Goal: Task Accomplishment & Management: Manage account settings

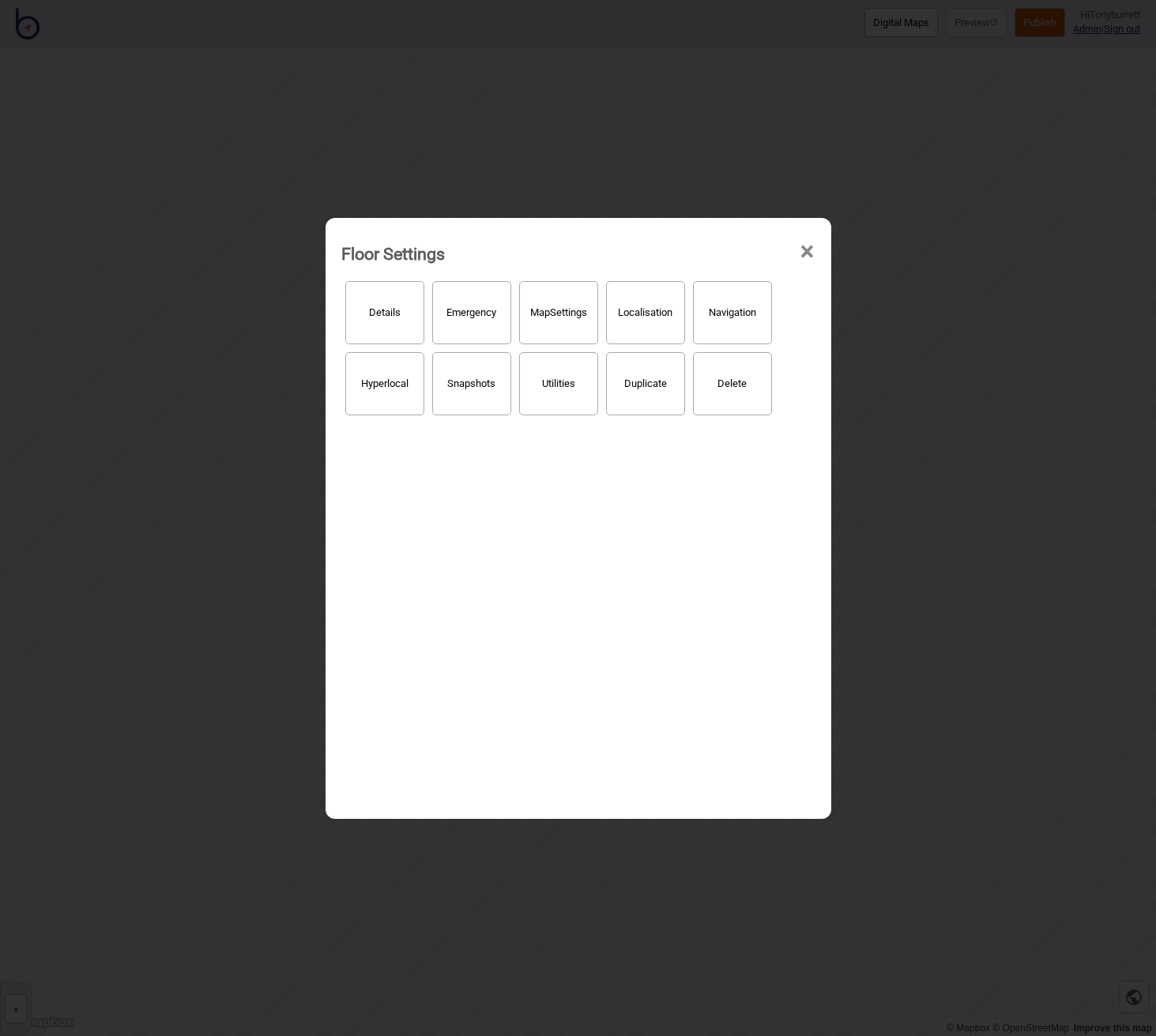
click at [810, 248] on span "×" at bounding box center [806, 251] width 17 height 52
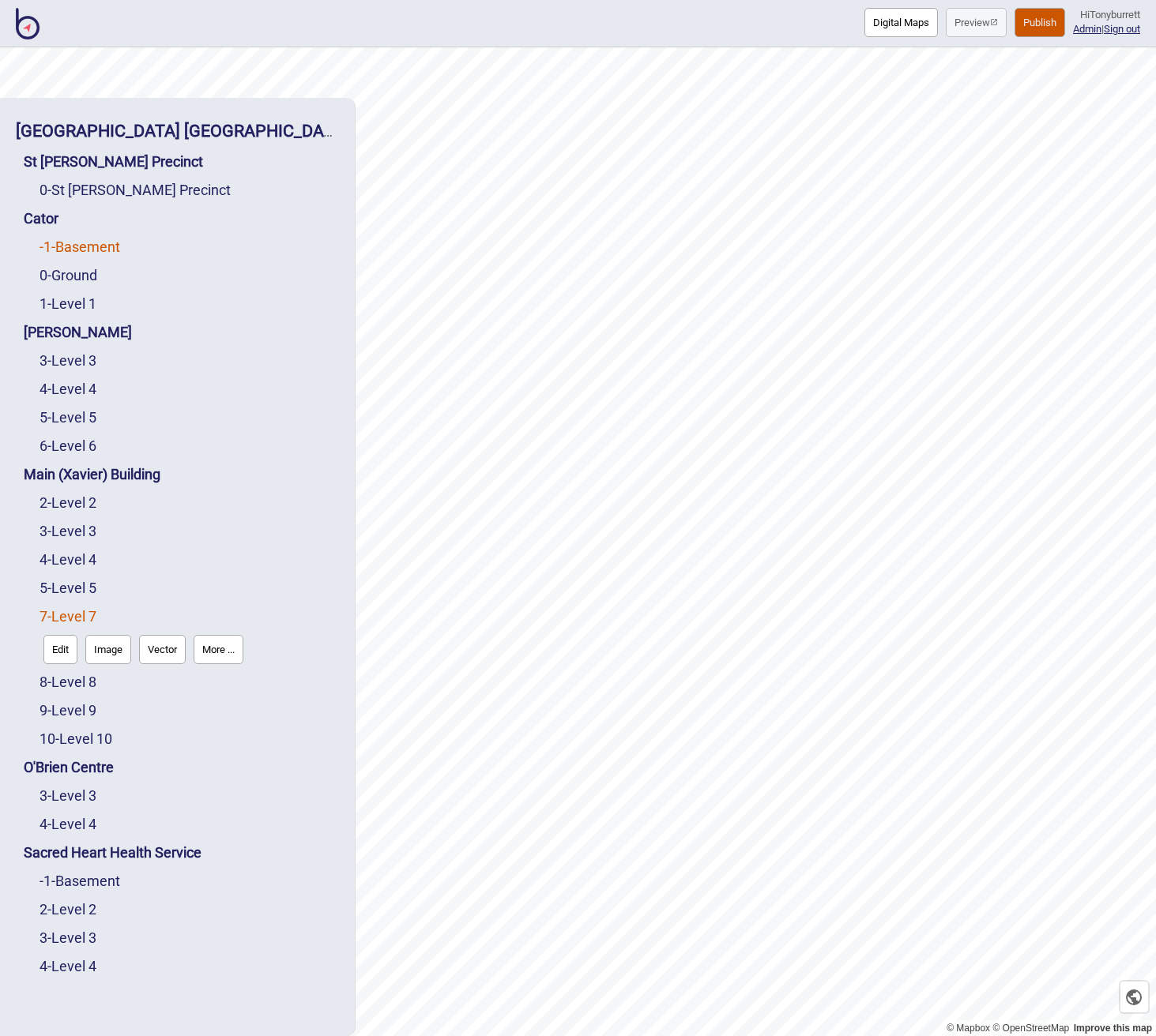
click at [92, 248] on link "-1 - Basement" at bounding box center [79, 247] width 80 height 17
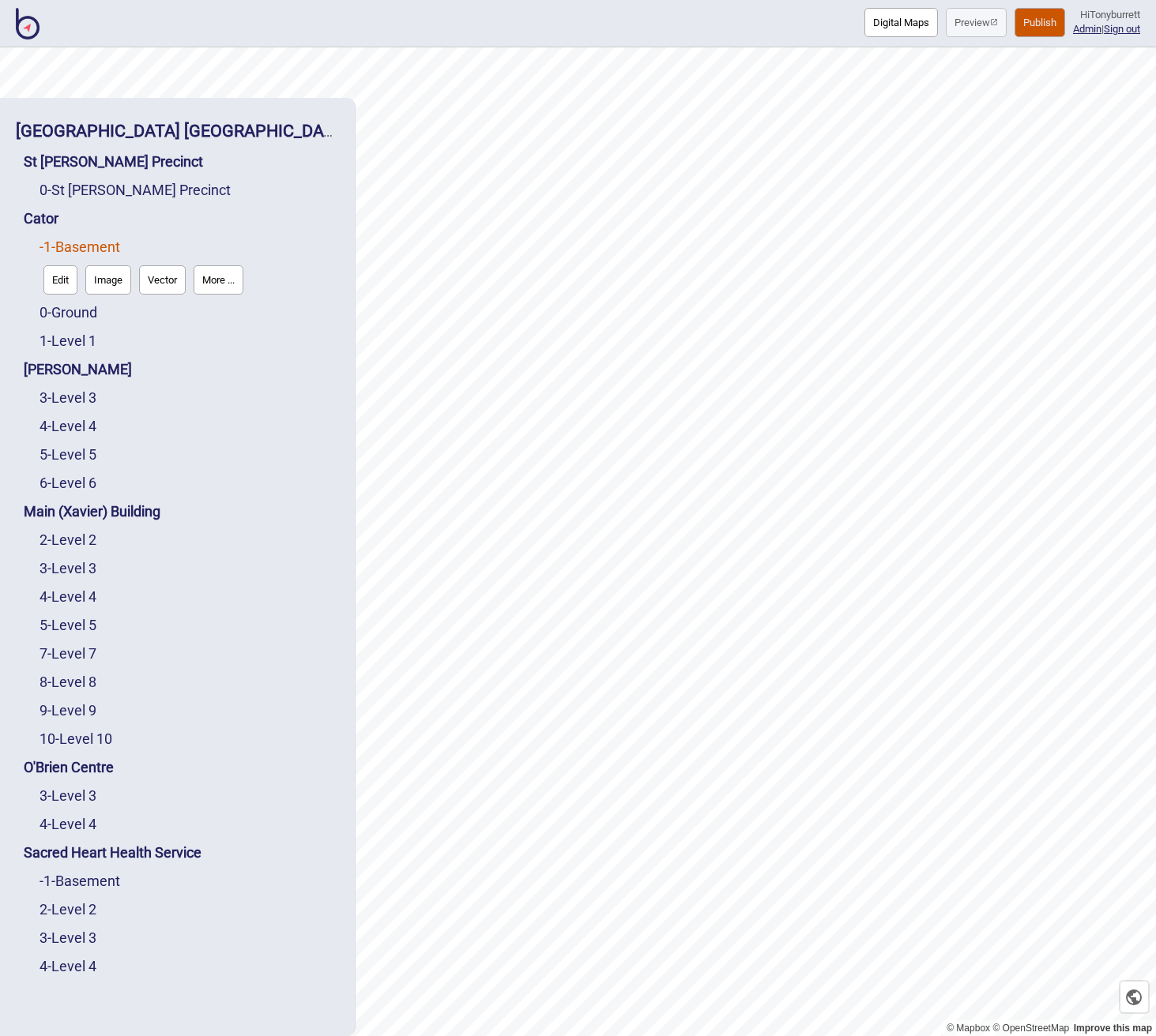
click at [224, 282] on button "More ..." at bounding box center [219, 279] width 49 height 29
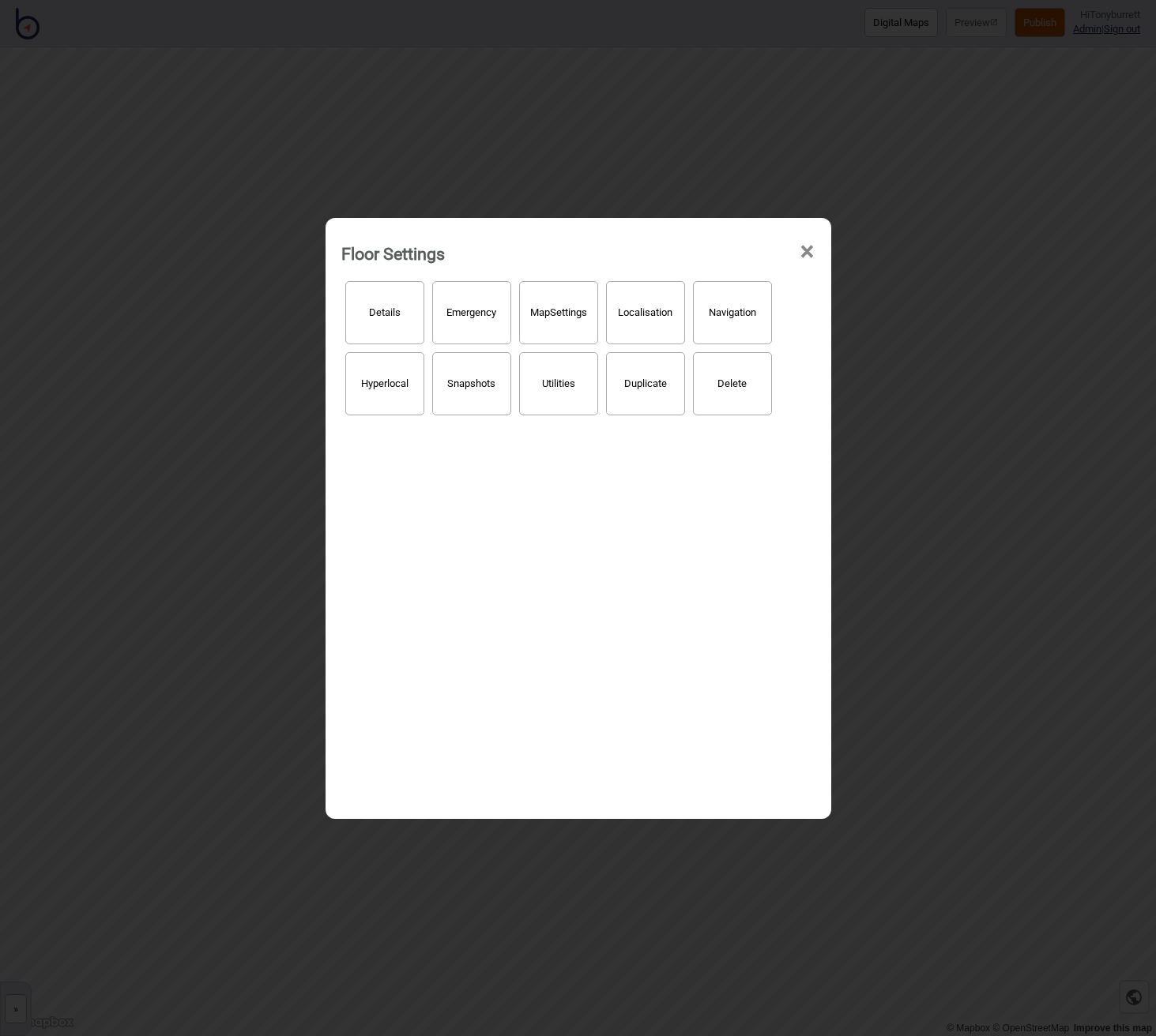
click at [650, 313] on button "Localisation" at bounding box center [646, 313] width 79 height 63
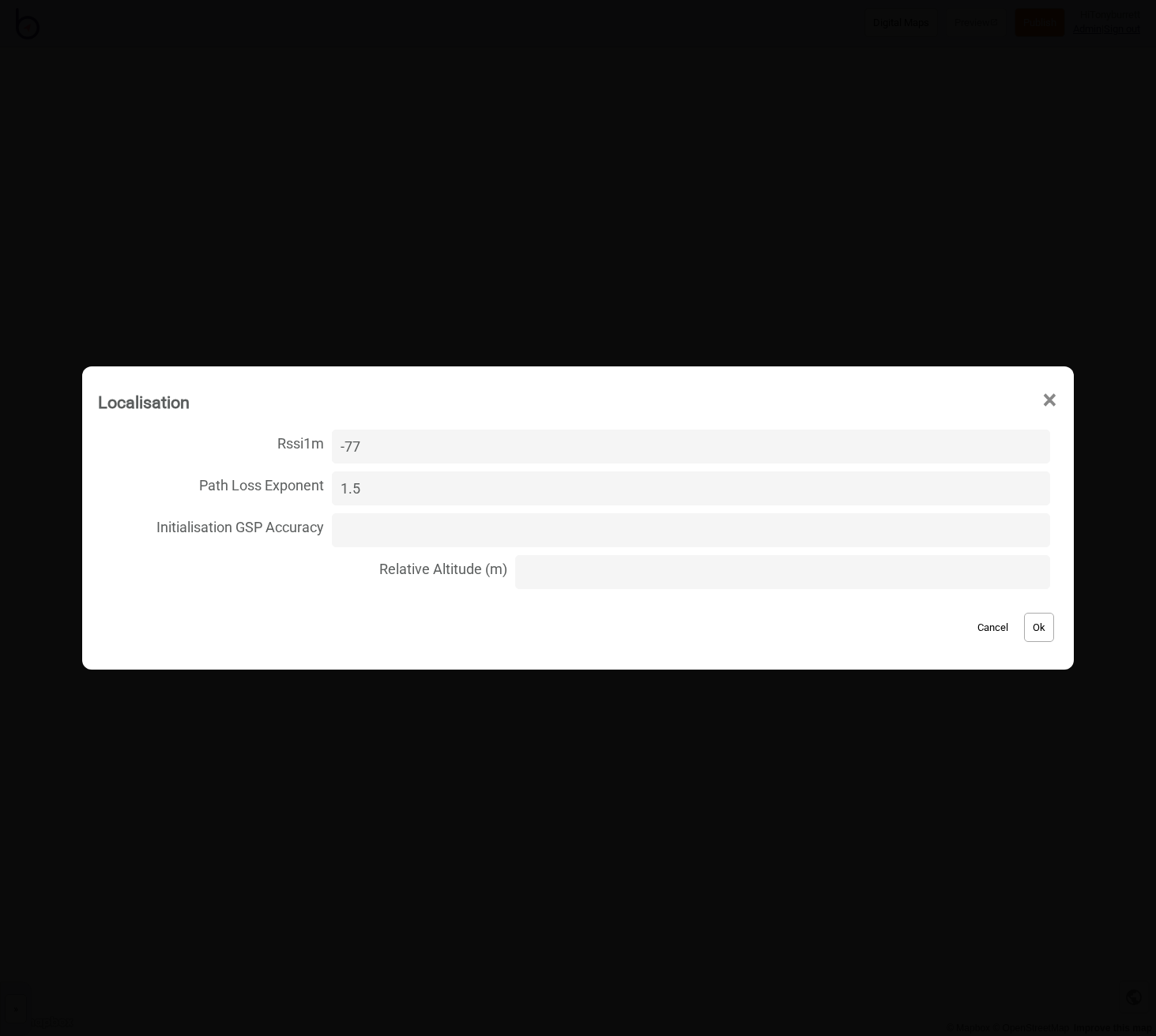
click at [551, 567] on input "Relative Altitude (m)" at bounding box center [782, 572] width 535 height 34
type input "0"
drag, startPoint x: 1018, startPoint y: 629, endPoint x: 999, endPoint y: 621, distance: 20.6
click at [1024, 628] on button "Ok" at bounding box center [1039, 627] width 30 height 29
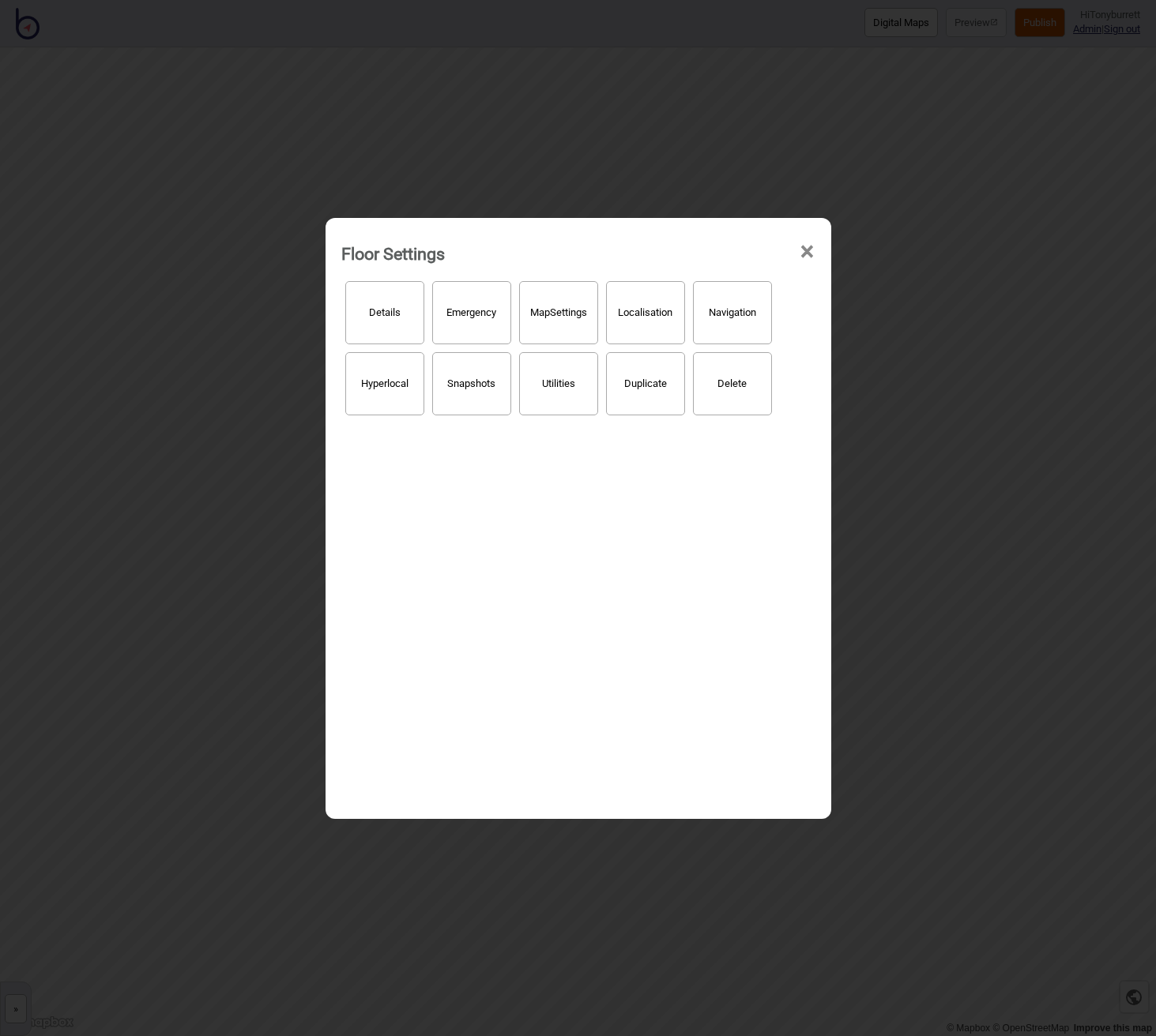
click at [806, 251] on span "×" at bounding box center [806, 251] width 17 height 52
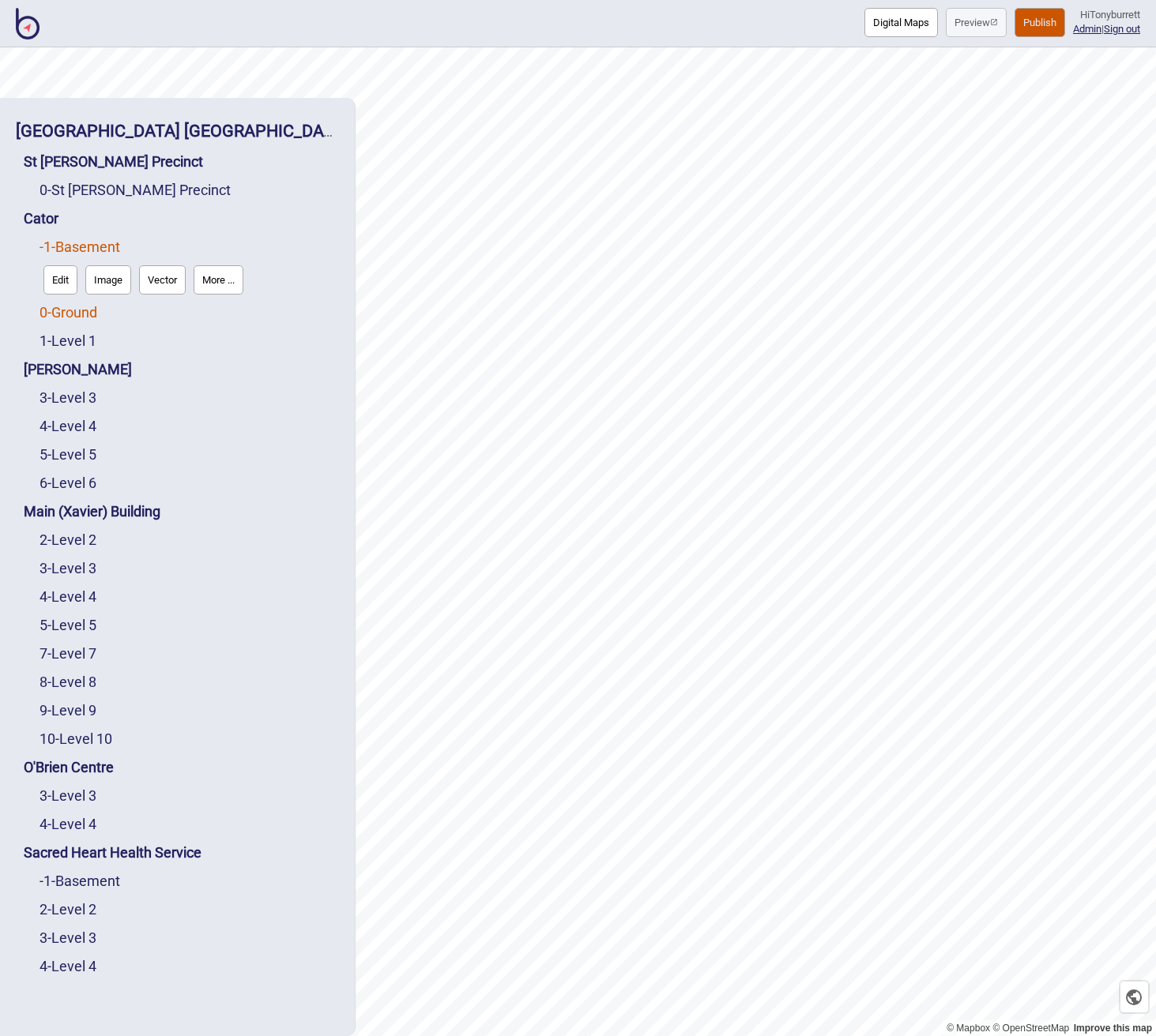
click at [72, 309] on link "0 - Ground" at bounding box center [68, 312] width 57 height 17
click at [210, 305] on button "More ..." at bounding box center [219, 308] width 49 height 29
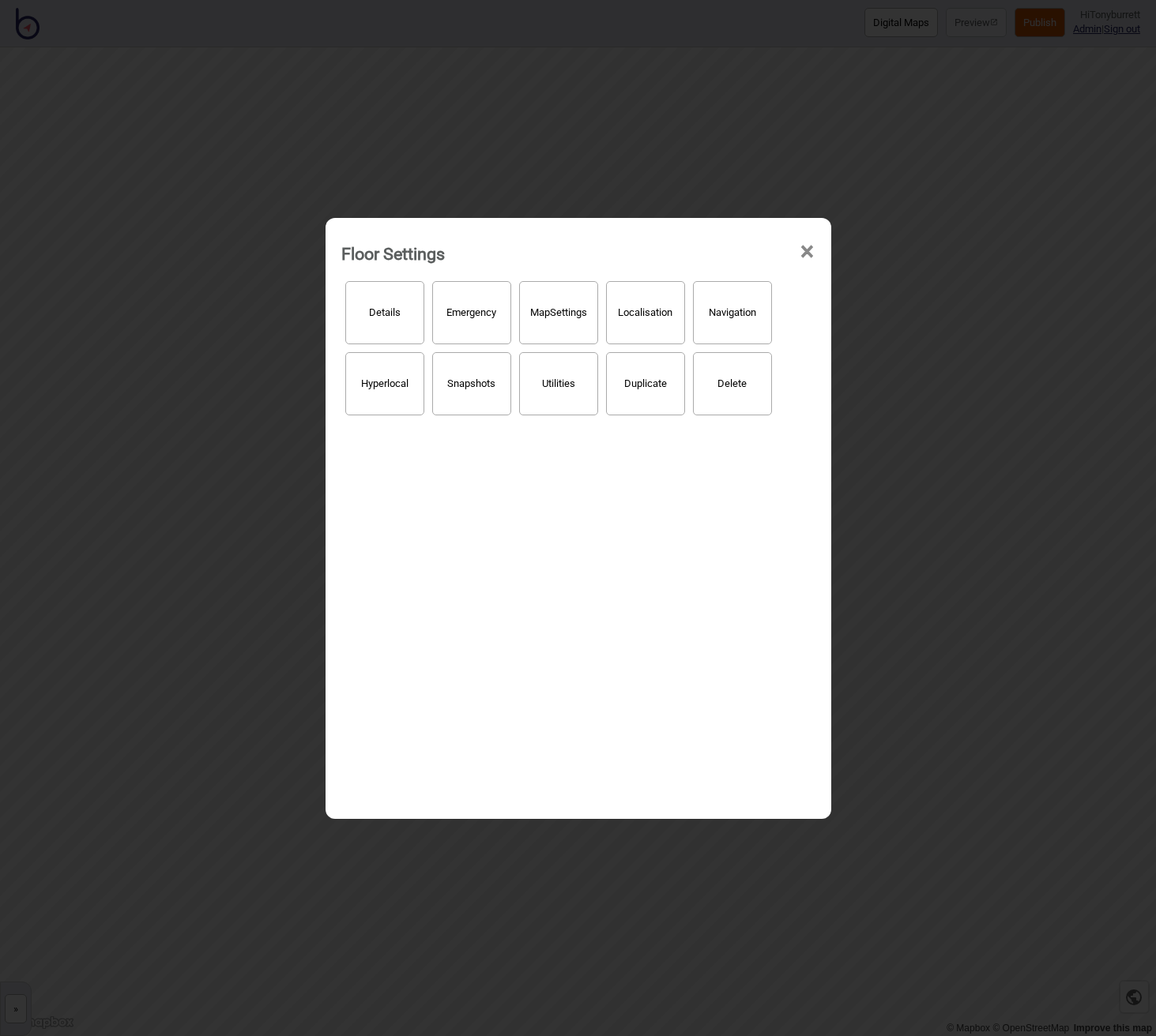
click at [657, 327] on button "Localisation" at bounding box center [646, 313] width 79 height 63
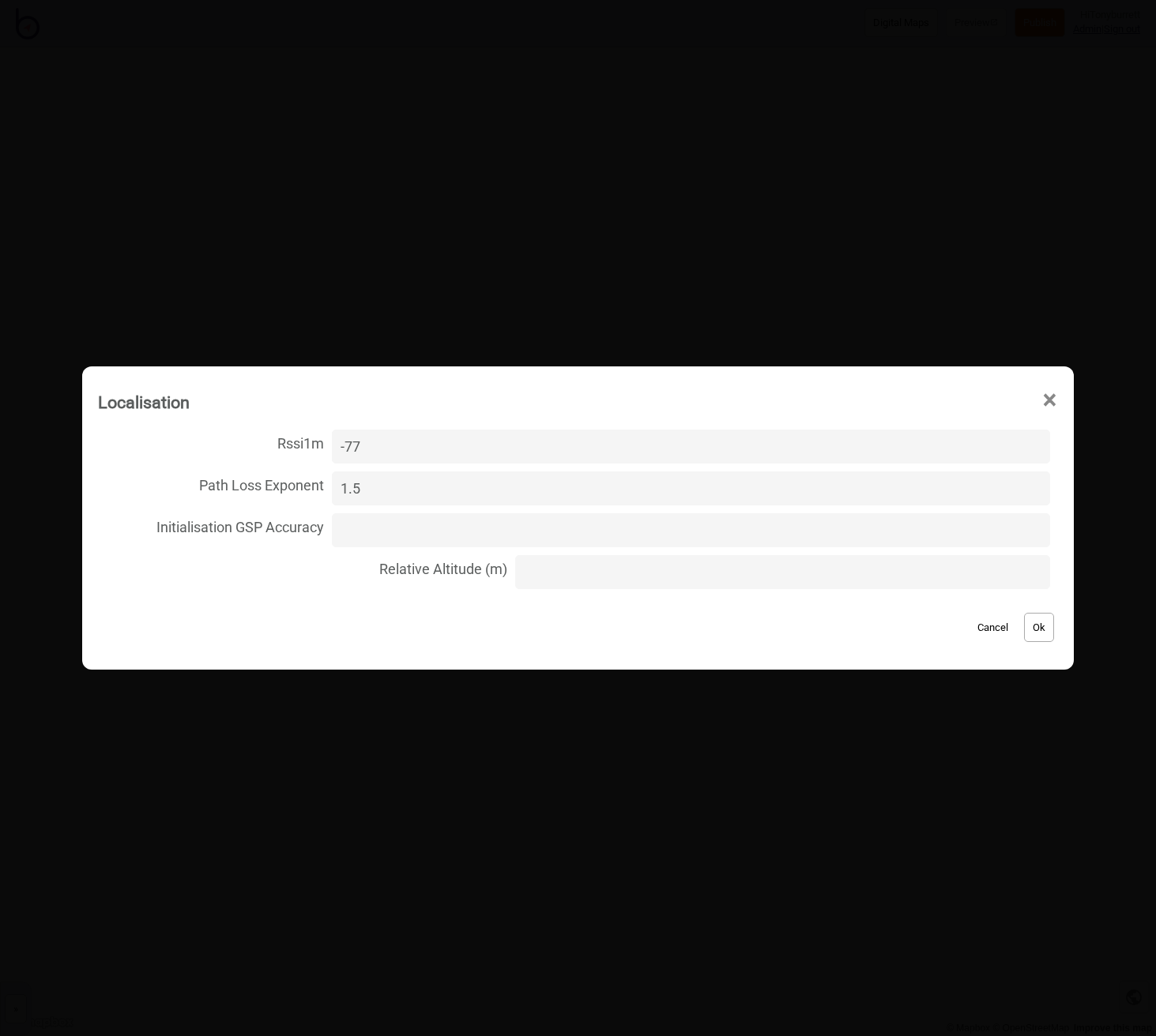
click at [671, 564] on input "Relative Altitude (m)" at bounding box center [782, 572] width 535 height 34
type input "3.4"
click at [1043, 625] on div "Cancel Ok" at bounding box center [577, 619] width 960 height 53
click at [1034, 625] on button "Ok" at bounding box center [1039, 627] width 30 height 29
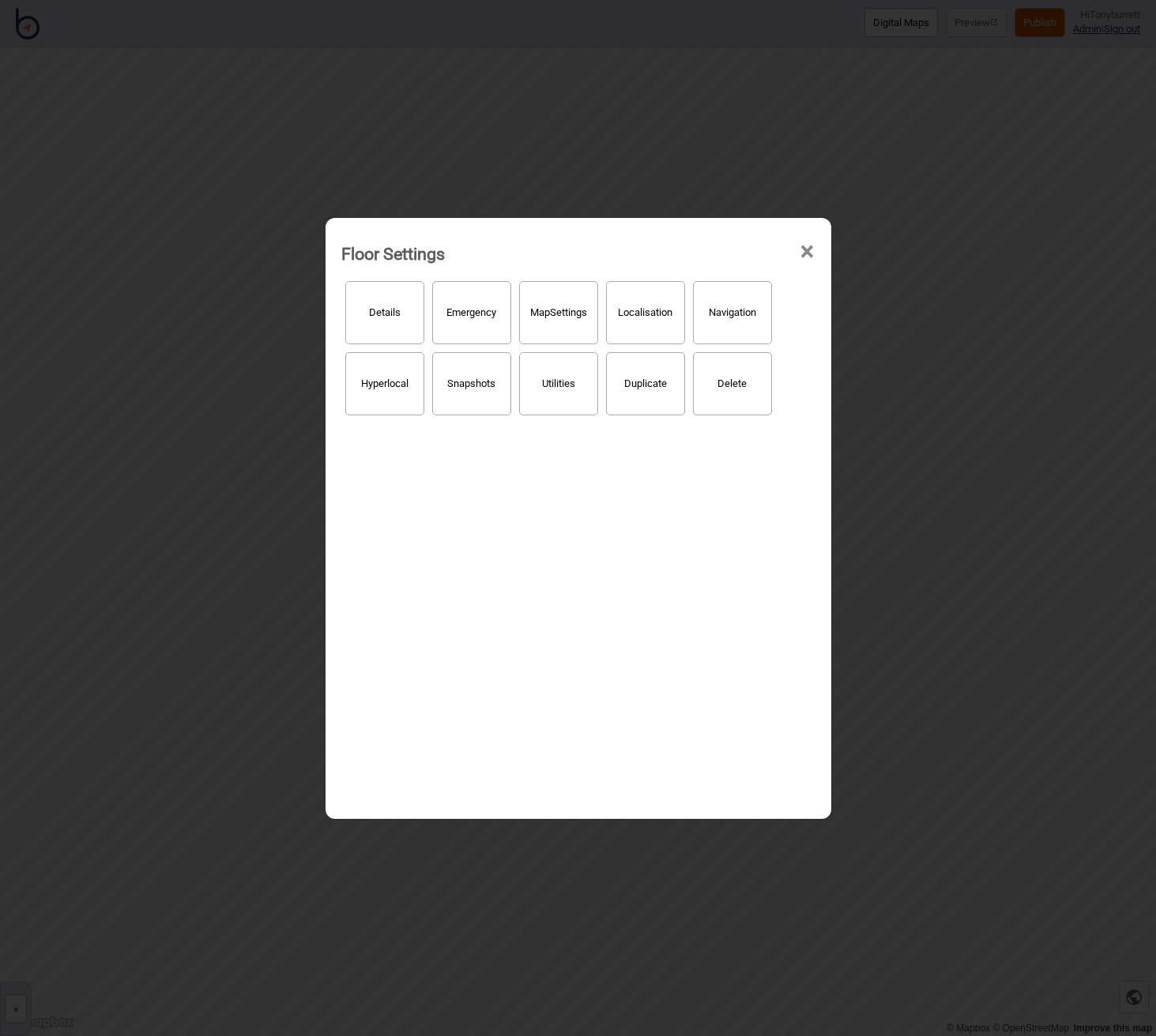
click at [805, 252] on span "×" at bounding box center [806, 251] width 17 height 52
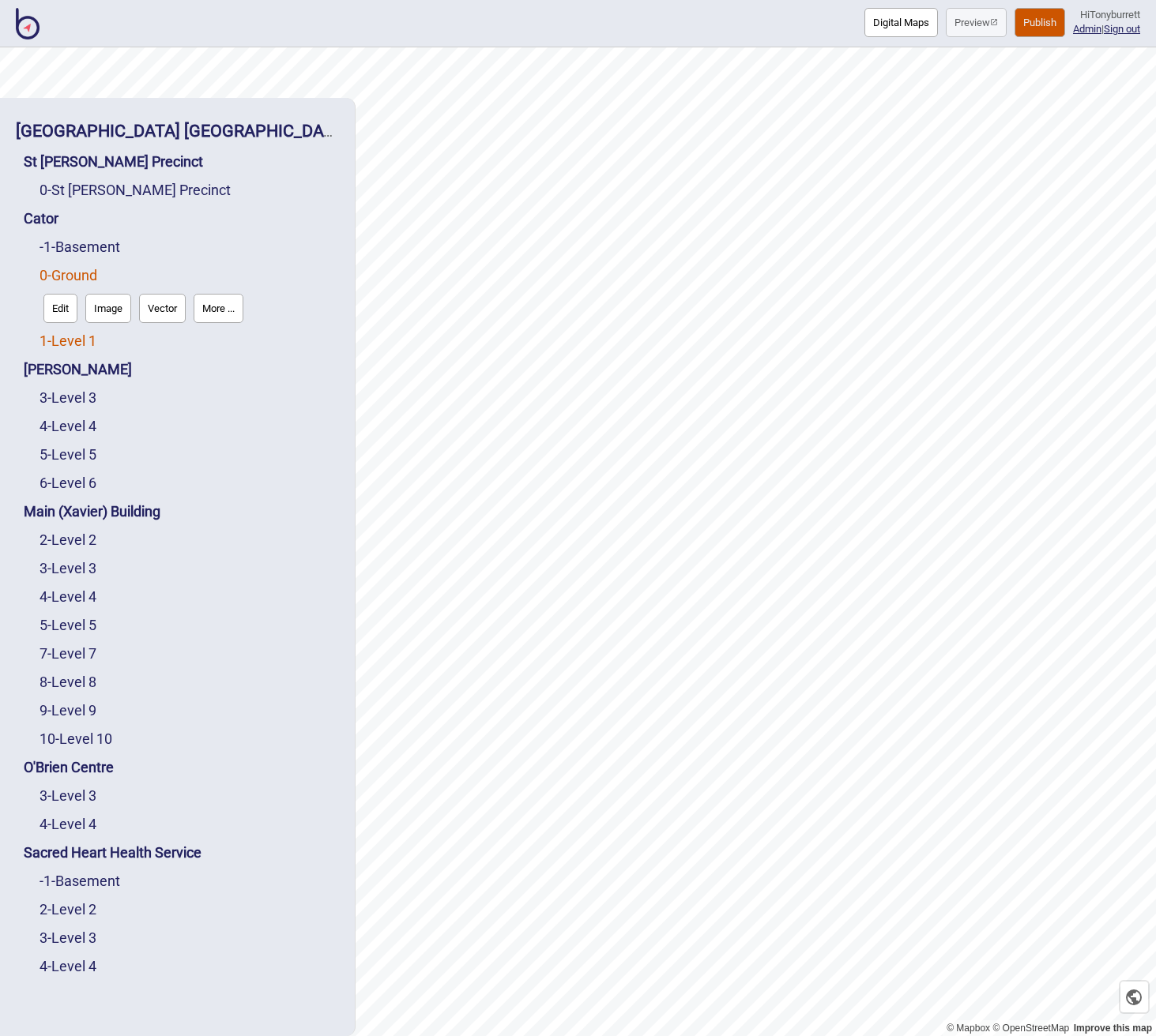
click at [73, 337] on link "1 - Level 1" at bounding box center [68, 340] width 57 height 17
click at [211, 341] on button "More ..." at bounding box center [219, 337] width 49 height 29
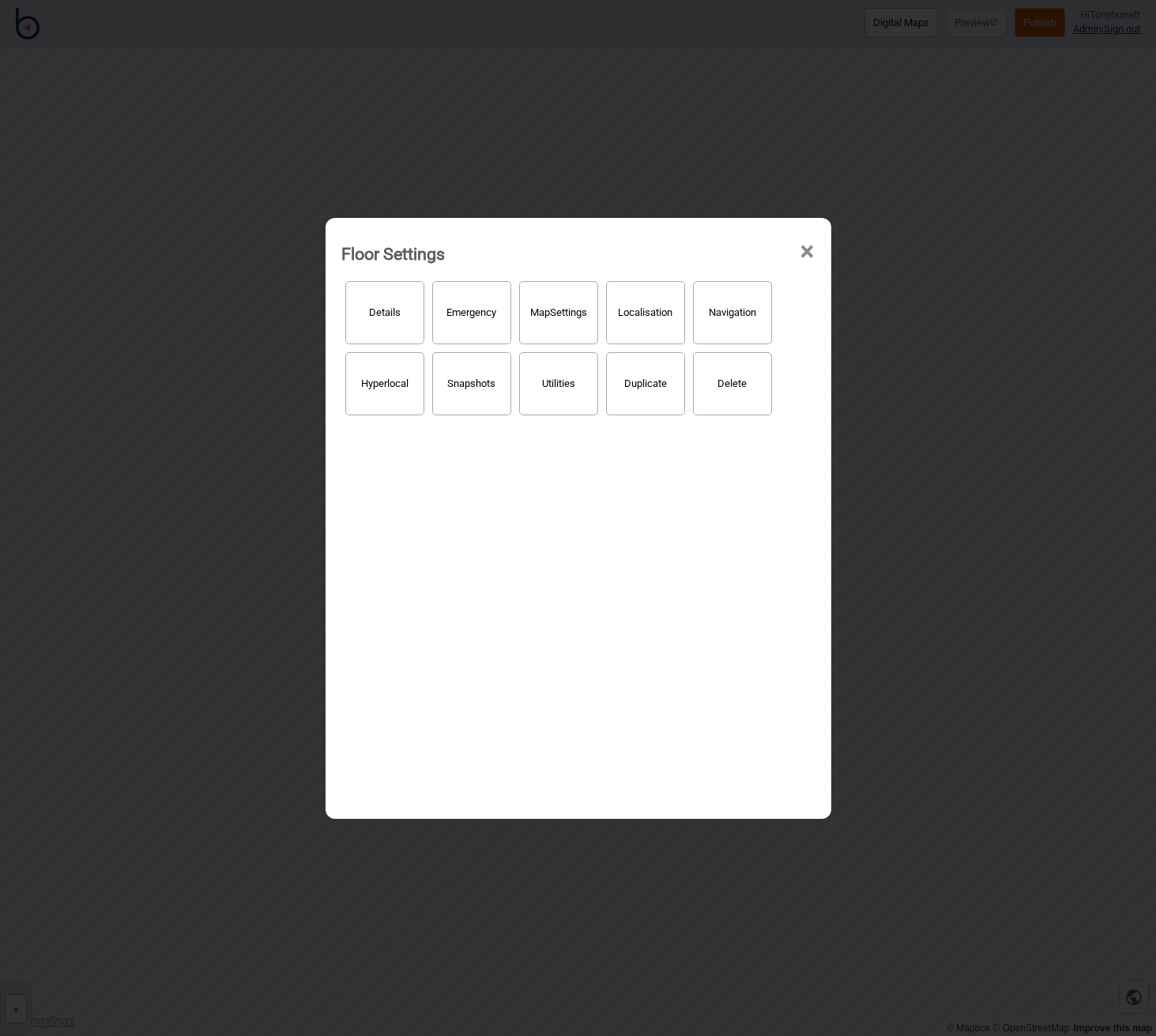
click at [658, 327] on button "Localisation" at bounding box center [646, 313] width 79 height 63
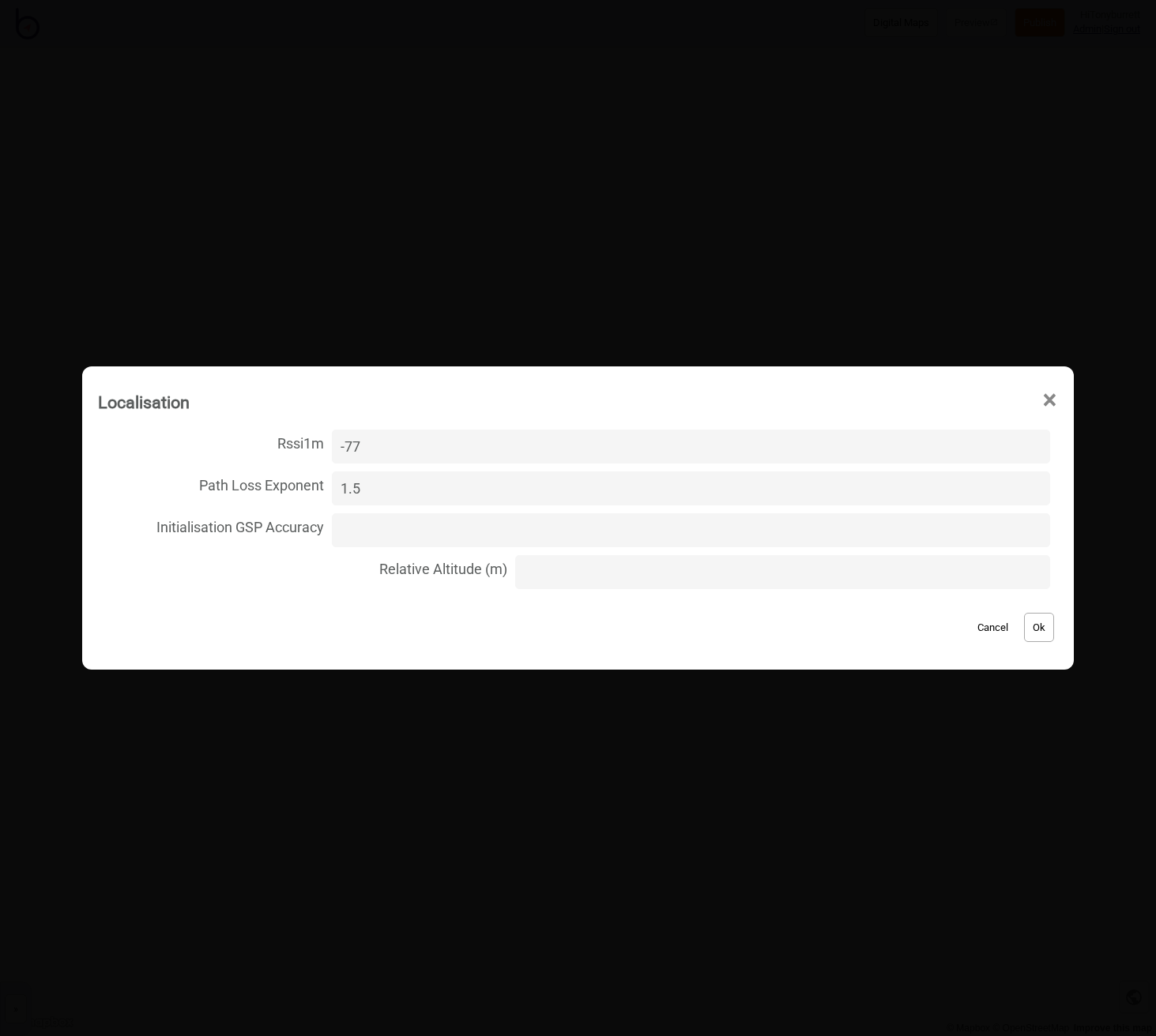
click at [728, 559] on input "Relative Altitude (m)" at bounding box center [782, 572] width 535 height 34
type input "6.8"
click at [1035, 633] on button "Ok" at bounding box center [1039, 627] width 30 height 29
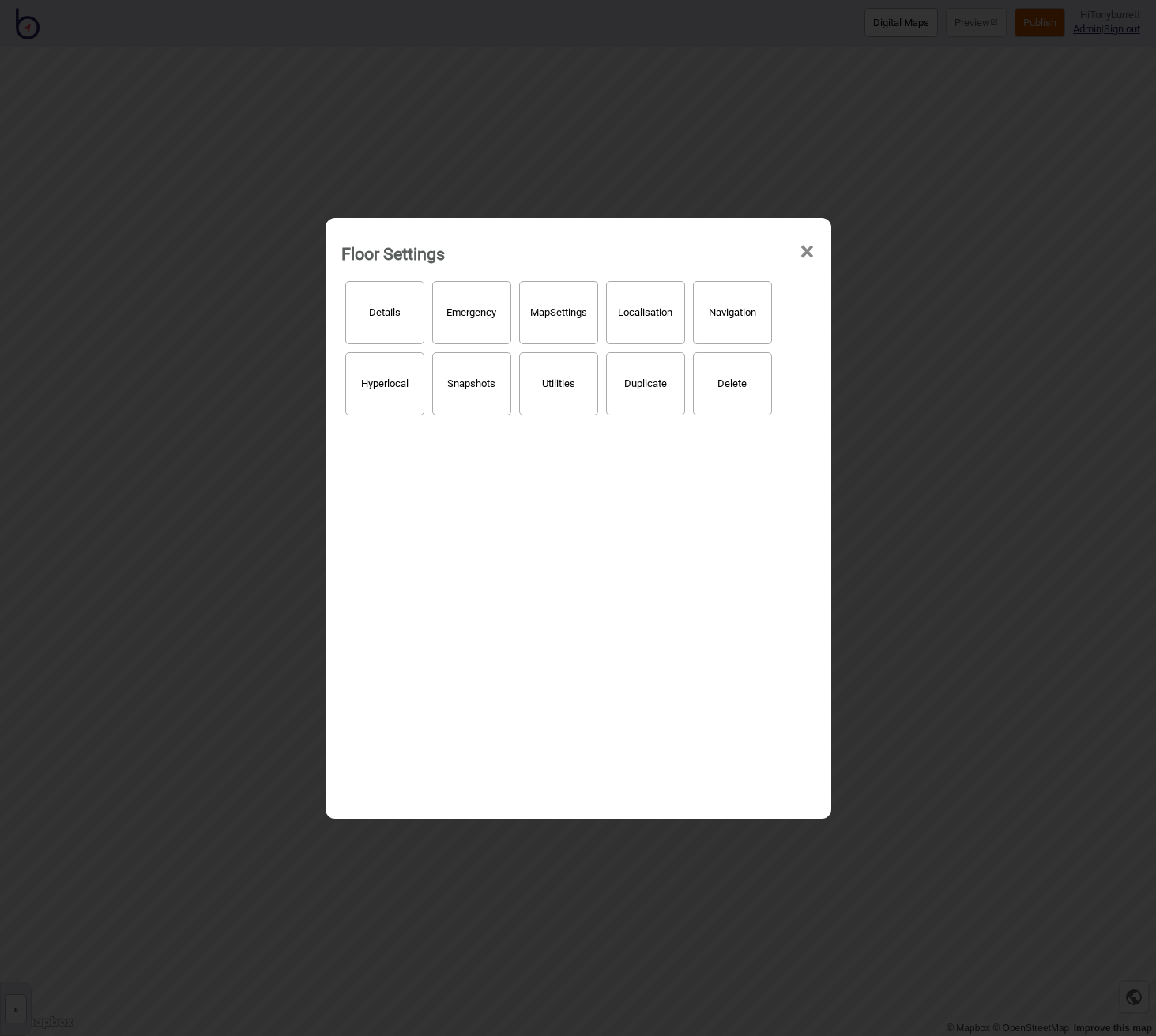
click at [806, 248] on span "×" at bounding box center [806, 251] width 17 height 52
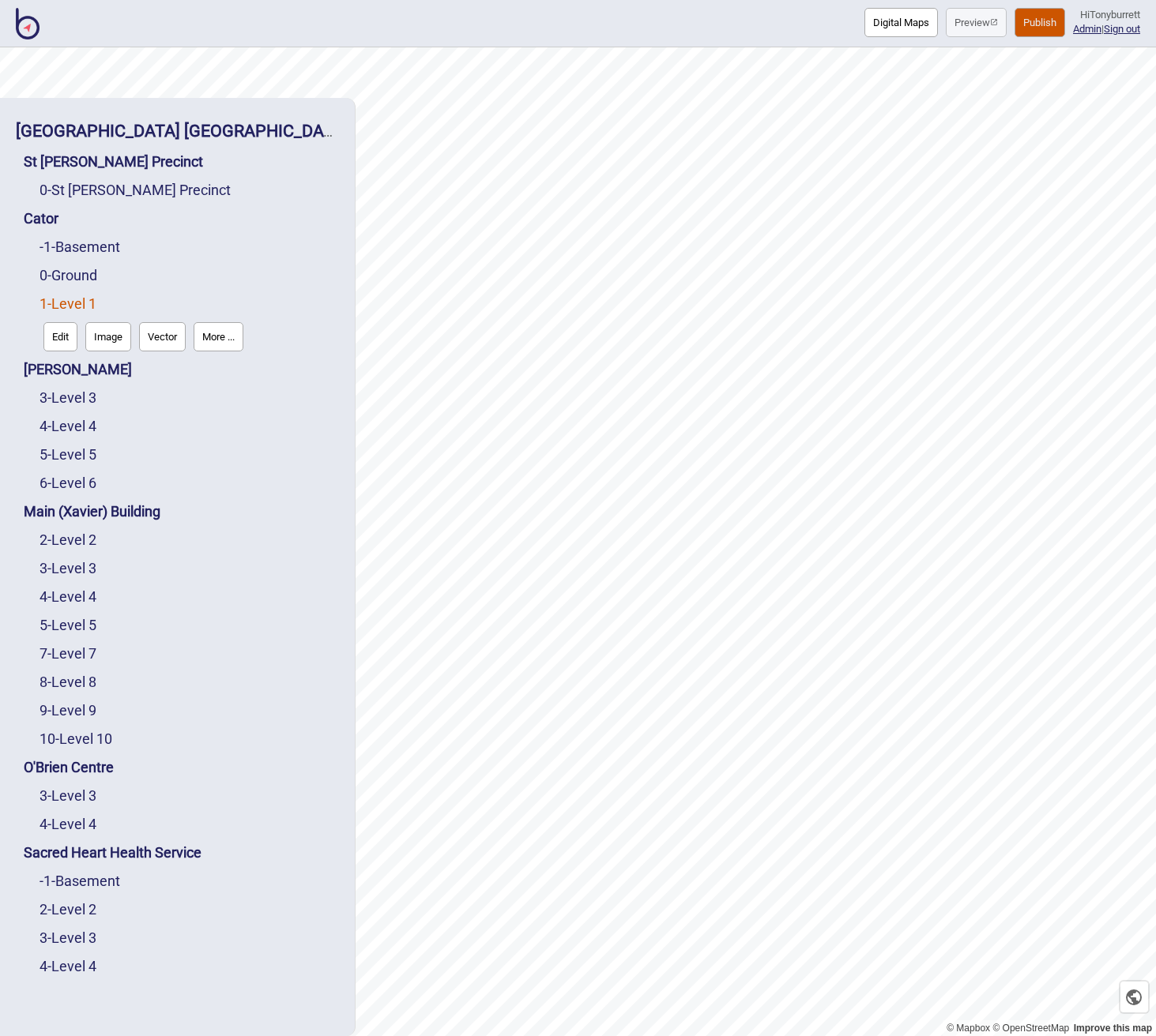
click at [1035, 20] on button "Publish" at bounding box center [1039, 22] width 50 height 29
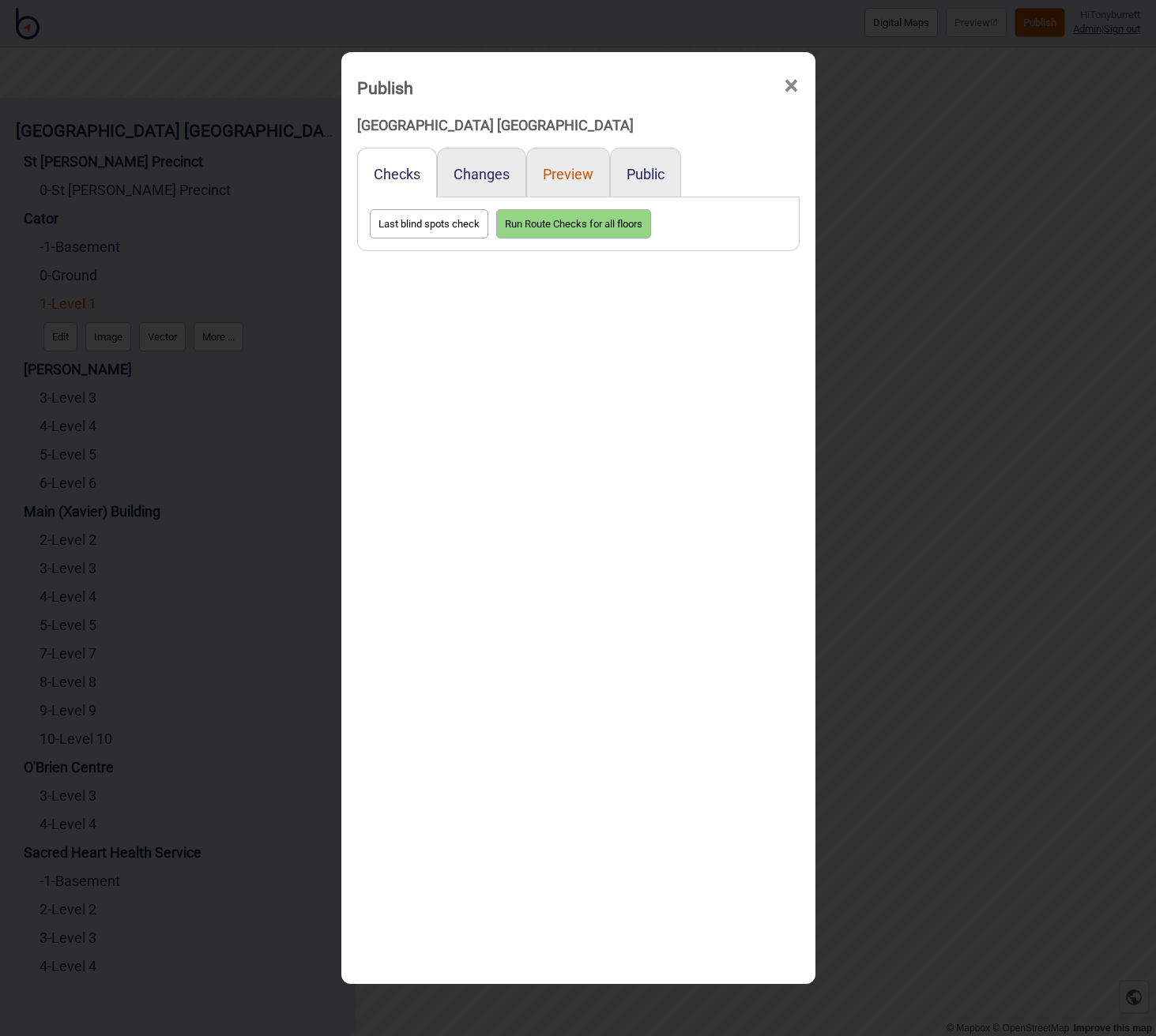
drag, startPoint x: 562, startPoint y: 171, endPoint x: 568, endPoint y: 177, distance: 8.5
click at [561, 171] on button "Preview" at bounding box center [567, 174] width 50 height 17
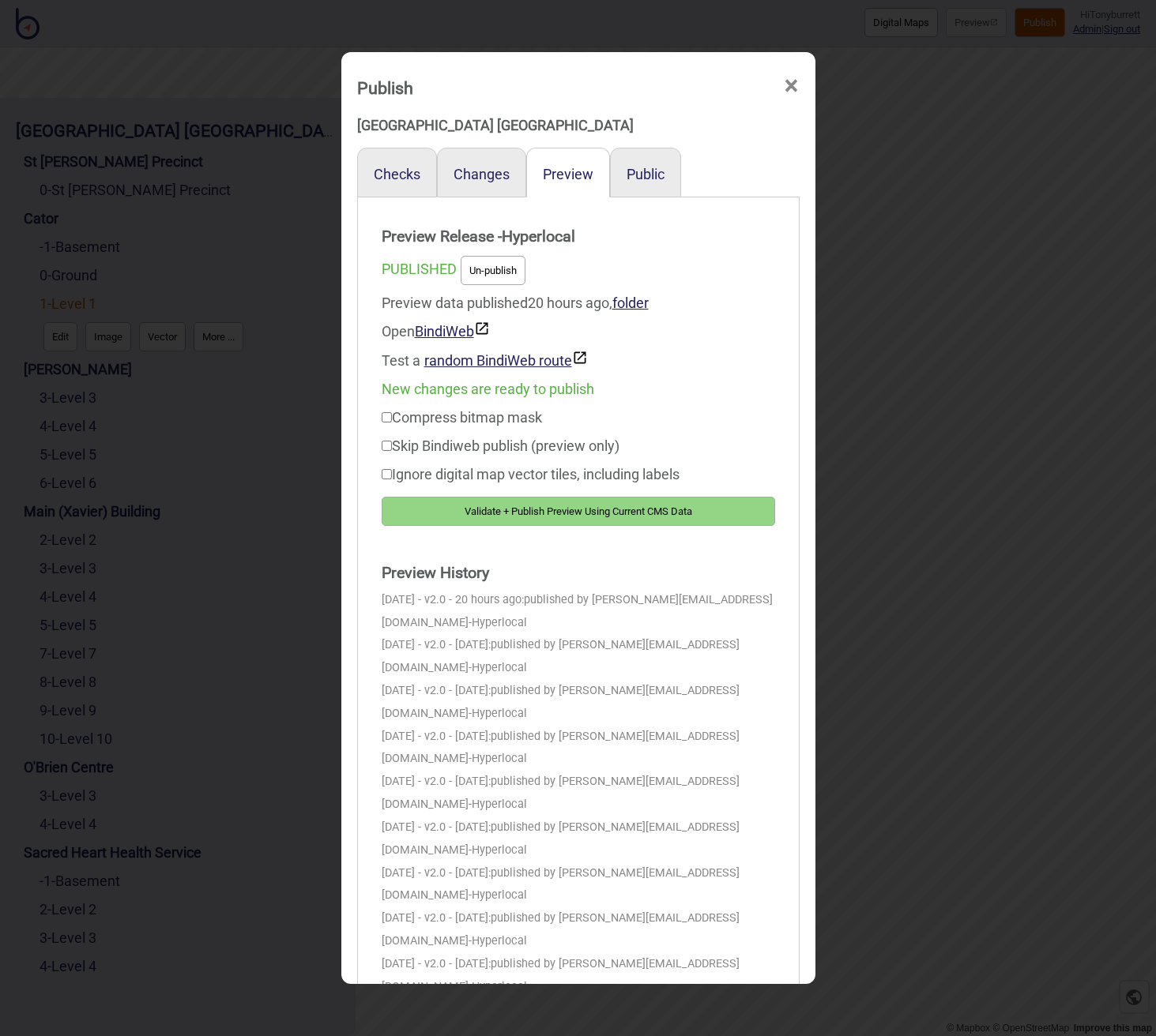
click at [623, 514] on button "Validate + Publish Preview Using Current CMS Data" at bounding box center [578, 511] width 394 height 29
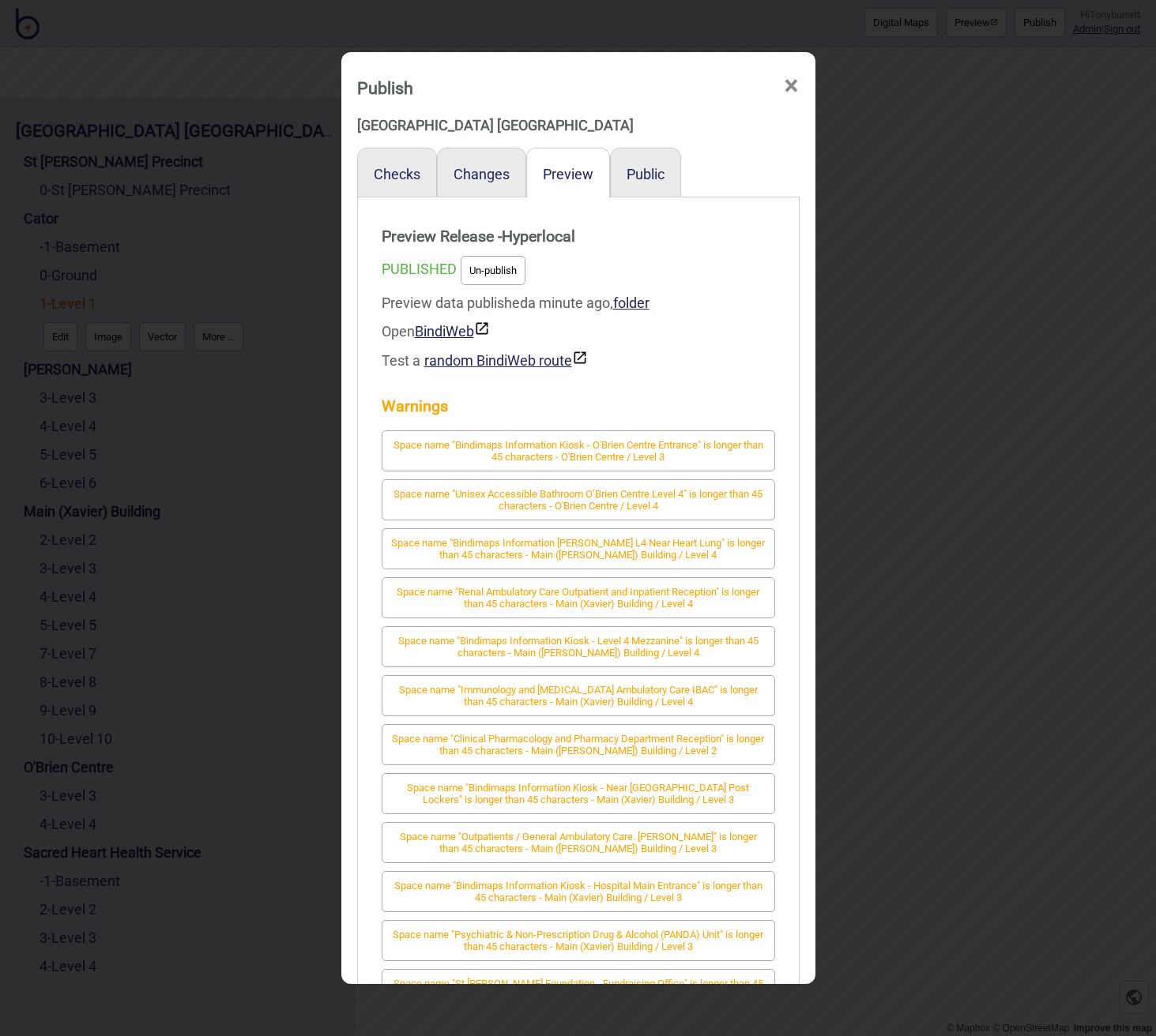
click at [789, 82] on span "×" at bounding box center [791, 85] width 17 height 52
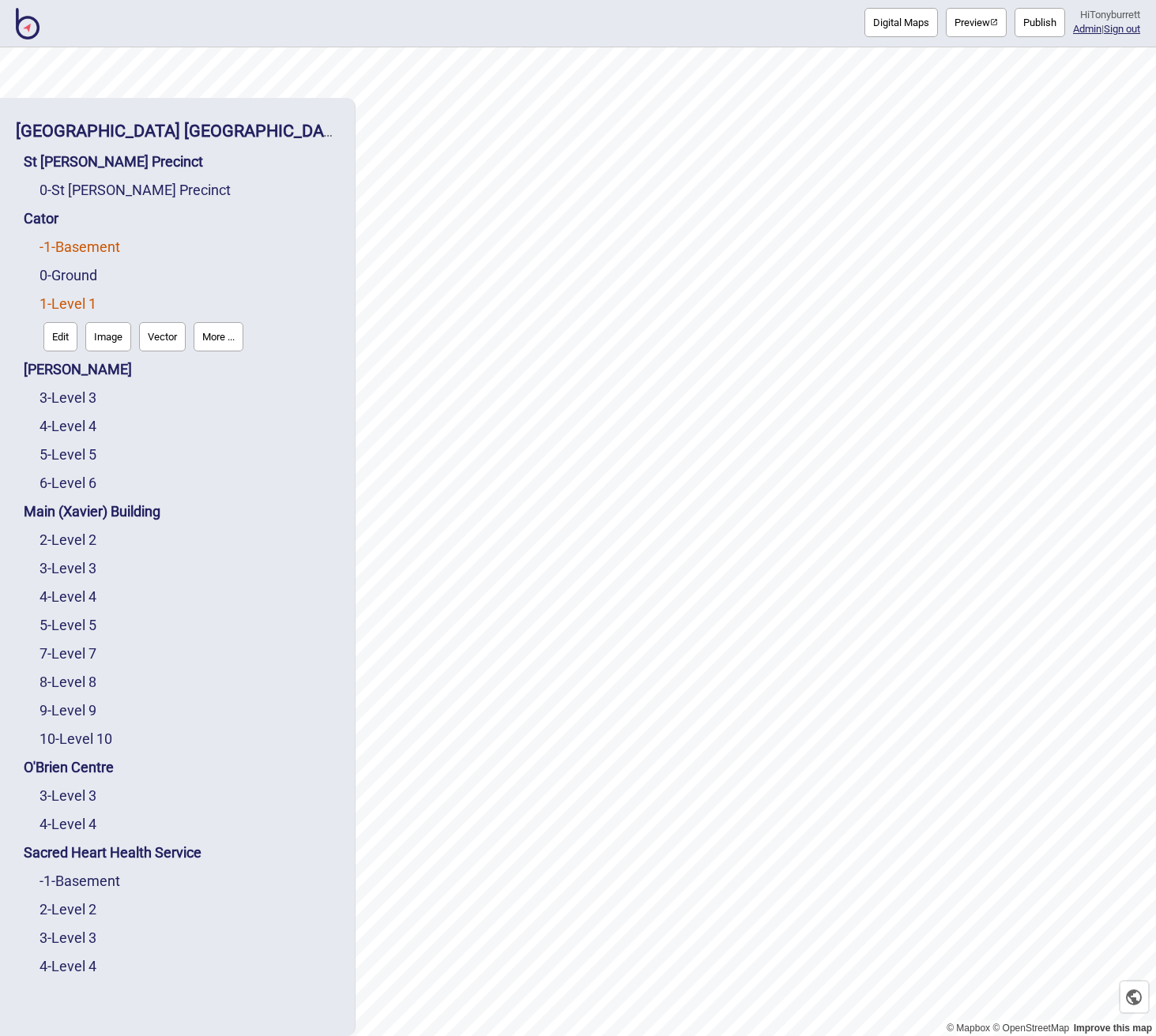
click at [83, 248] on link "-1 - Basement" at bounding box center [79, 247] width 80 height 17
click at [63, 281] on button "Edit" at bounding box center [60, 279] width 34 height 29
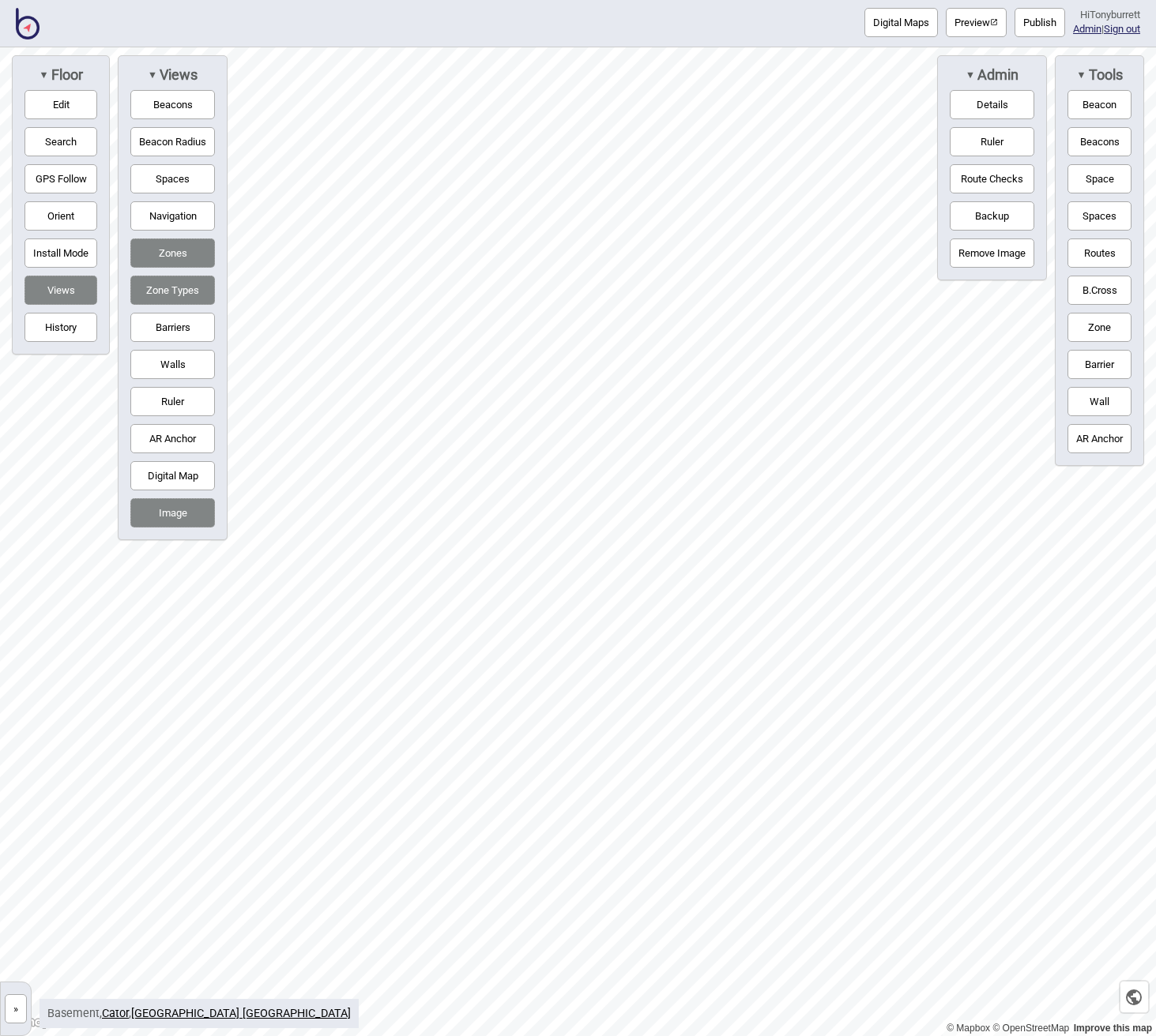
click at [1116, 322] on button "Zone" at bounding box center [1099, 327] width 64 height 29
click at [1120, 329] on button "Zone" at bounding box center [1099, 327] width 64 height 29
drag, startPoint x: 1108, startPoint y: 328, endPoint x: 1061, endPoint y: 329, distance: 47.0
click at [1106, 328] on button "Zone" at bounding box center [1099, 327] width 64 height 29
click at [1089, 316] on button "Zone" at bounding box center [1099, 327] width 64 height 29
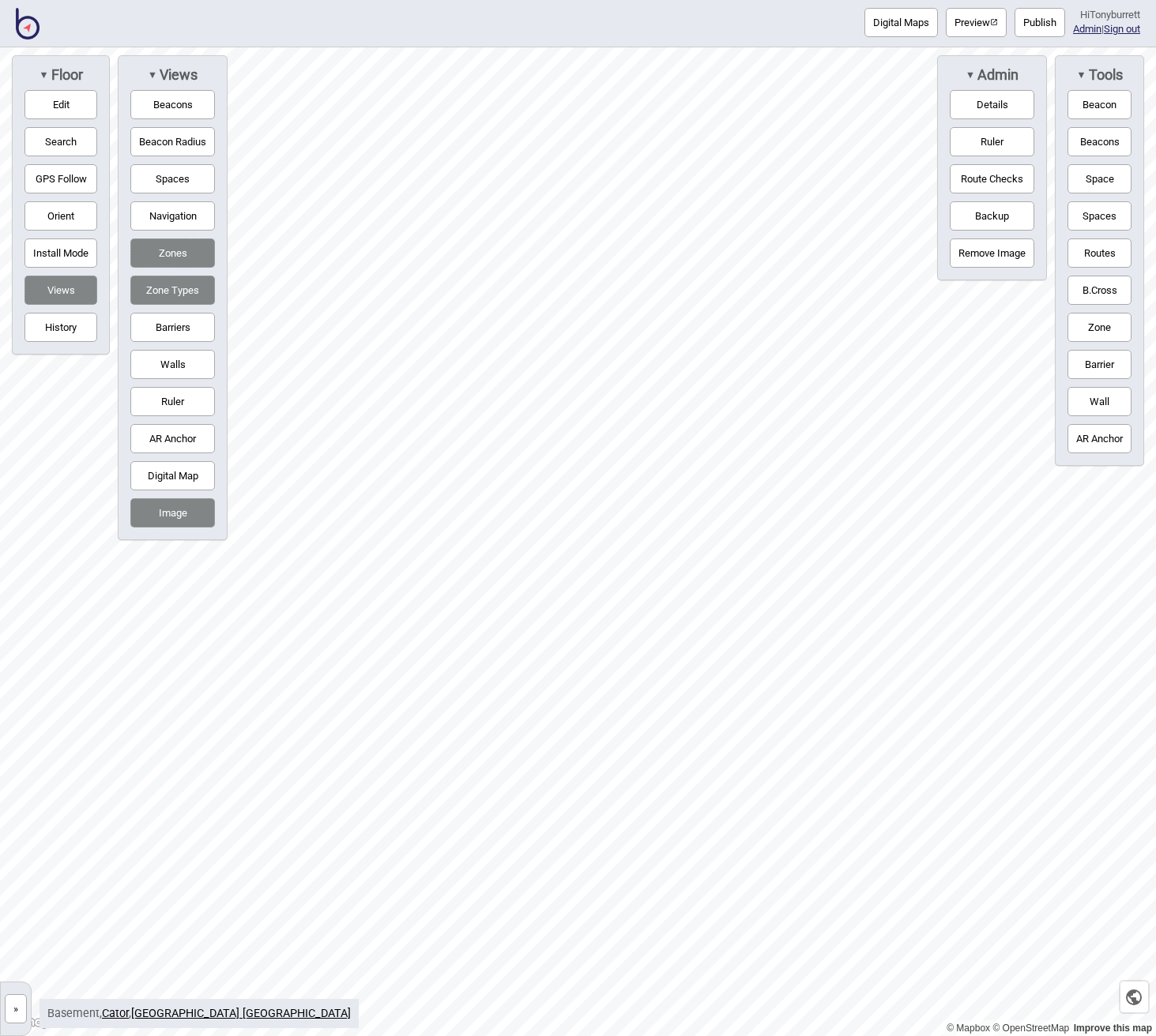
drag, startPoint x: 1105, startPoint y: 321, endPoint x: 1061, endPoint y: 374, distance: 68.9
click at [1105, 321] on button "Zone" at bounding box center [1099, 327] width 64 height 29
click at [974, 757] on div "Map marker" at bounding box center [978, 758] width 24 height 24
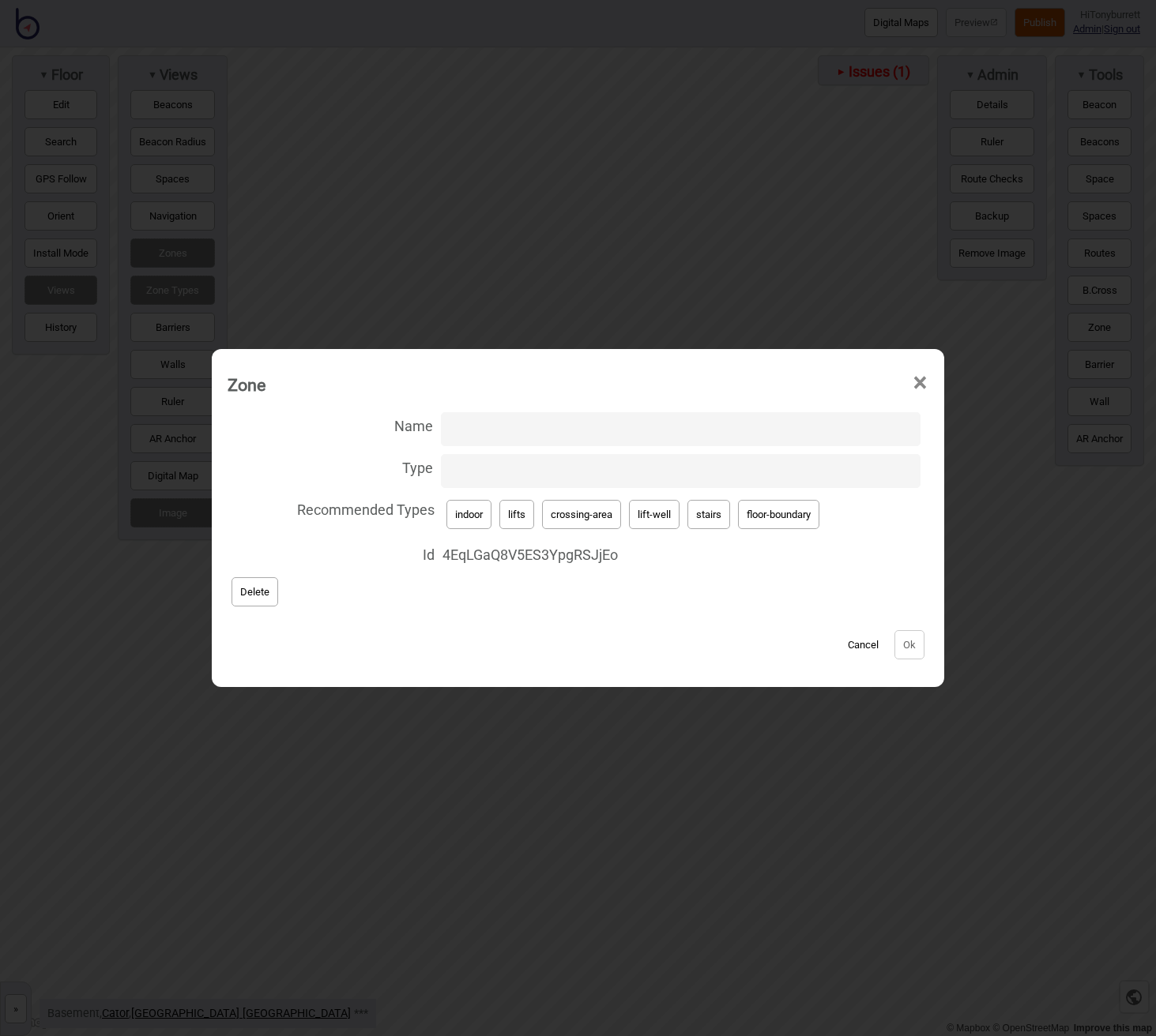
click at [456, 508] on button "indoor" at bounding box center [469, 514] width 45 height 29
type input "indoor"
click at [908, 644] on button "Ok" at bounding box center [909, 644] width 30 height 29
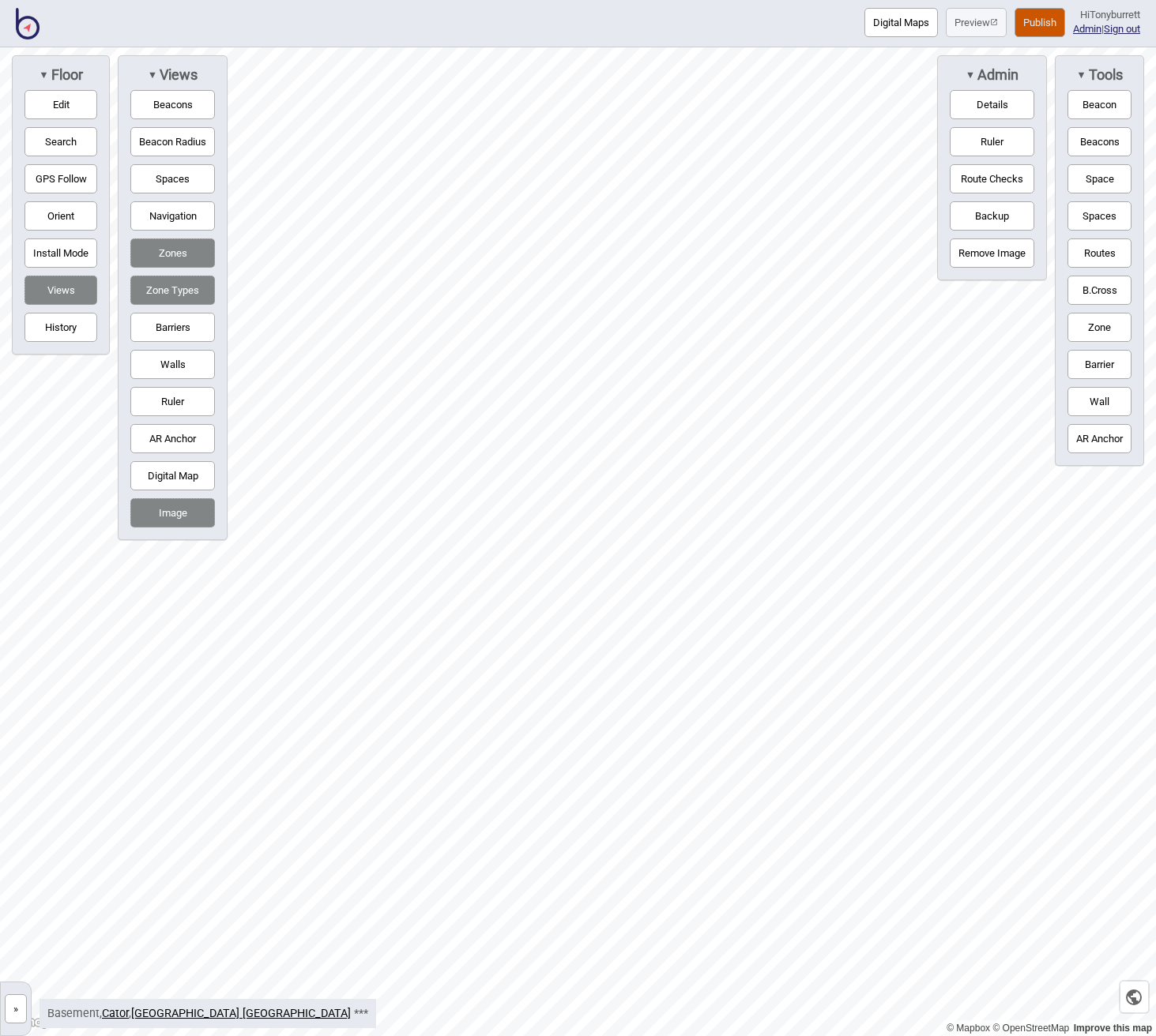
click at [19, 1012] on button "»" at bounding box center [15, 1009] width 22 height 29
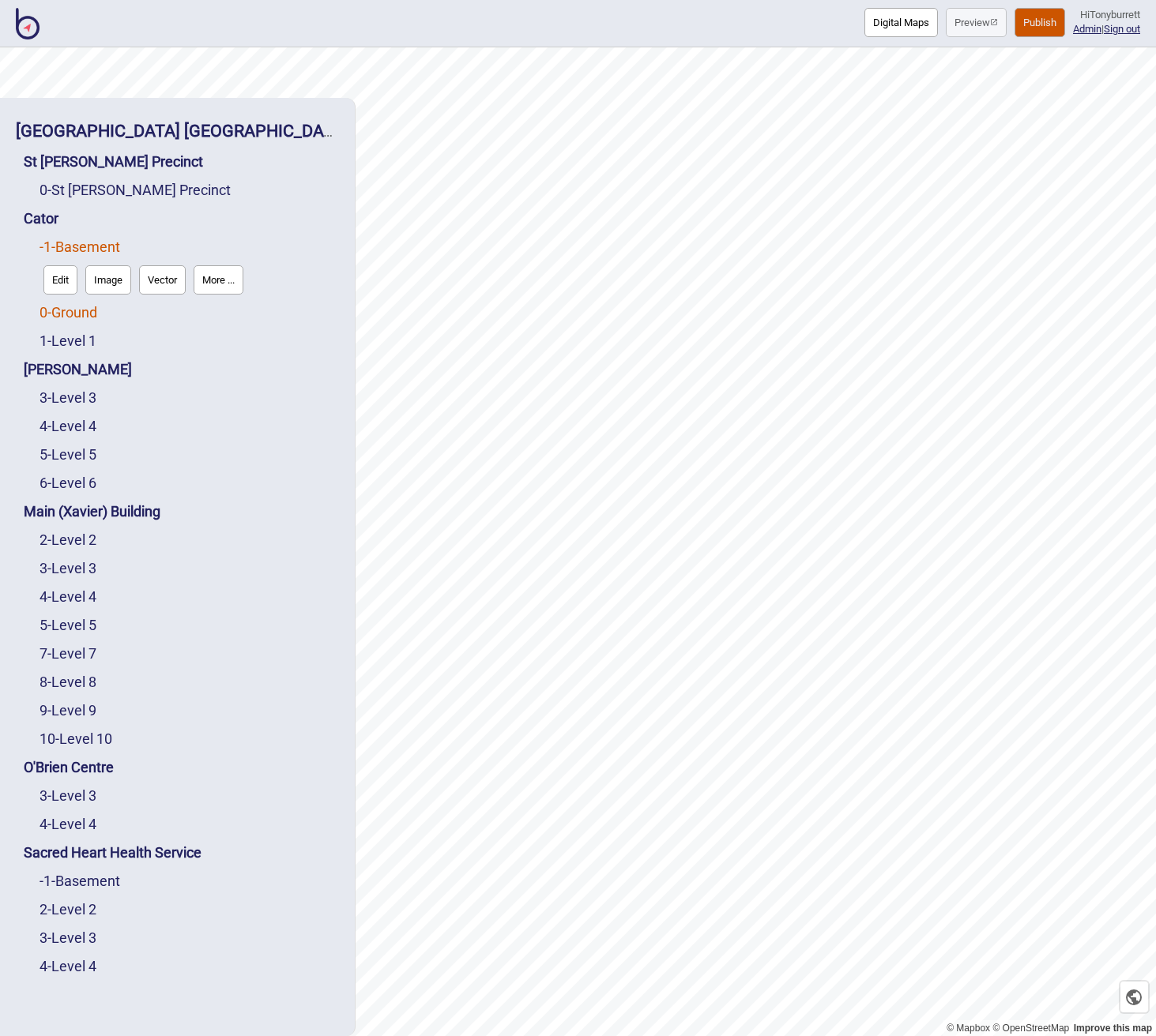
click at [72, 314] on link "0 - Ground" at bounding box center [68, 312] width 57 height 17
click at [60, 313] on button "Edit" at bounding box center [60, 308] width 34 height 29
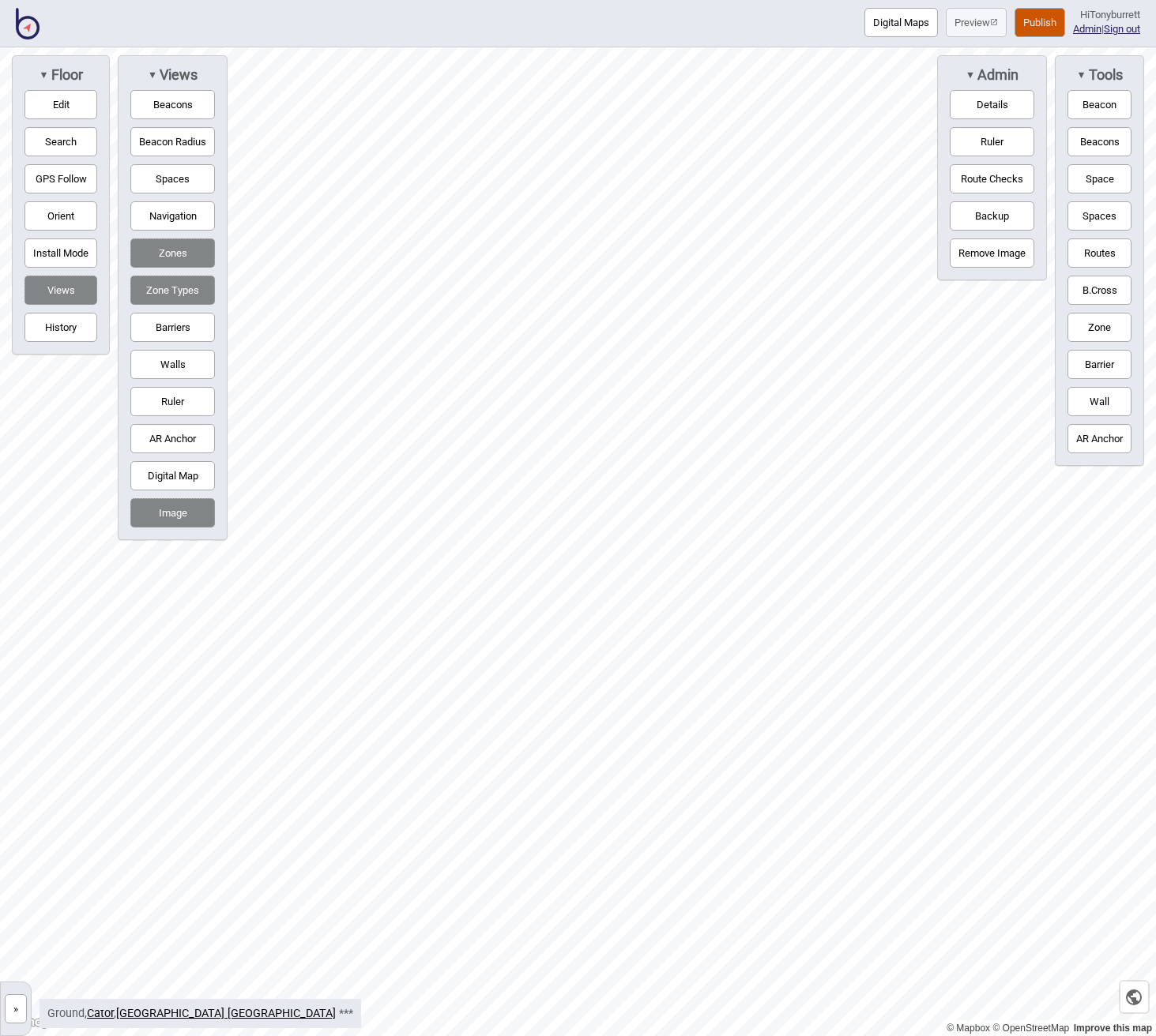
click at [1099, 324] on button "Zone" at bounding box center [1099, 327] width 64 height 29
click at [838, 441] on div "Map marker" at bounding box center [844, 441] width 24 height 24
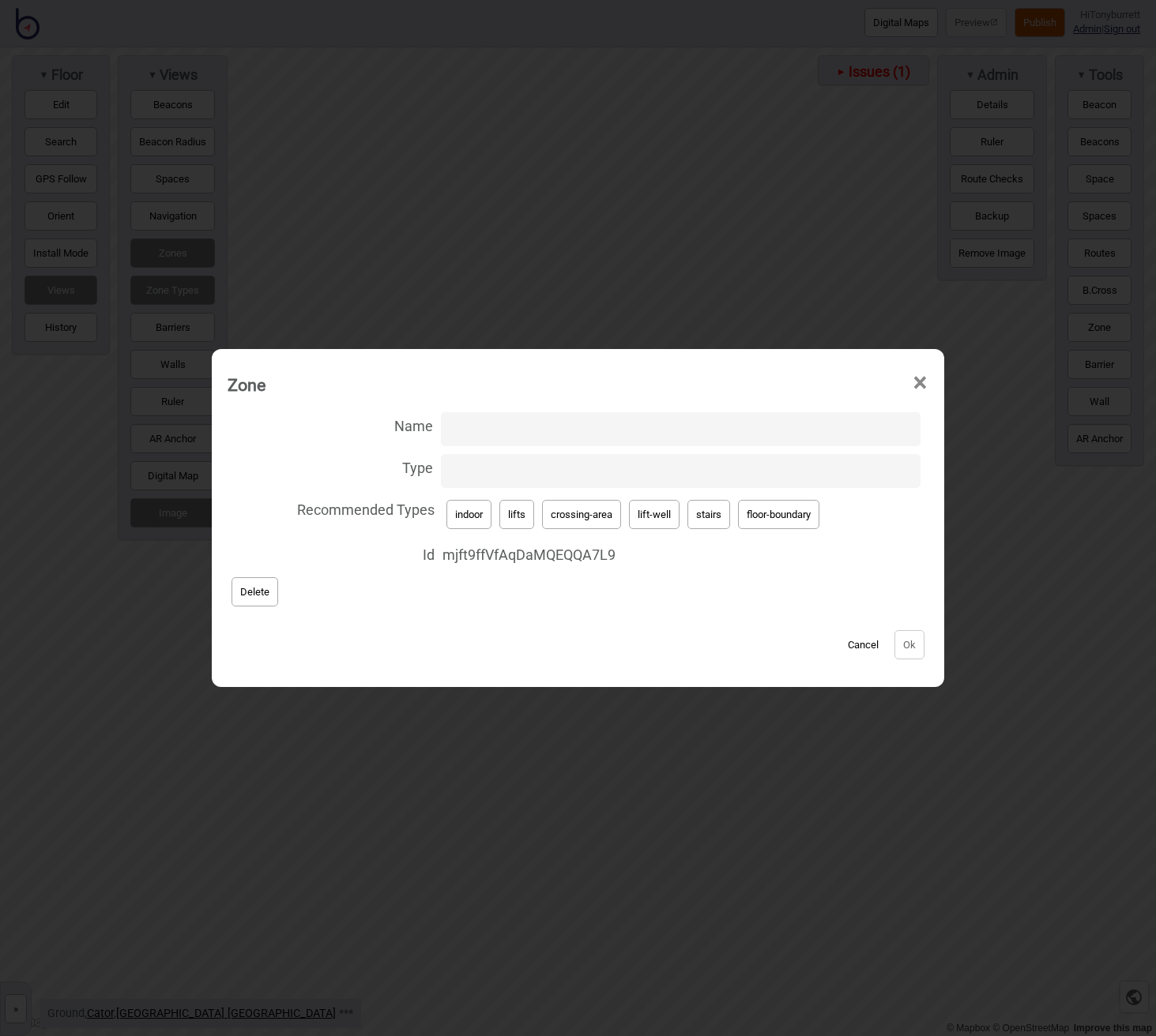
click at [471, 516] on button "indoor" at bounding box center [469, 514] width 45 height 29
type input "indoor"
click at [919, 643] on button "Ok" at bounding box center [909, 644] width 30 height 29
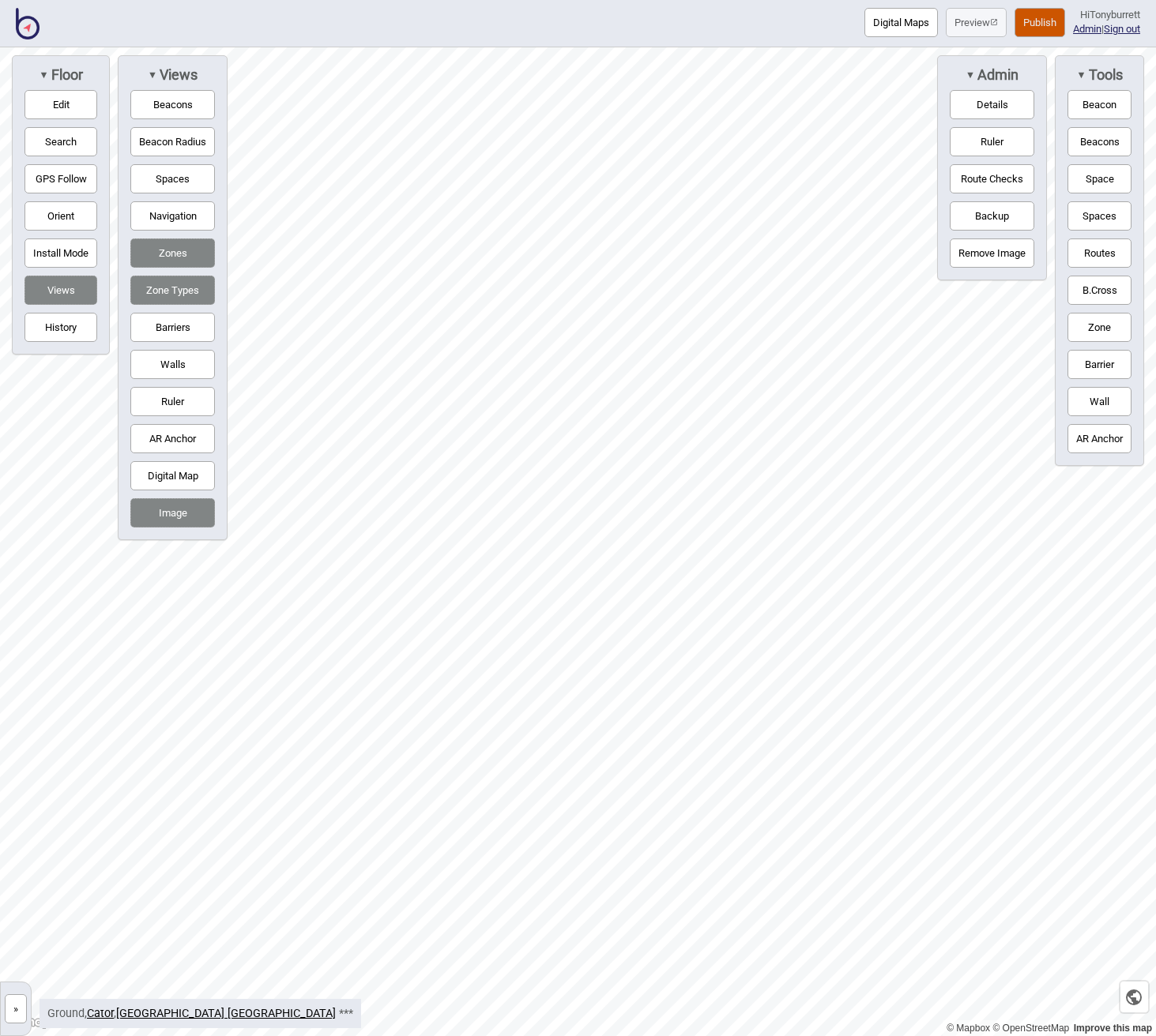
click at [11, 1008] on button "»" at bounding box center [15, 1009] width 22 height 29
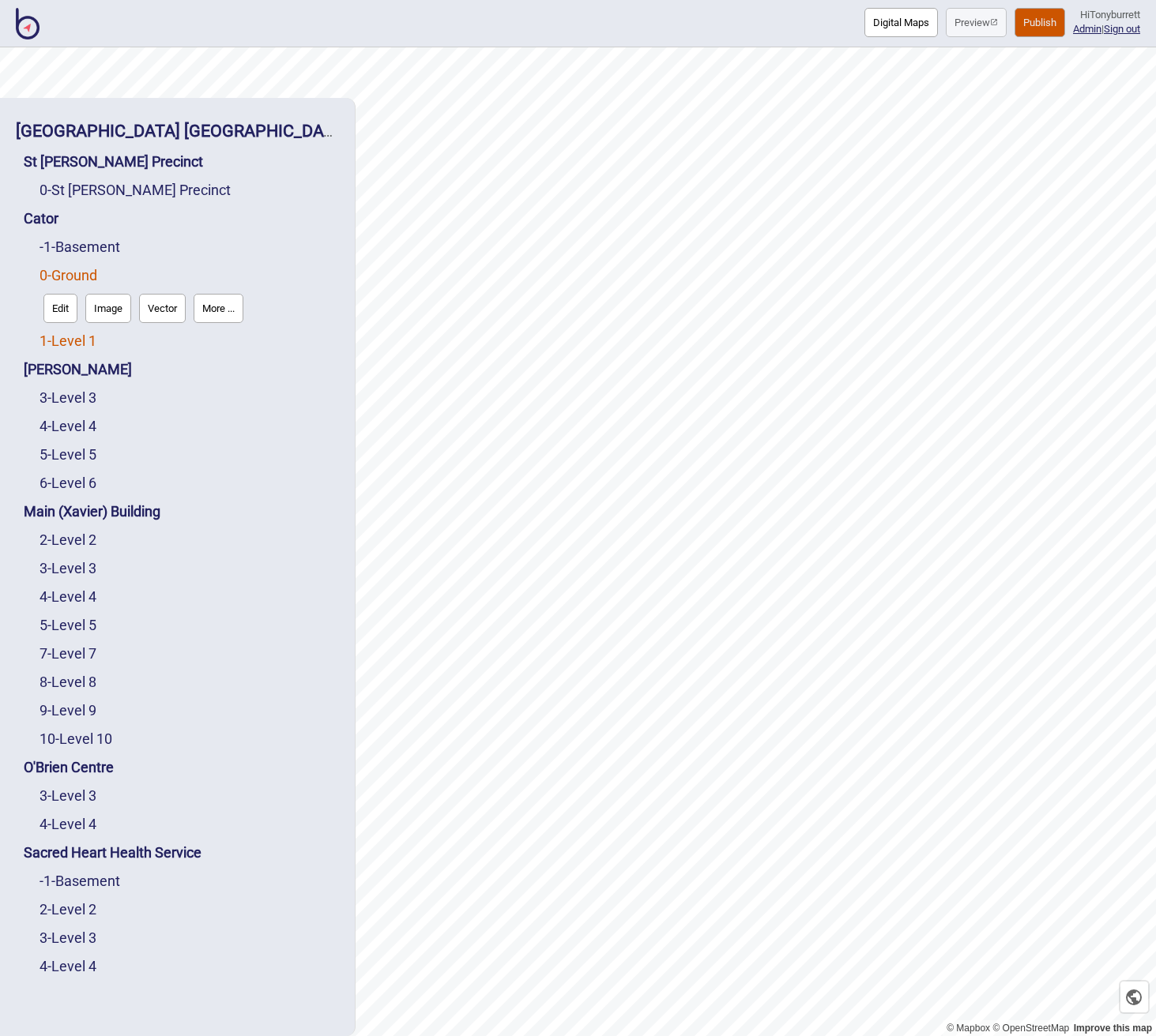
click at [80, 341] on link "1 - Level 1" at bounding box center [68, 340] width 57 height 17
click at [67, 343] on button "Edit" at bounding box center [60, 337] width 34 height 29
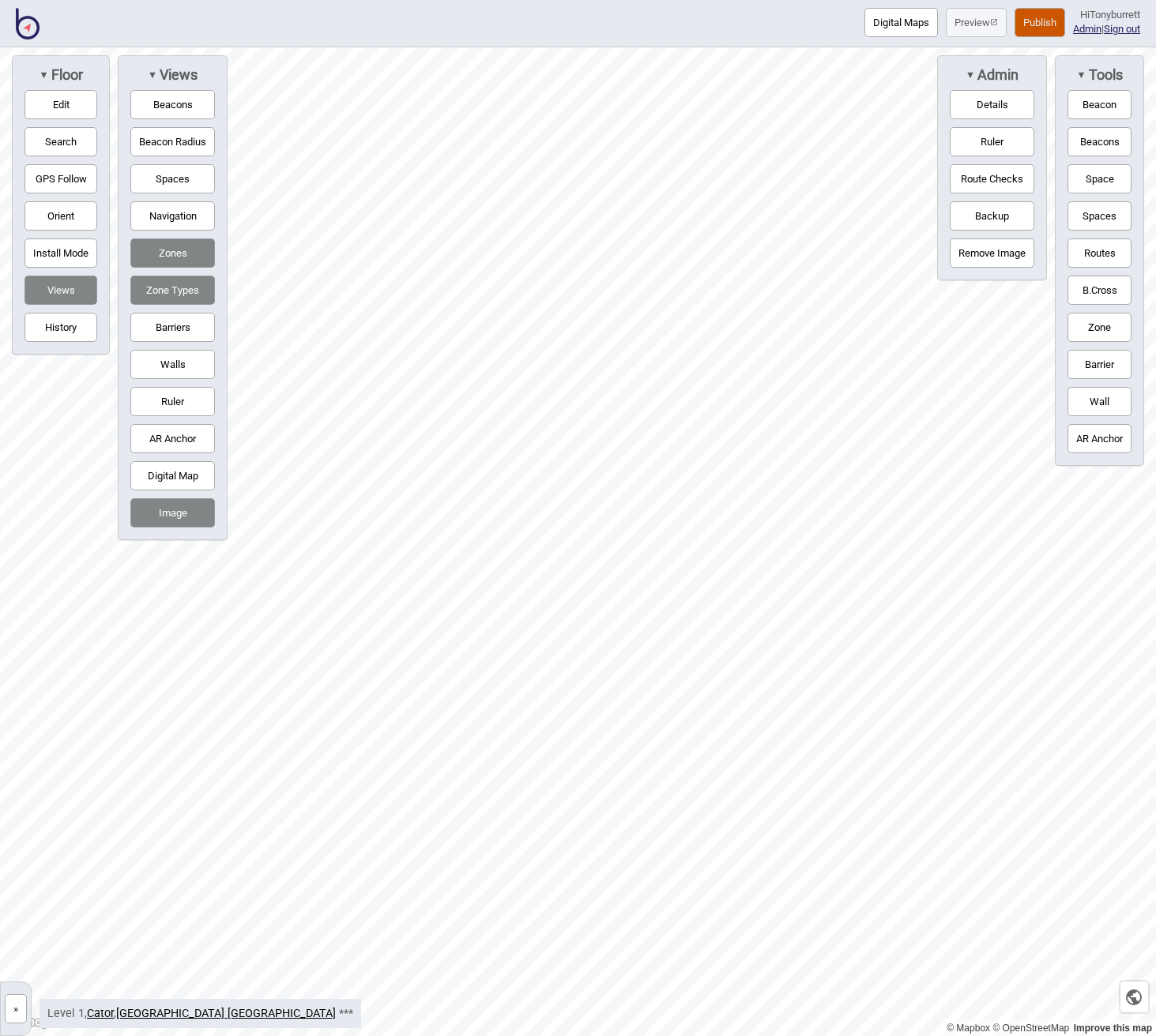
click at [1093, 331] on button "Zone" at bounding box center [1099, 327] width 64 height 29
click at [837, 278] on div "Map marker" at bounding box center [838, 283] width 24 height 24
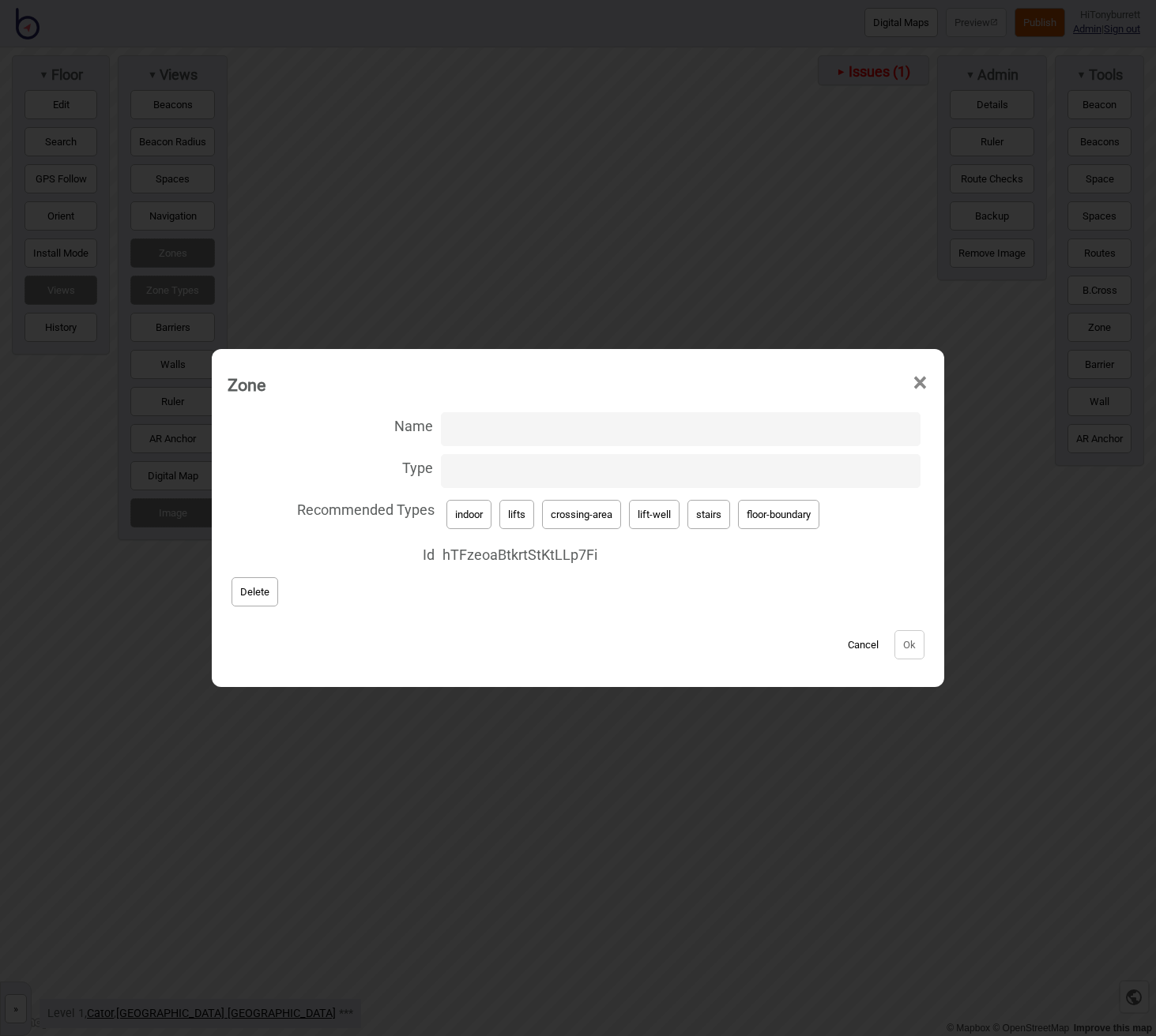
click at [472, 516] on button "indoor" at bounding box center [469, 514] width 45 height 29
type input "indoor"
click at [917, 644] on button "Ok" at bounding box center [909, 644] width 30 height 29
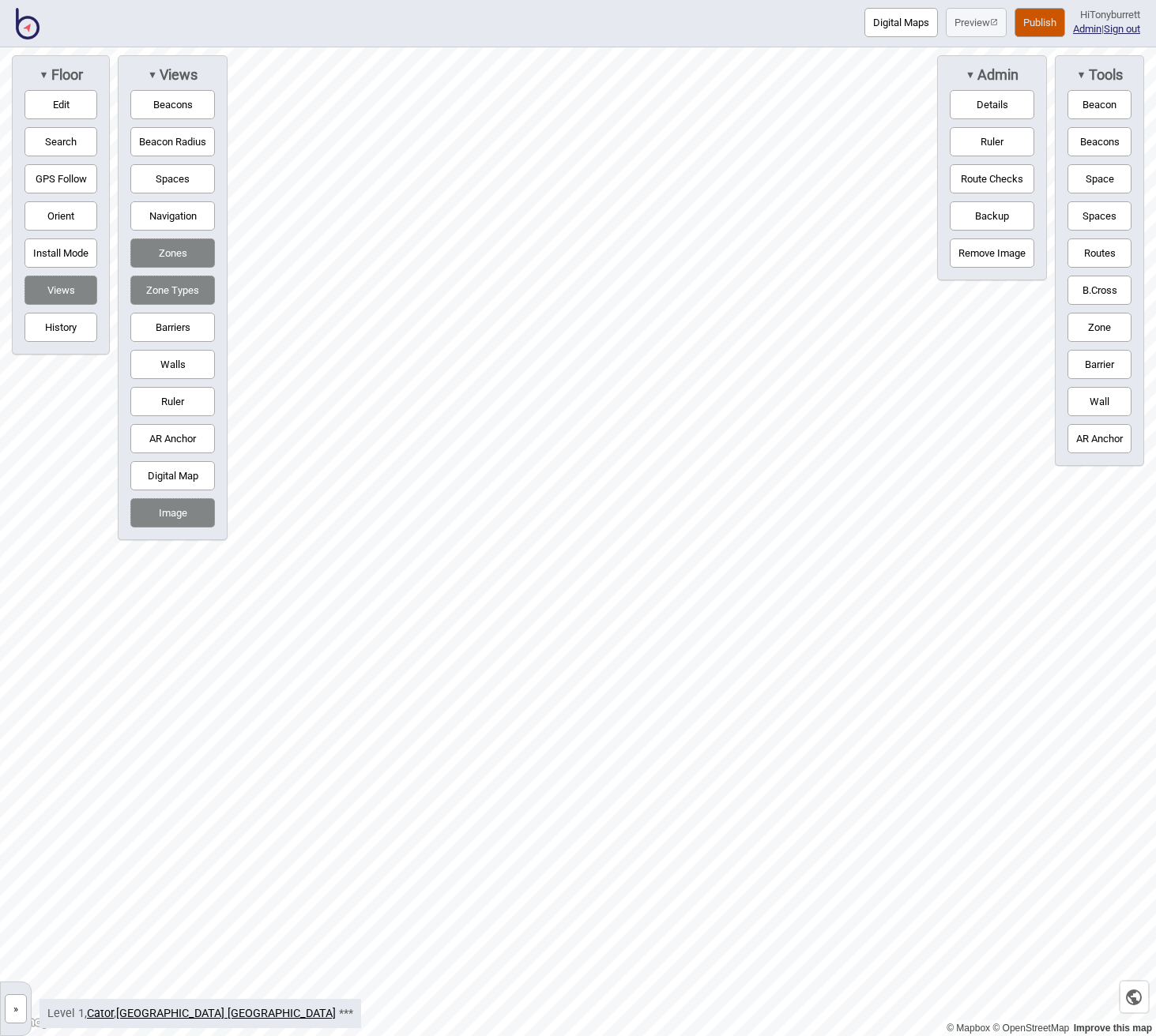
click at [1034, 19] on button "Publish" at bounding box center [1039, 22] width 50 height 29
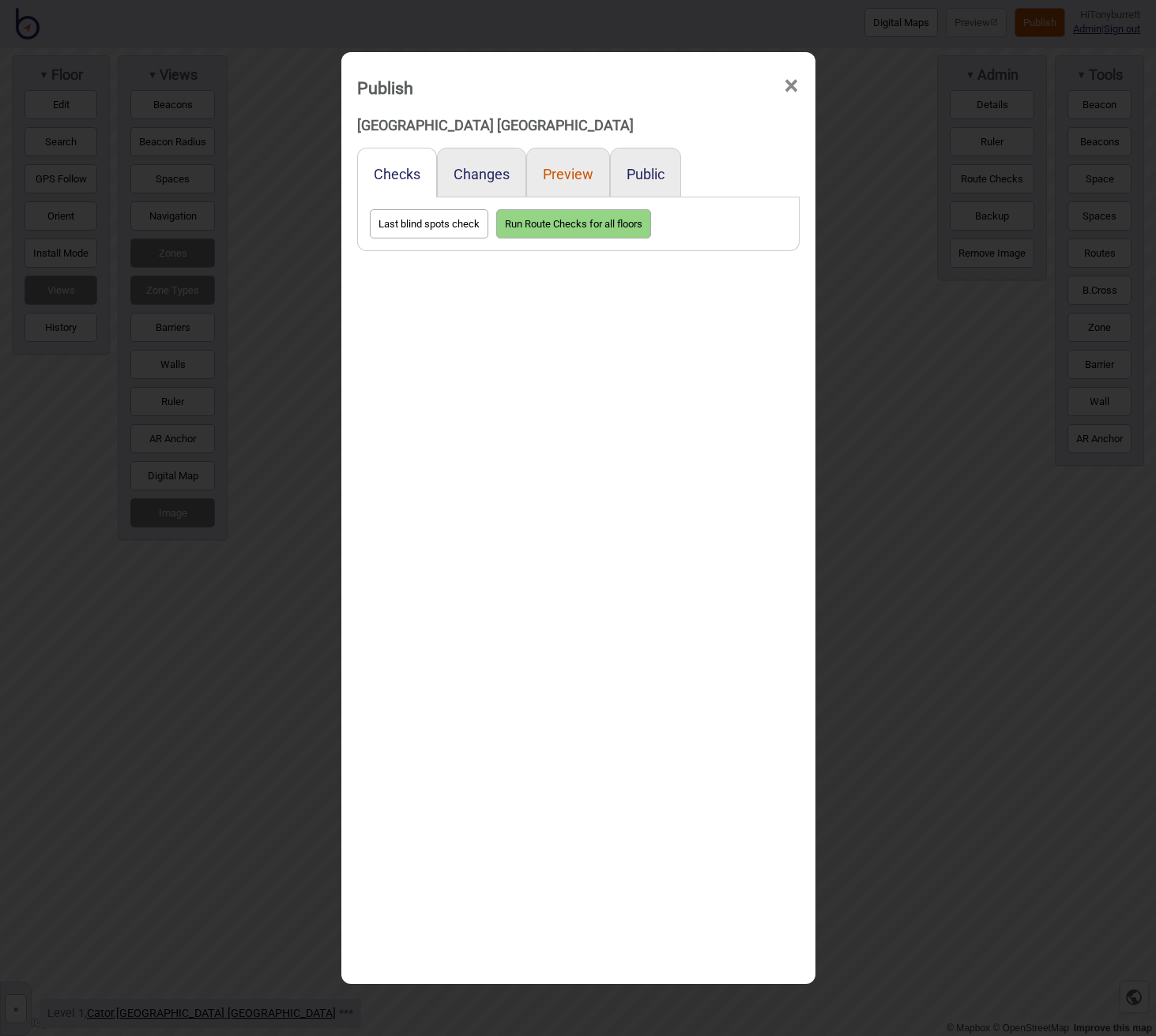
click at [579, 166] on button "Preview" at bounding box center [567, 174] width 50 height 17
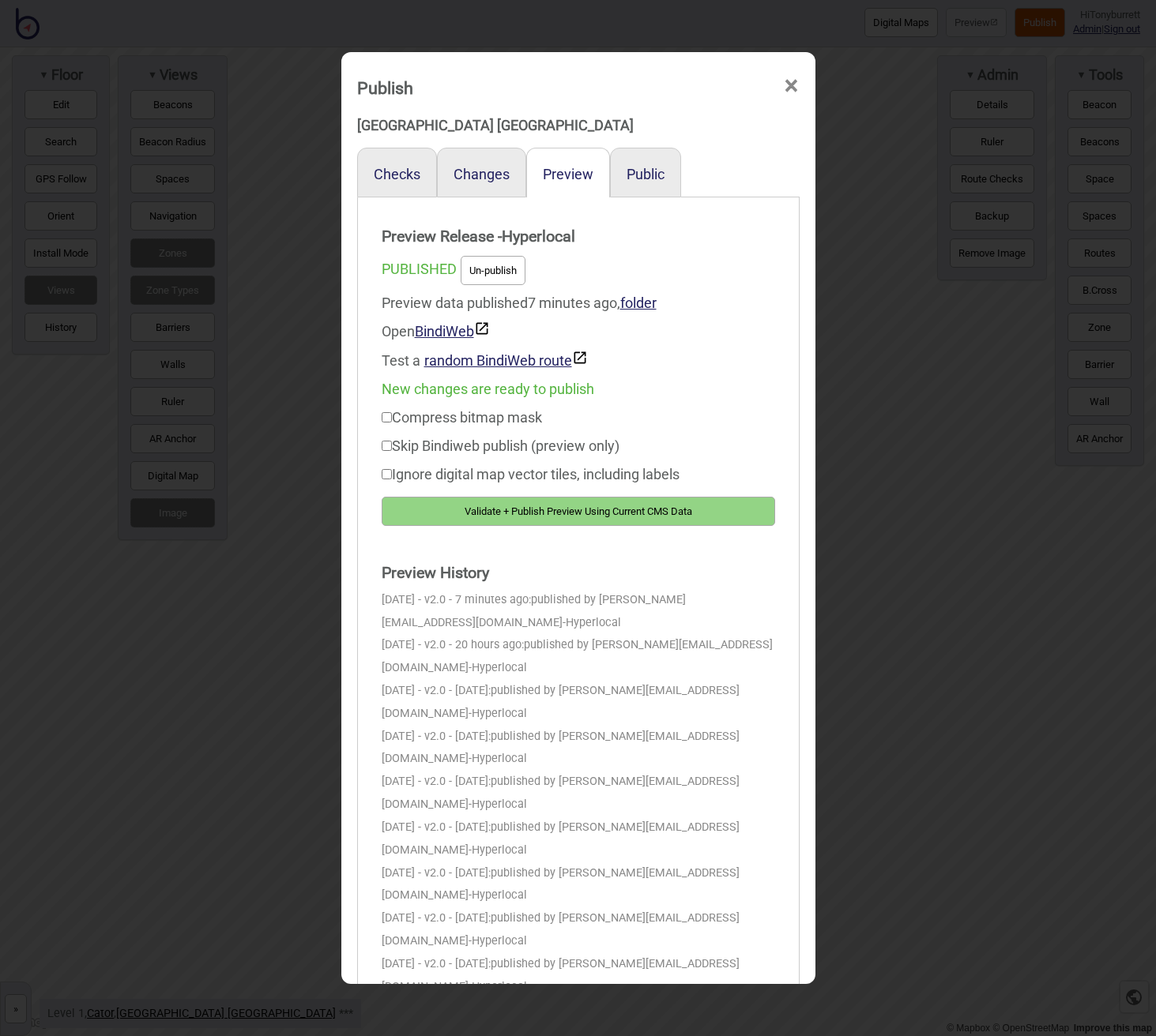
click at [551, 520] on button "Validate + Publish Preview Using Current CMS Data" at bounding box center [578, 511] width 394 height 29
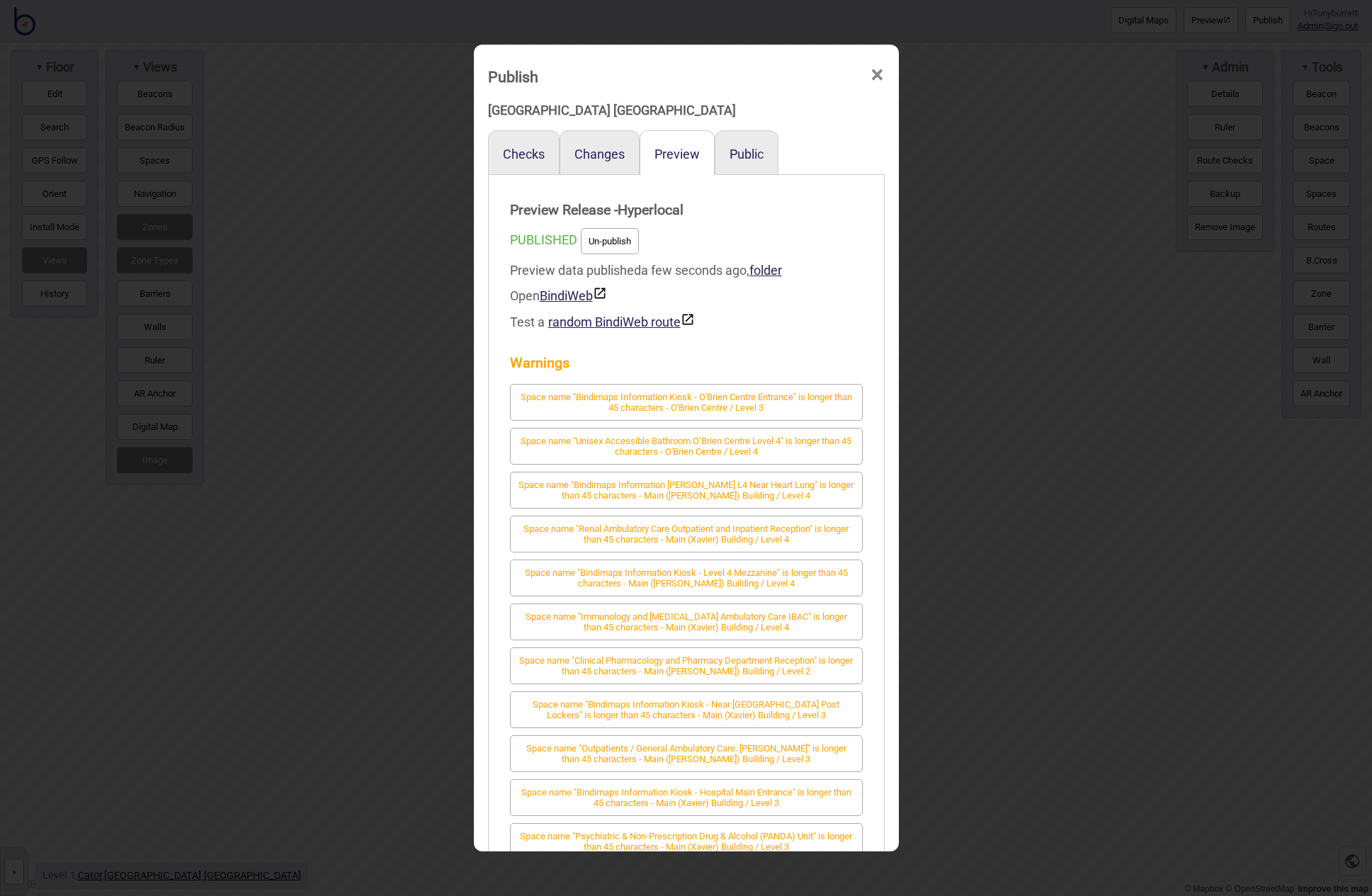
click at [877, 76] on span "×" at bounding box center [877, 74] width 15 height 47
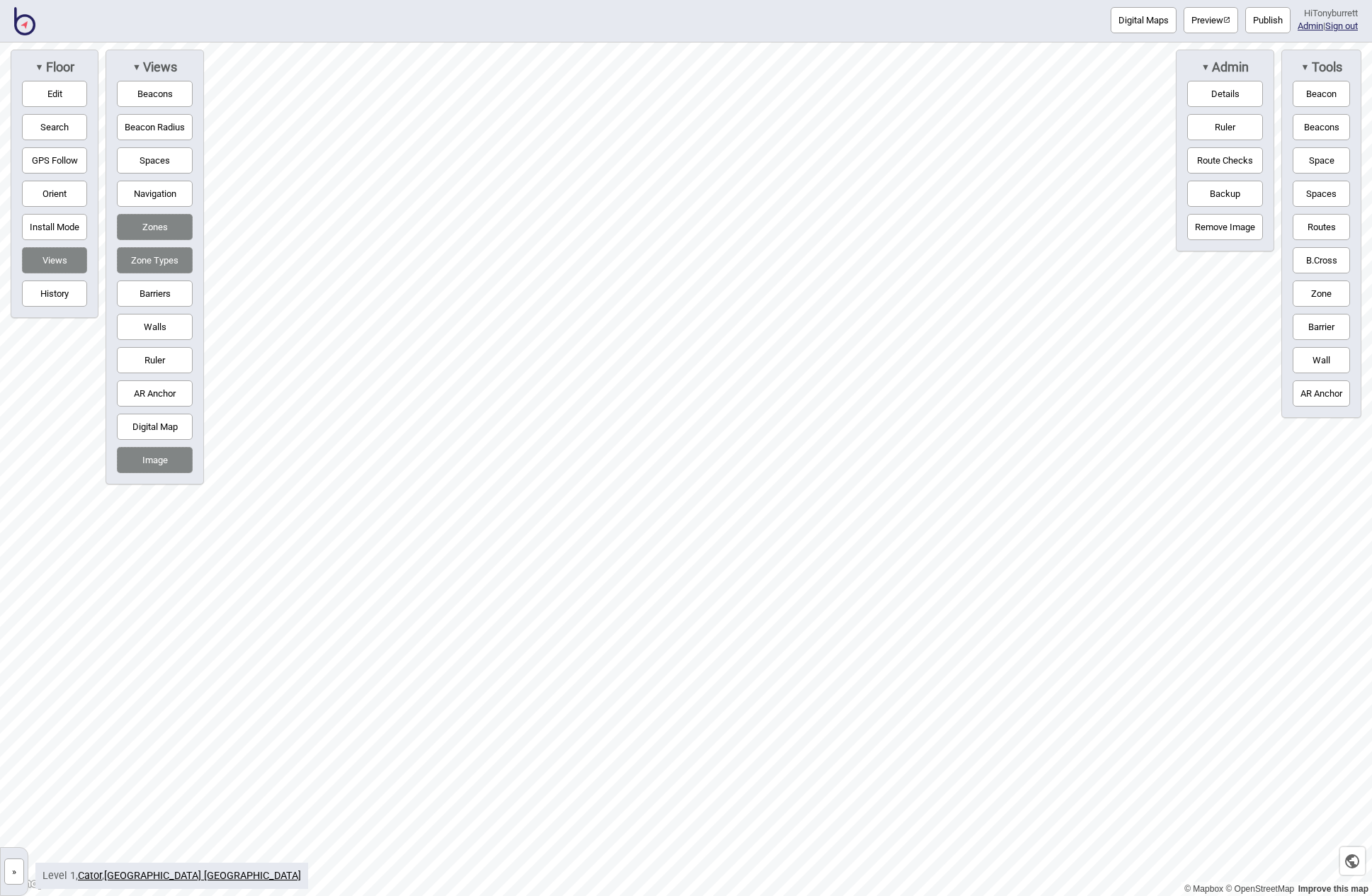
click at [1036, 22] on button "Publish" at bounding box center [1267, 20] width 45 height 26
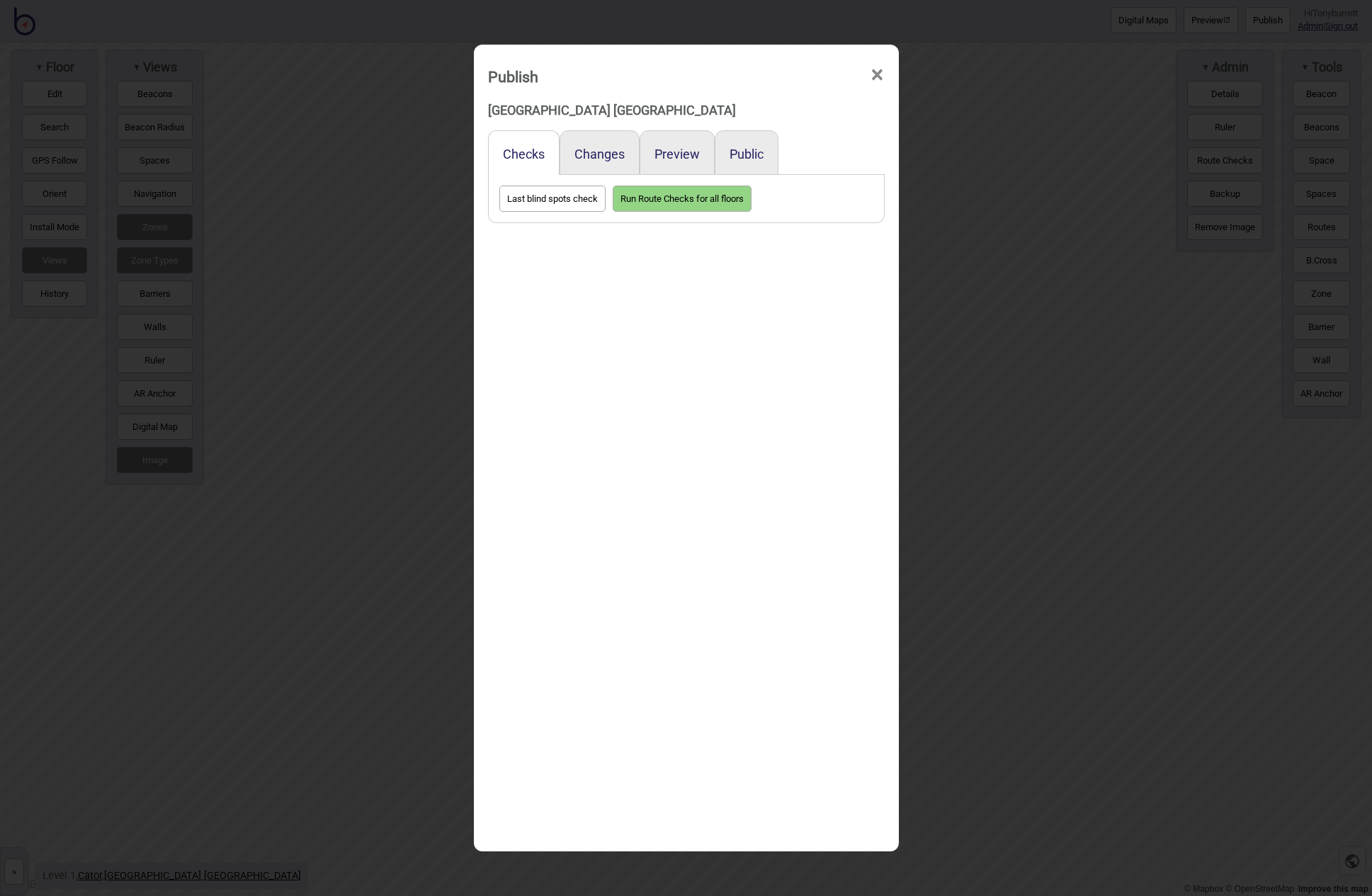
click at [875, 76] on span "×" at bounding box center [877, 74] width 15 height 47
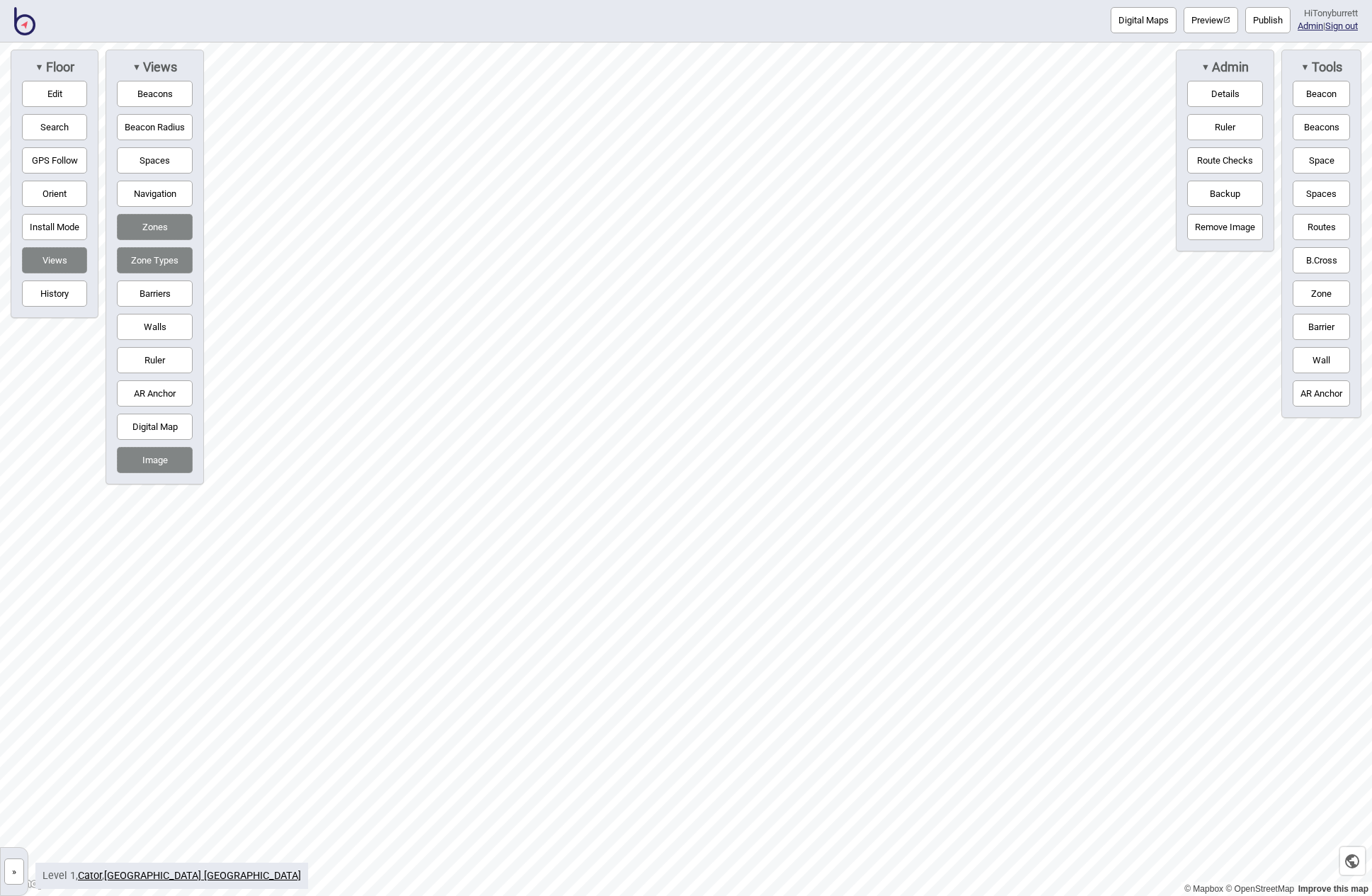
click at [16, 872] on button "»" at bounding box center [13, 872] width 20 height 26
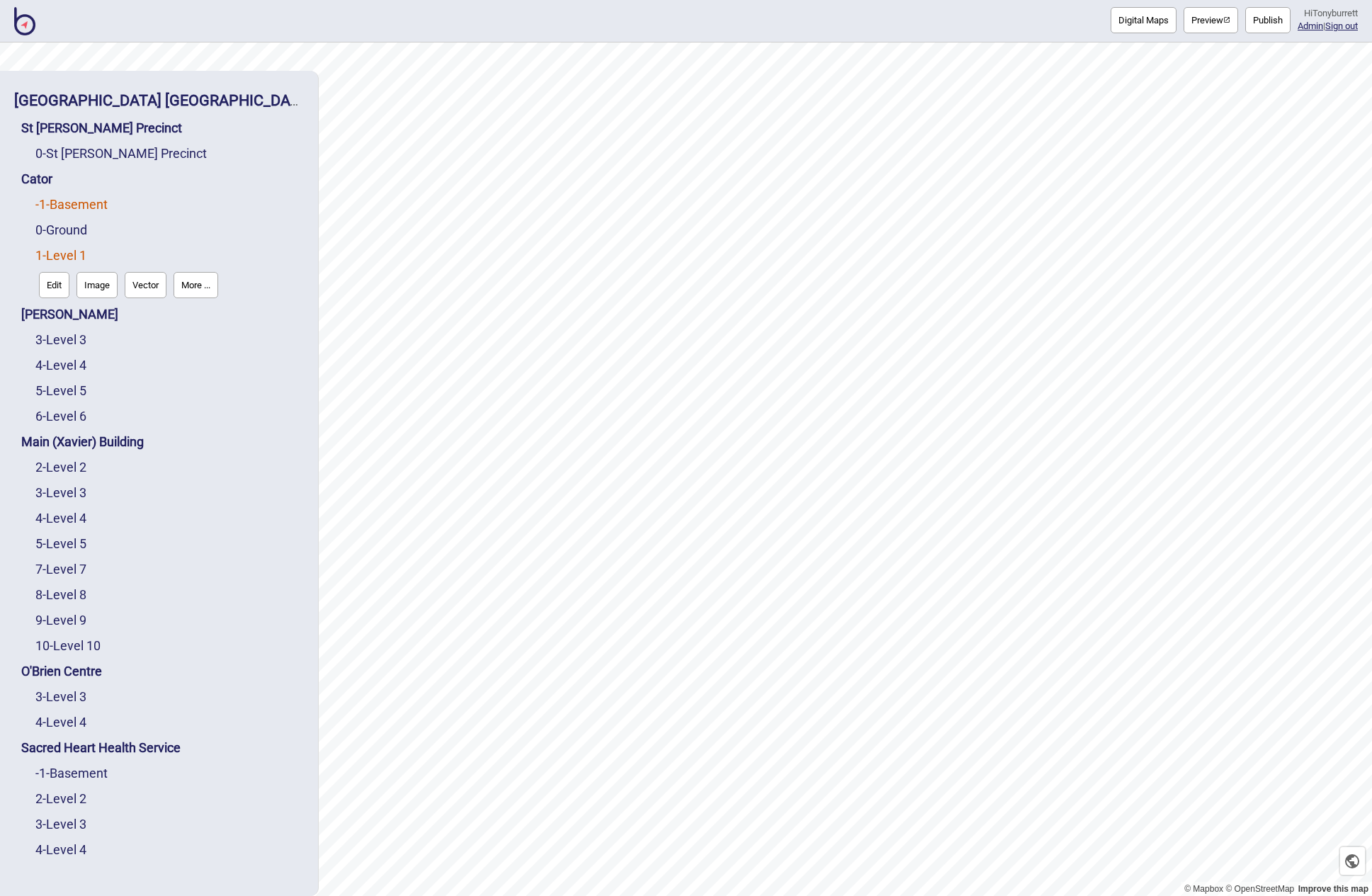
click at [78, 203] on link "-1 - Basement" at bounding box center [71, 204] width 72 height 15
click at [51, 234] on button "Edit" at bounding box center [54, 234] width 31 height 26
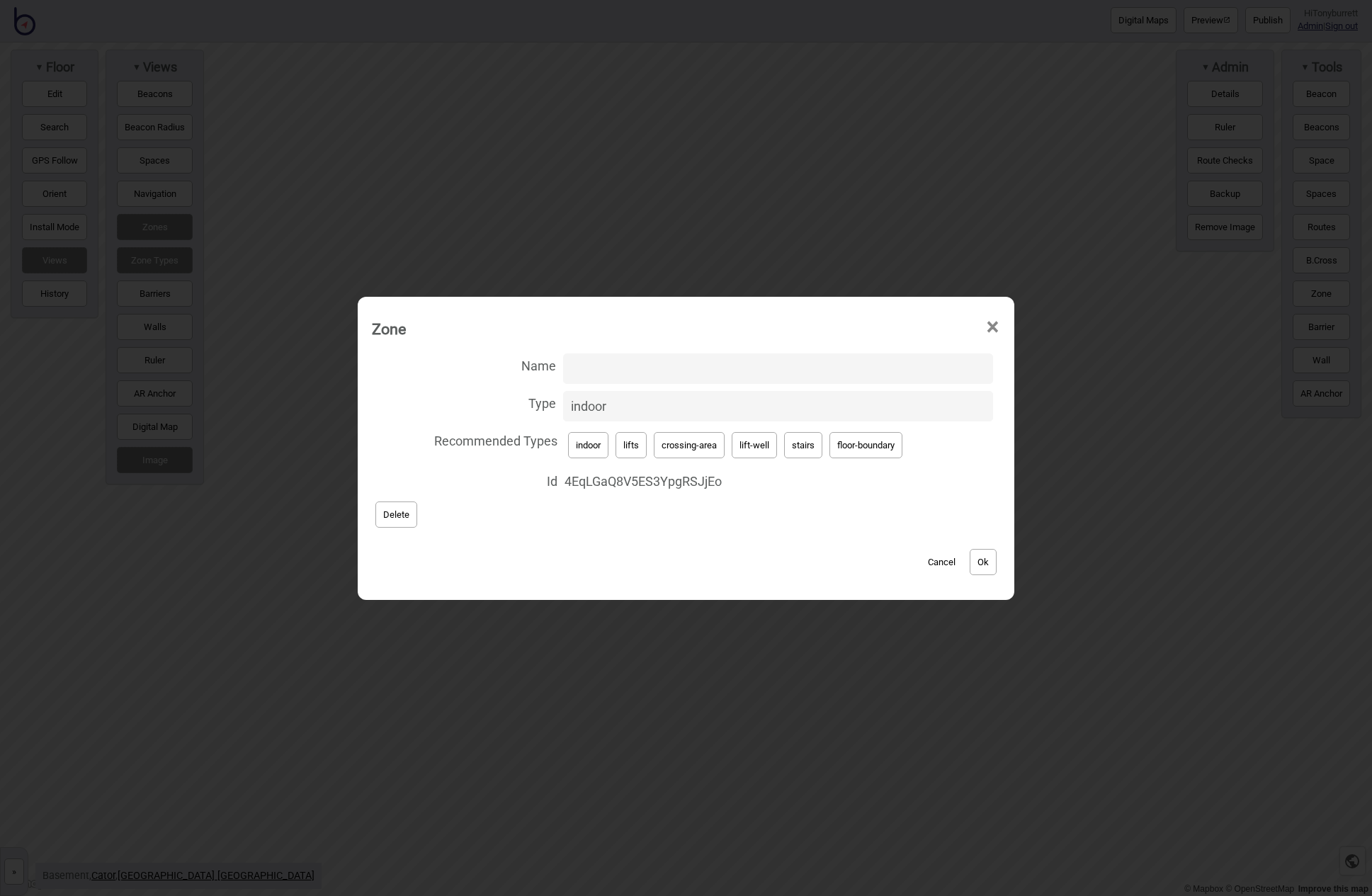
click at [851, 445] on button "floor-boundary" at bounding box center [866, 445] width 73 height 26
type input "floor-boundary"
click at [979, 565] on button "Ok" at bounding box center [983, 562] width 27 height 26
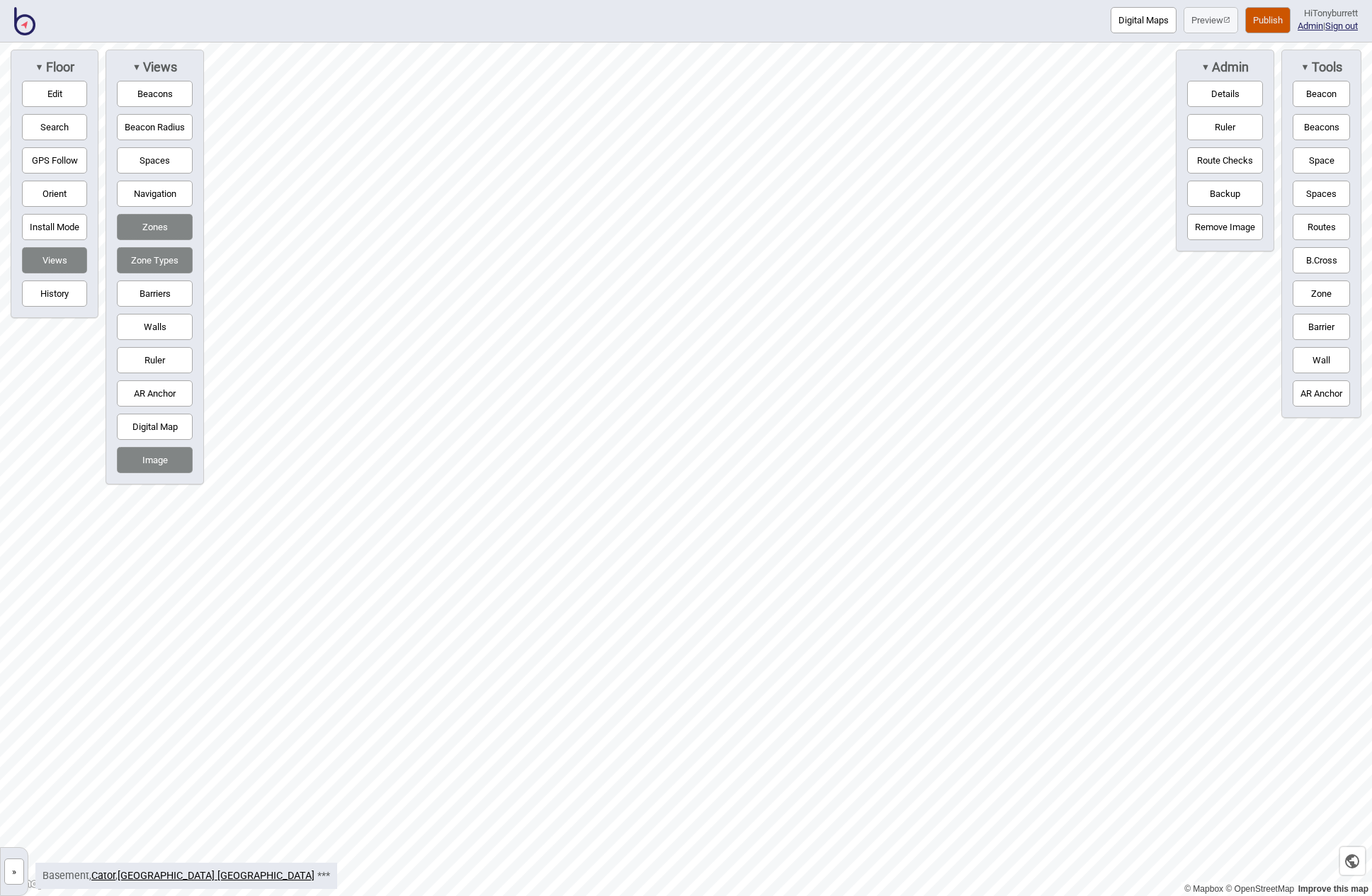
click at [19, 874] on button "»" at bounding box center [13, 872] width 20 height 26
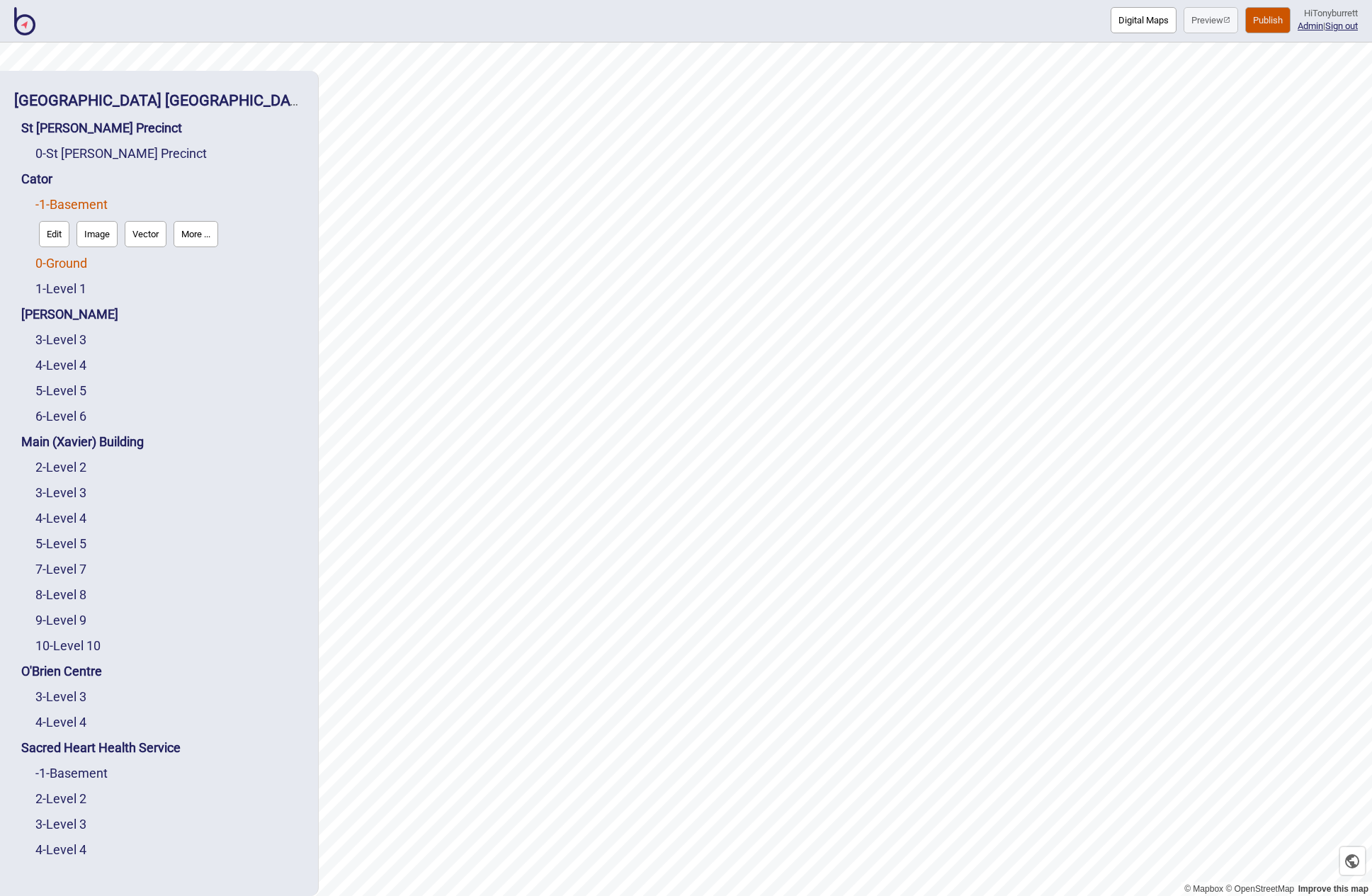
click at [62, 258] on link "0 - Ground" at bounding box center [61, 263] width 51 height 15
click at [62, 258] on button "Edit" at bounding box center [54, 259] width 31 height 26
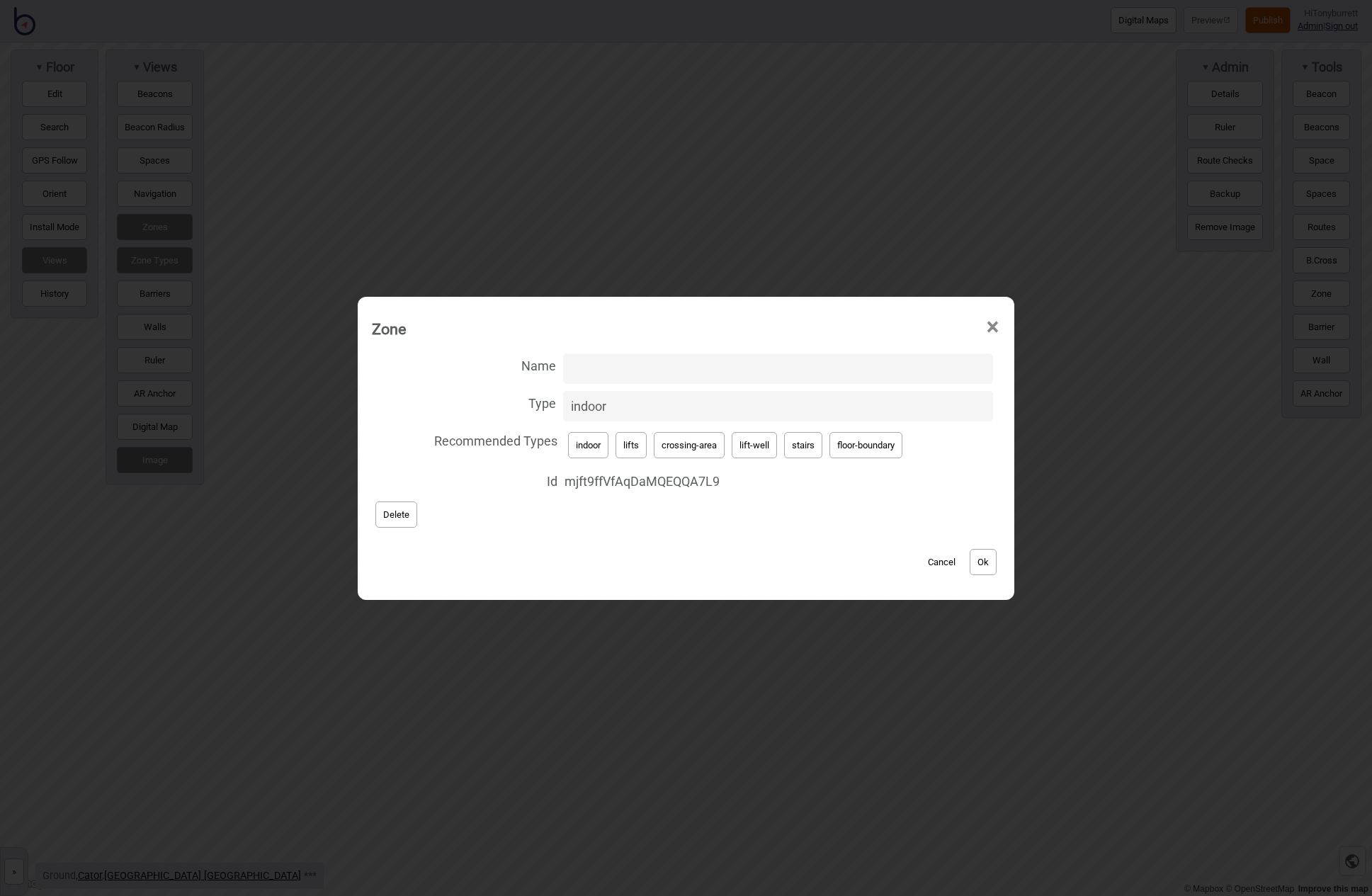
click at [858, 451] on button "floor-boundary" at bounding box center [866, 445] width 73 height 26
type input "floor-boundary"
click at [980, 570] on button "Ok" at bounding box center [983, 562] width 27 height 26
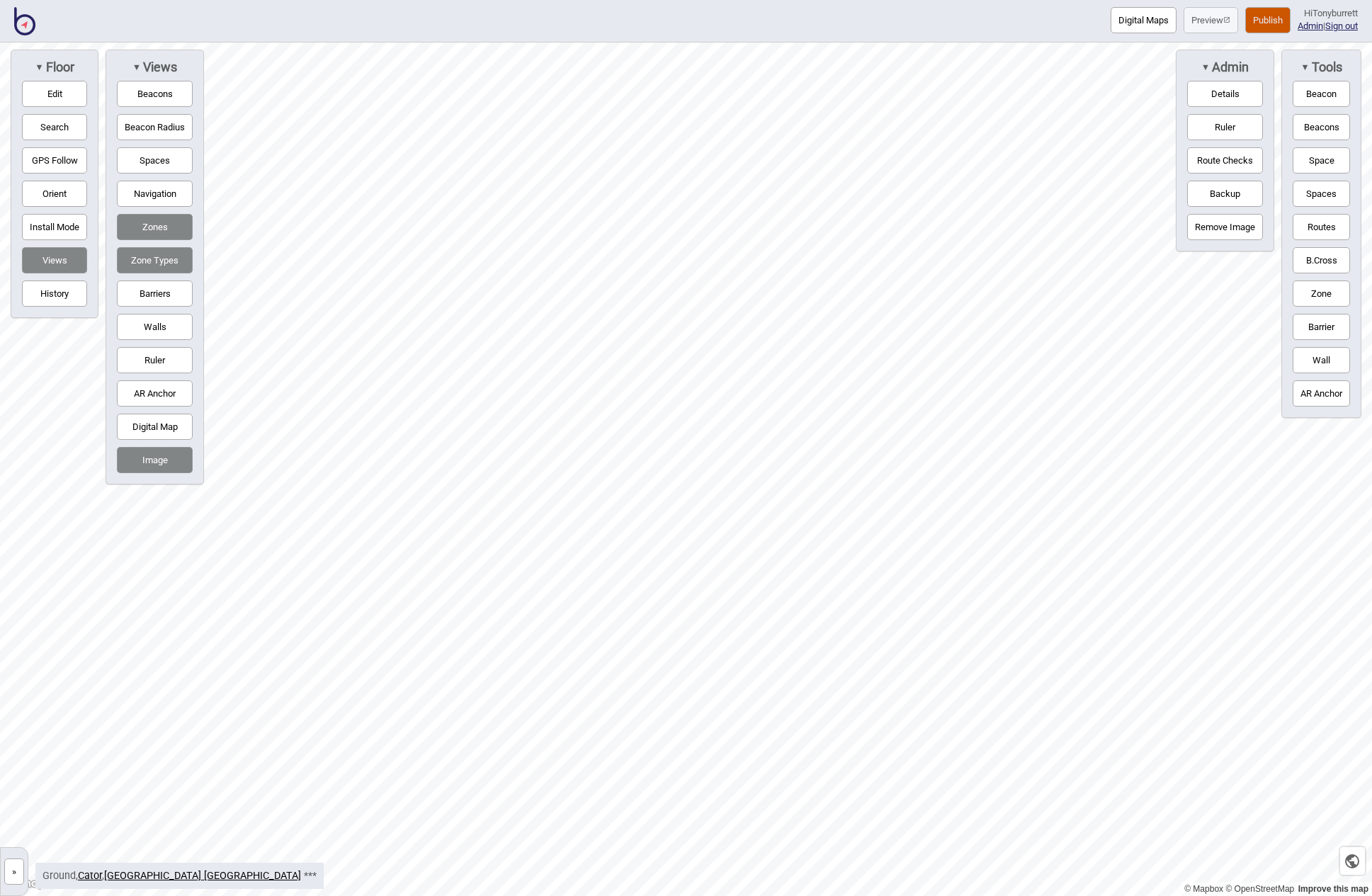
drag, startPoint x: 17, startPoint y: 878, endPoint x: 57, endPoint y: 819, distance: 71.3
click at [20, 877] on button "»" at bounding box center [13, 872] width 20 height 26
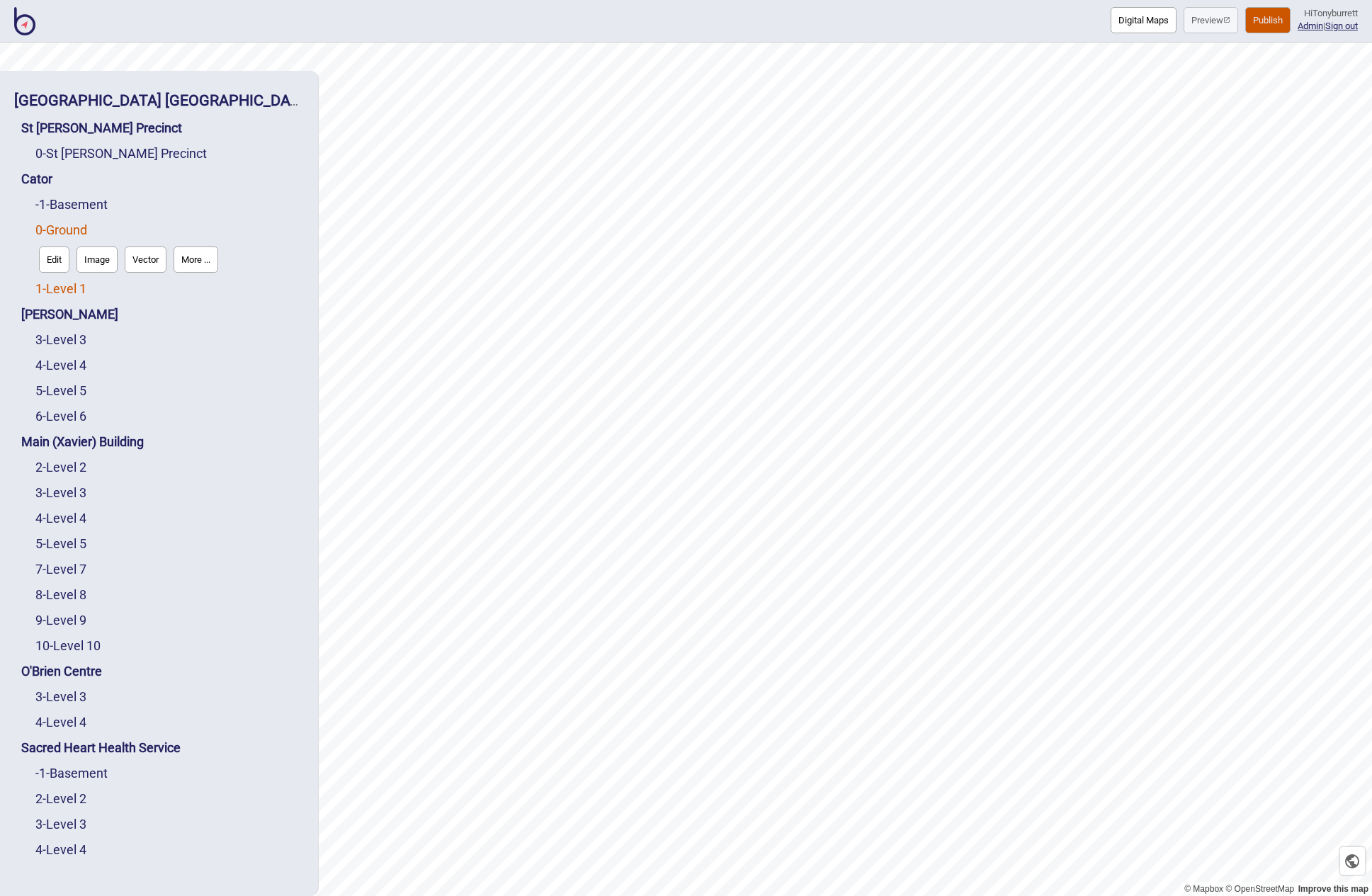
click at [55, 284] on link "1 - Level 1" at bounding box center [61, 288] width 51 height 15
click at [56, 288] on button "Edit" at bounding box center [54, 284] width 31 height 26
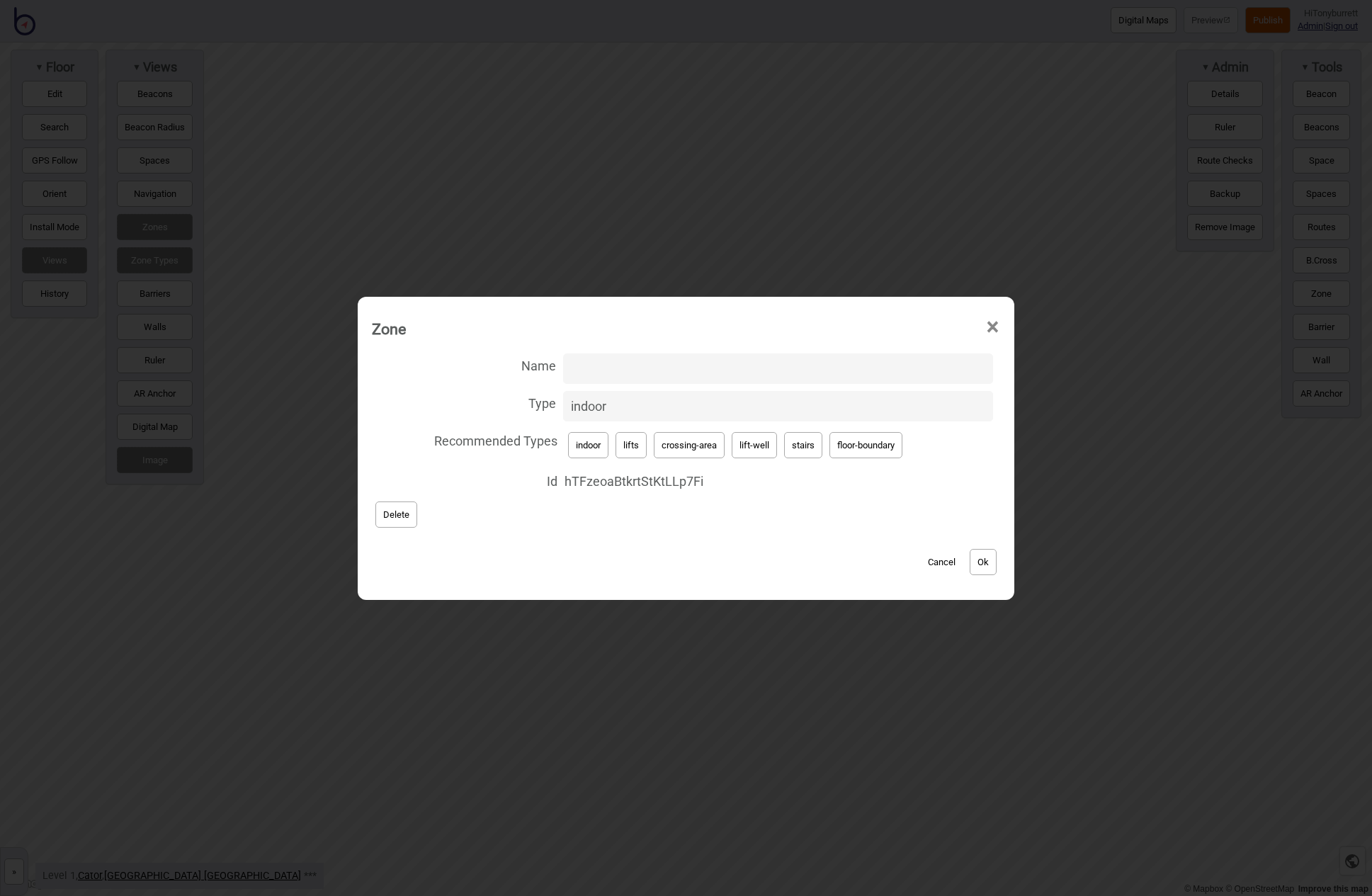
click at [852, 447] on button "floor-boundary" at bounding box center [866, 445] width 73 height 26
type input "floor-boundary"
click at [986, 568] on button "Ok" at bounding box center [983, 562] width 27 height 26
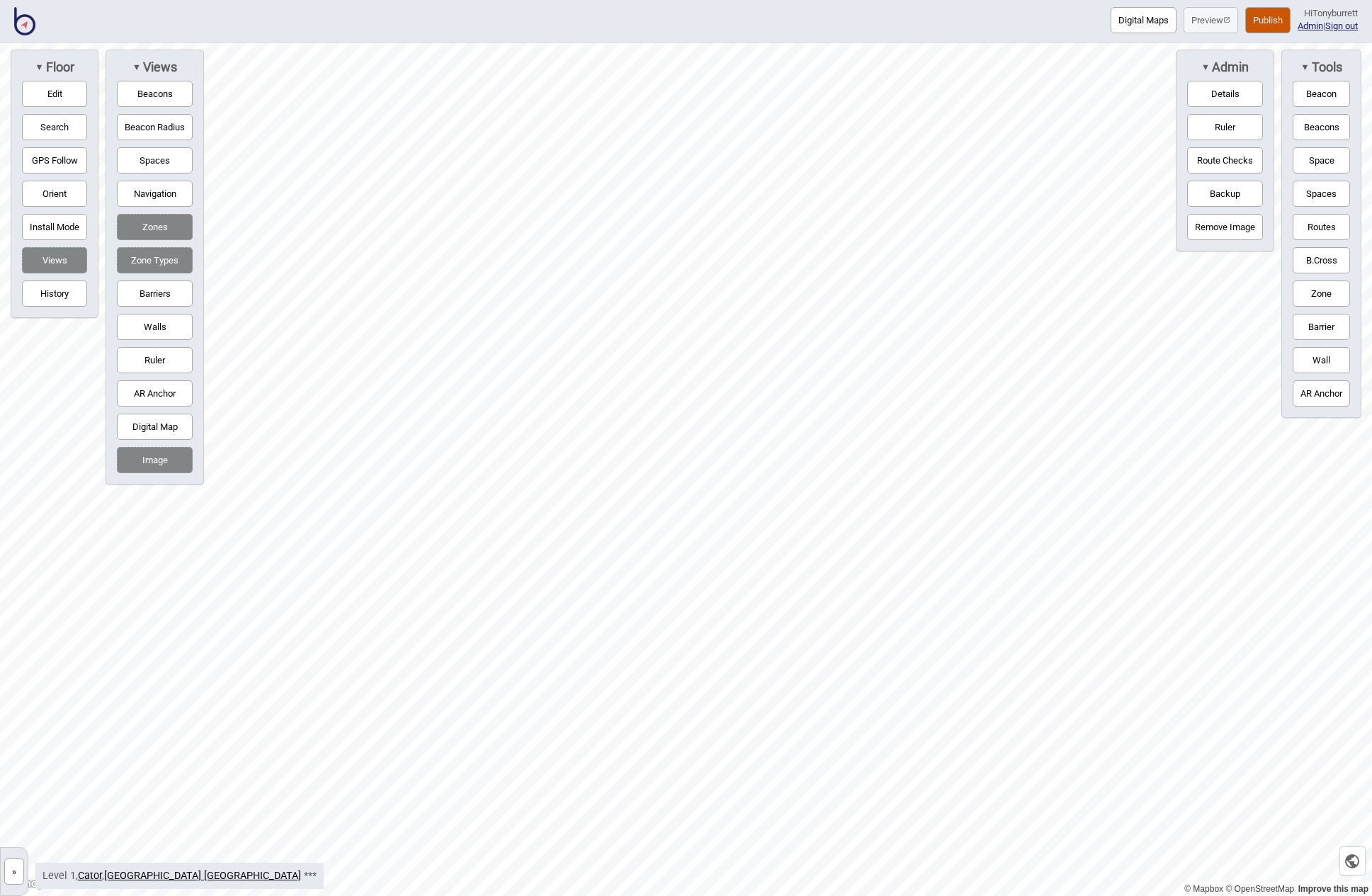
click at [1036, 21] on button "Publish" at bounding box center [1267, 20] width 45 height 26
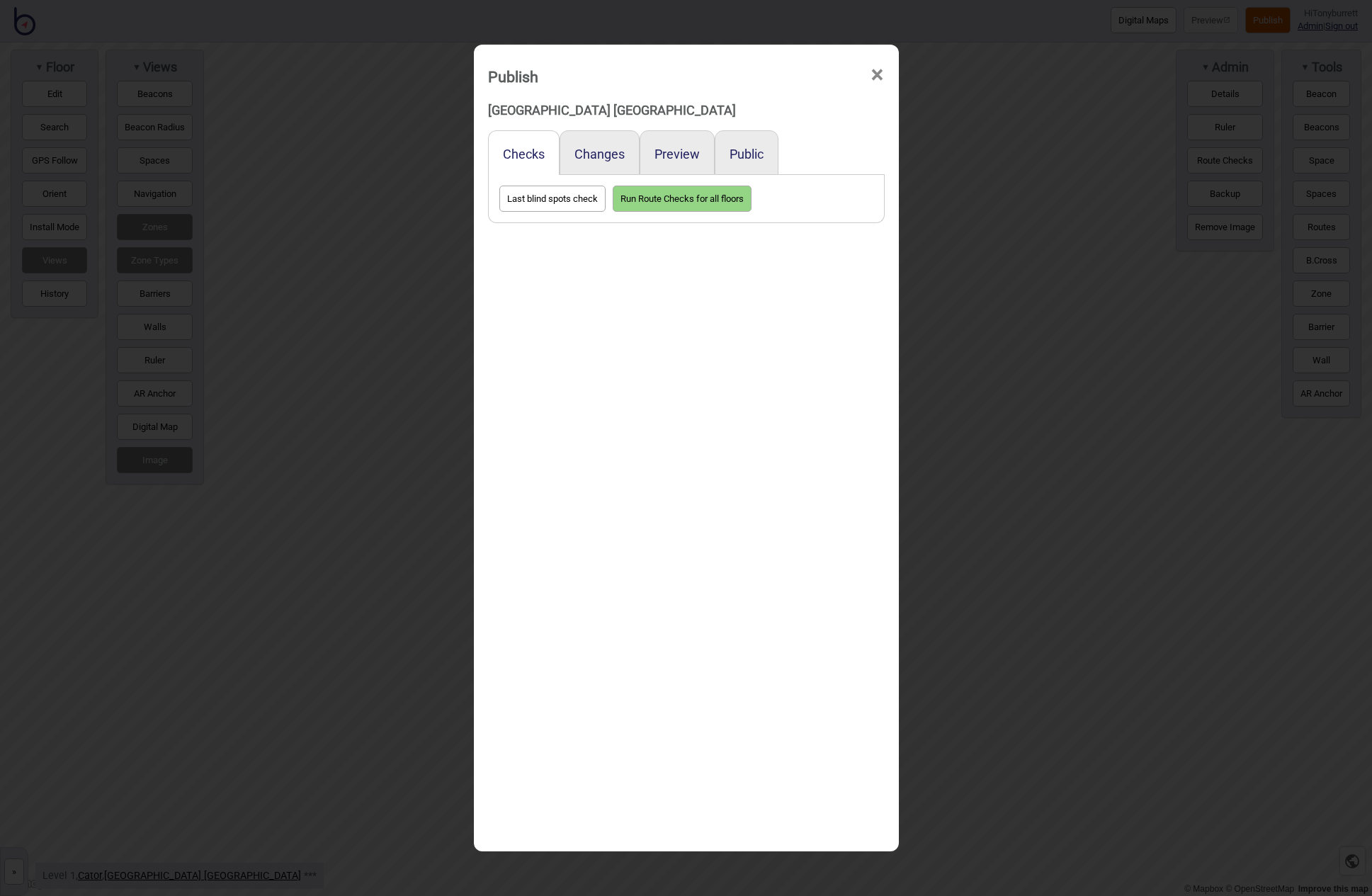
click at [667, 162] on div "Preview" at bounding box center [677, 152] width 75 height 44
click at [675, 160] on button "Preview" at bounding box center [676, 154] width 45 height 15
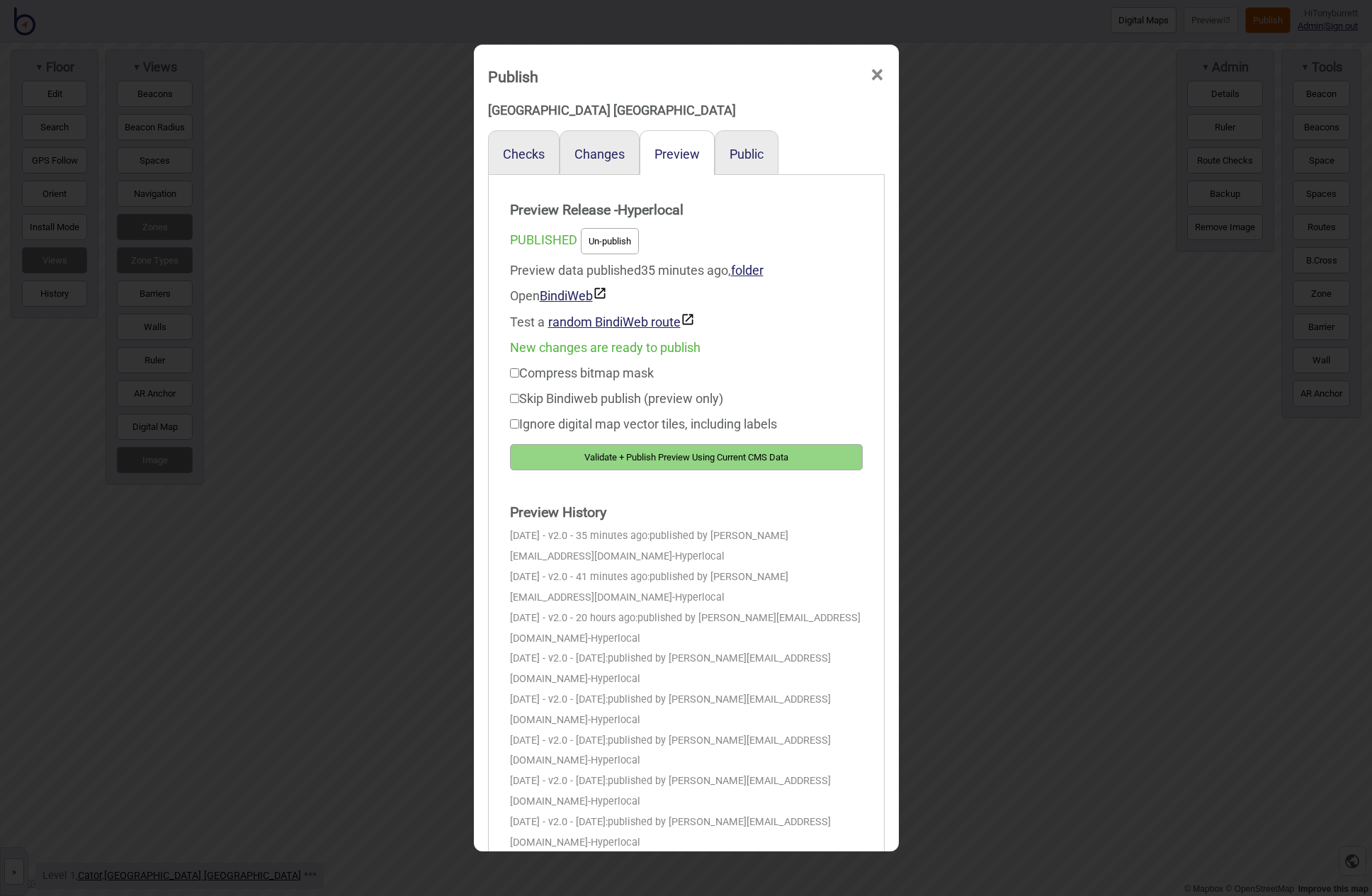
drag, startPoint x: 704, startPoint y: 456, endPoint x: 765, endPoint y: 439, distance: 63.3
click at [704, 456] on button "Validate + Publish Preview Using Current CMS Data" at bounding box center [686, 457] width 353 height 26
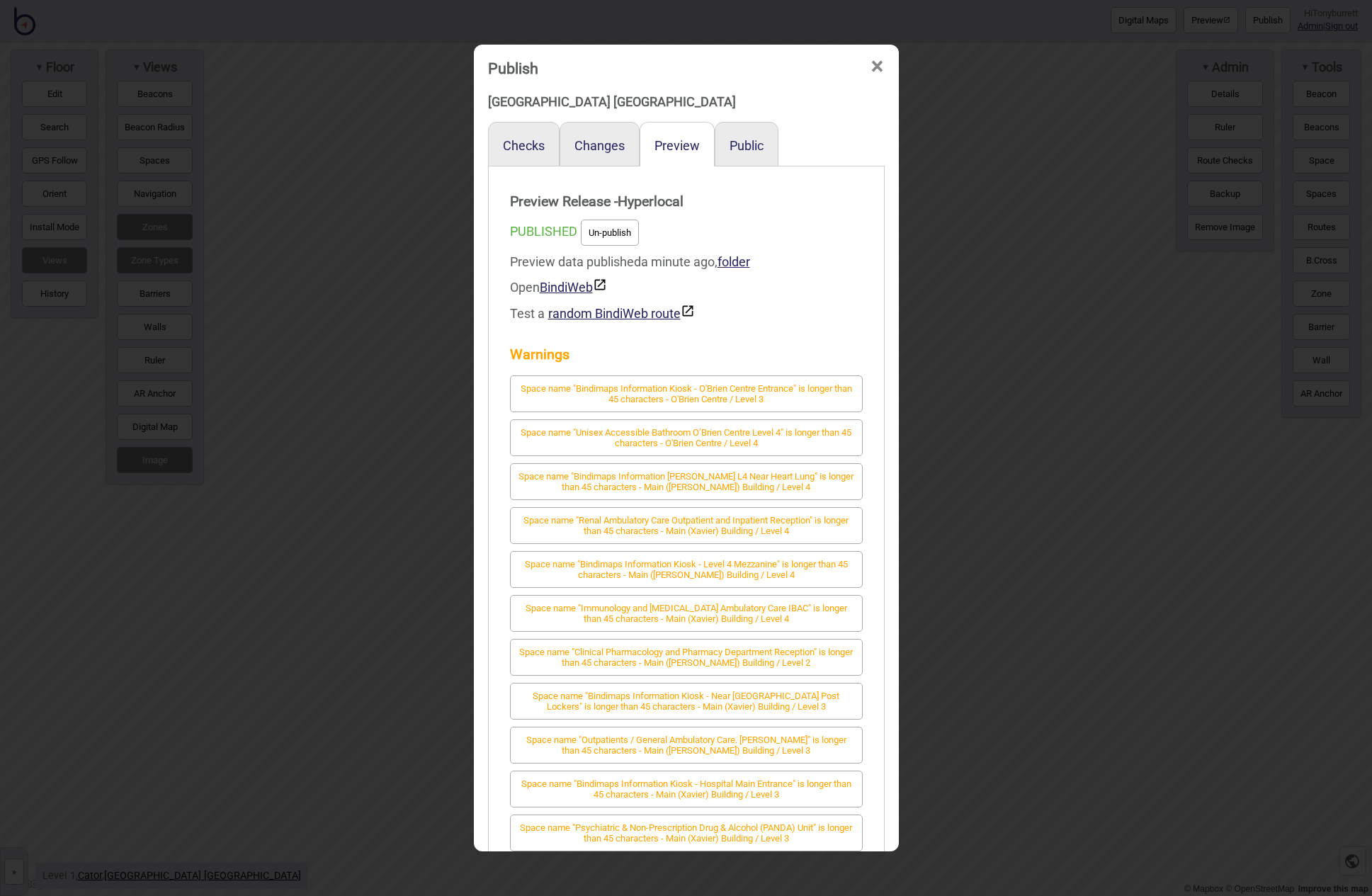
scroll to position [19, 0]
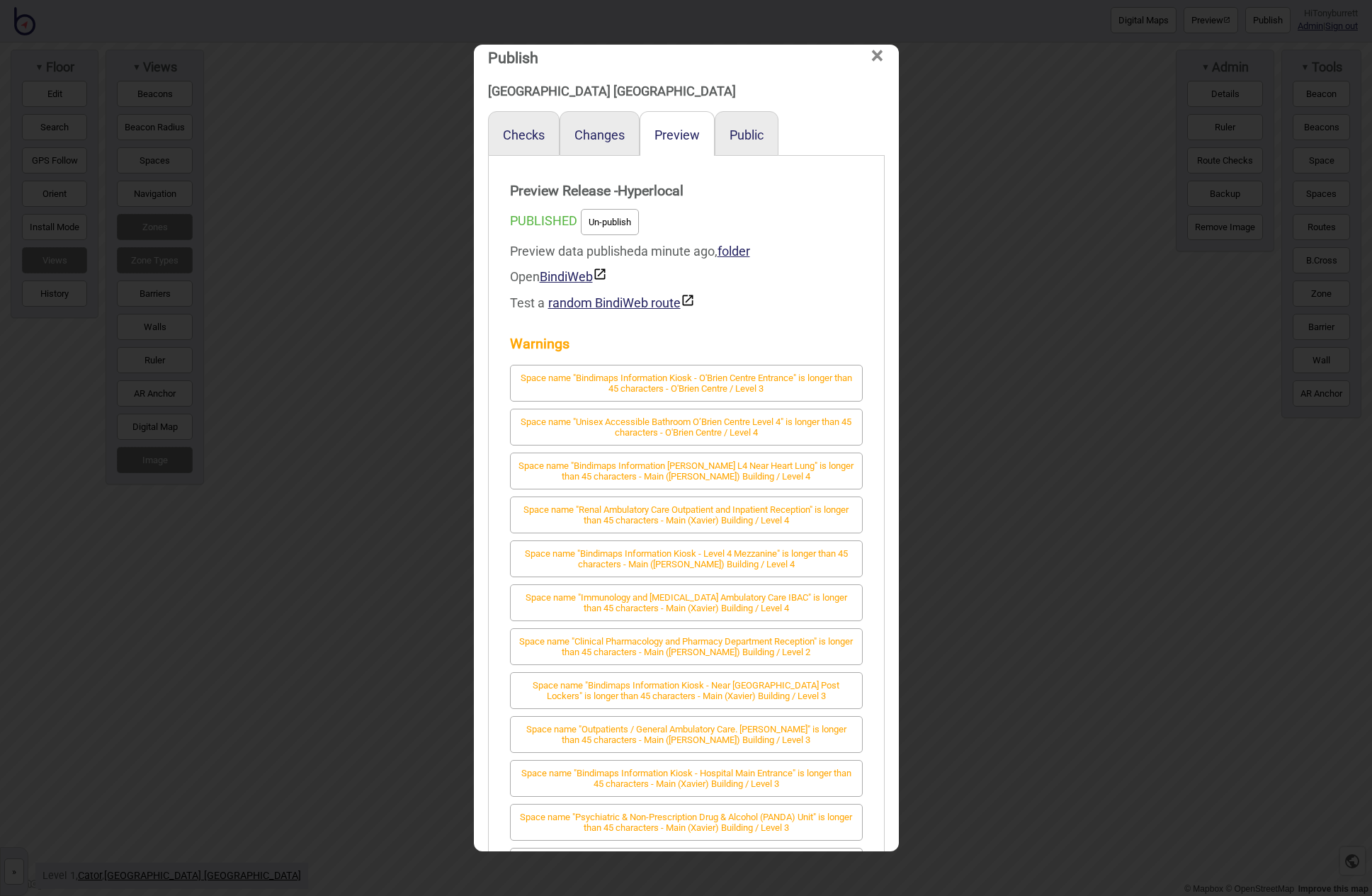
click at [881, 55] on span "×" at bounding box center [877, 55] width 15 height 47
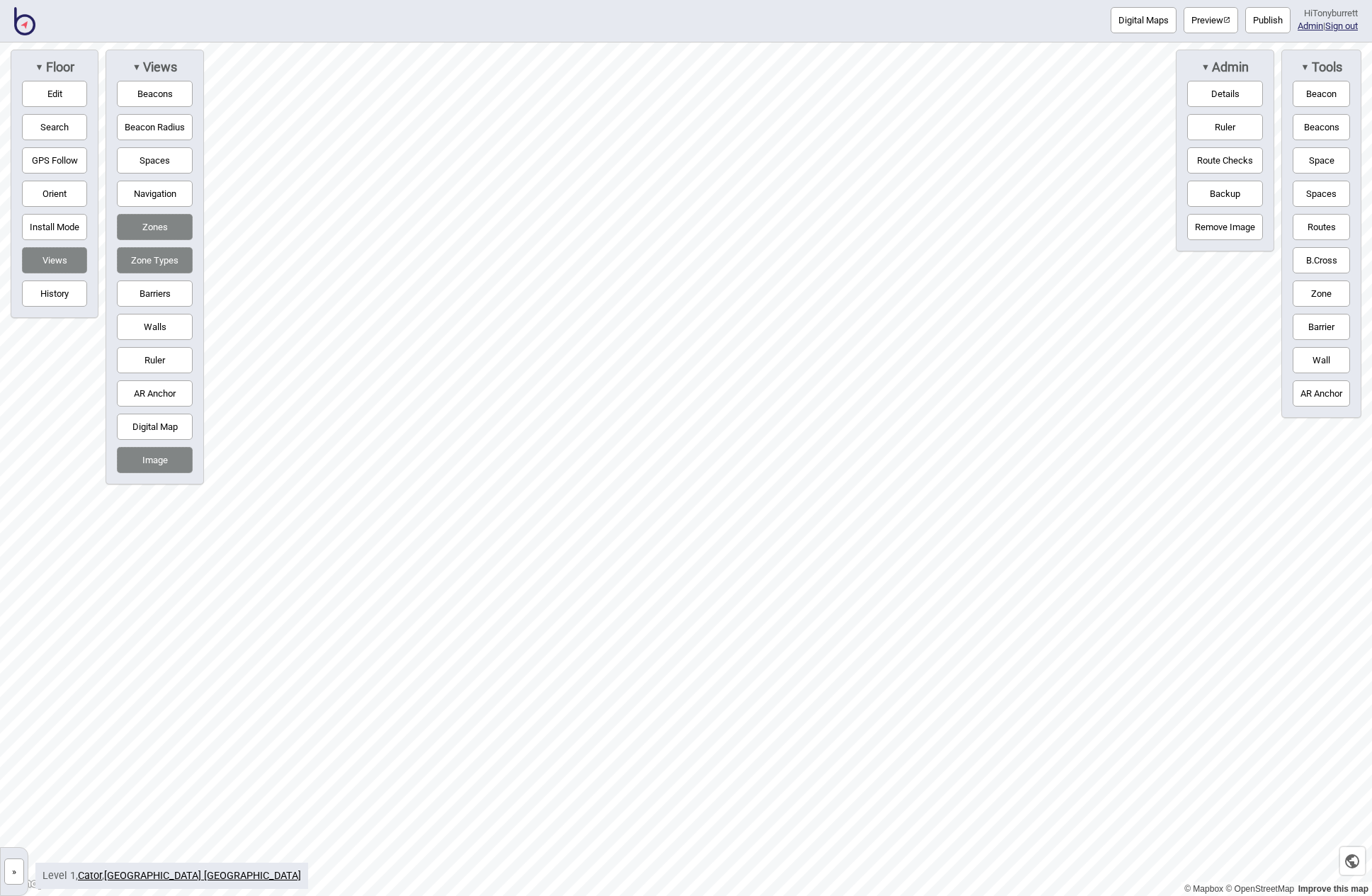
click at [14, 872] on button "»" at bounding box center [13, 872] width 20 height 26
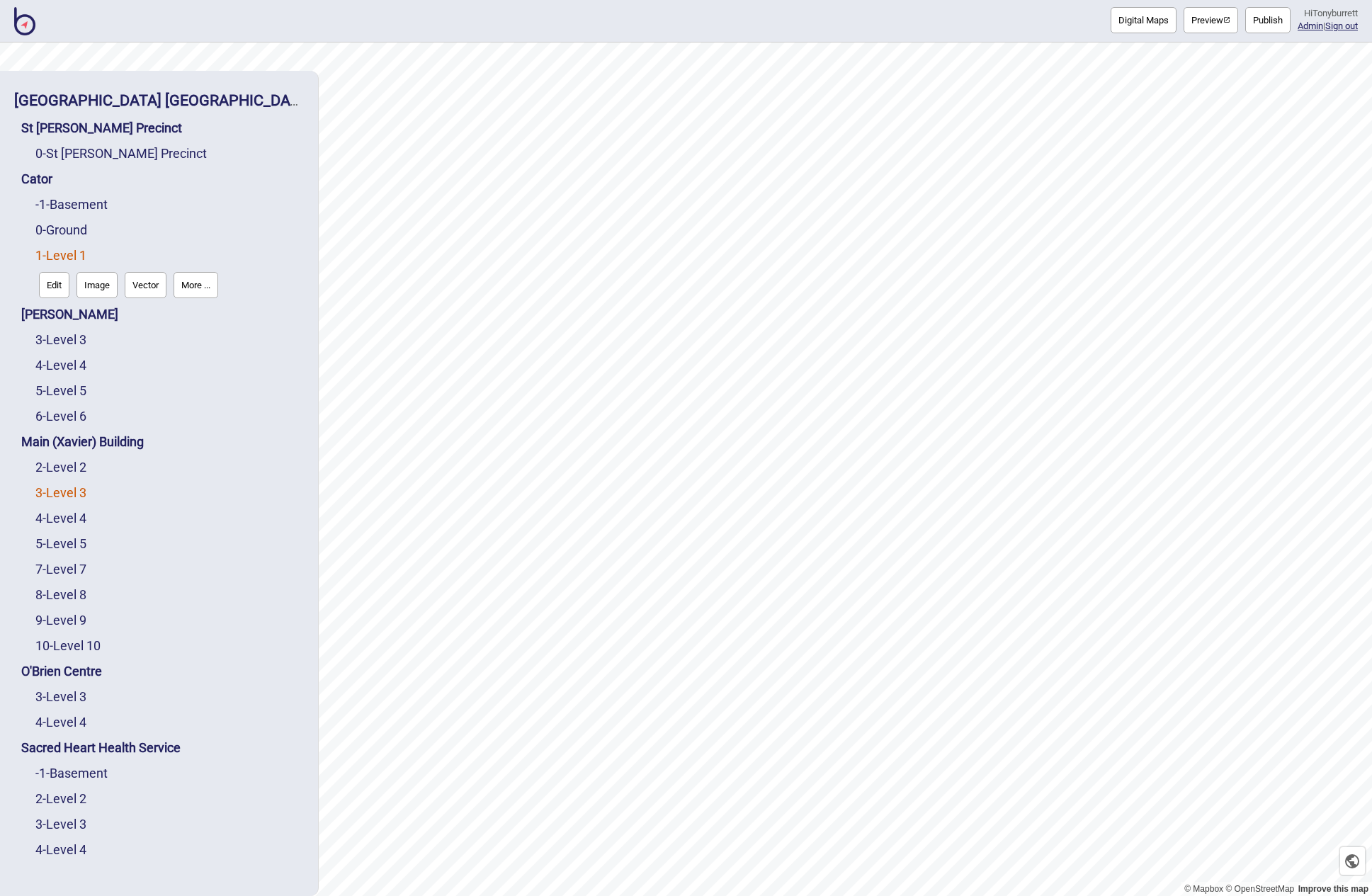
click at [73, 488] on link "3 - Level 3" at bounding box center [61, 492] width 51 height 15
click at [46, 484] on button "Edit" at bounding box center [54, 489] width 31 height 26
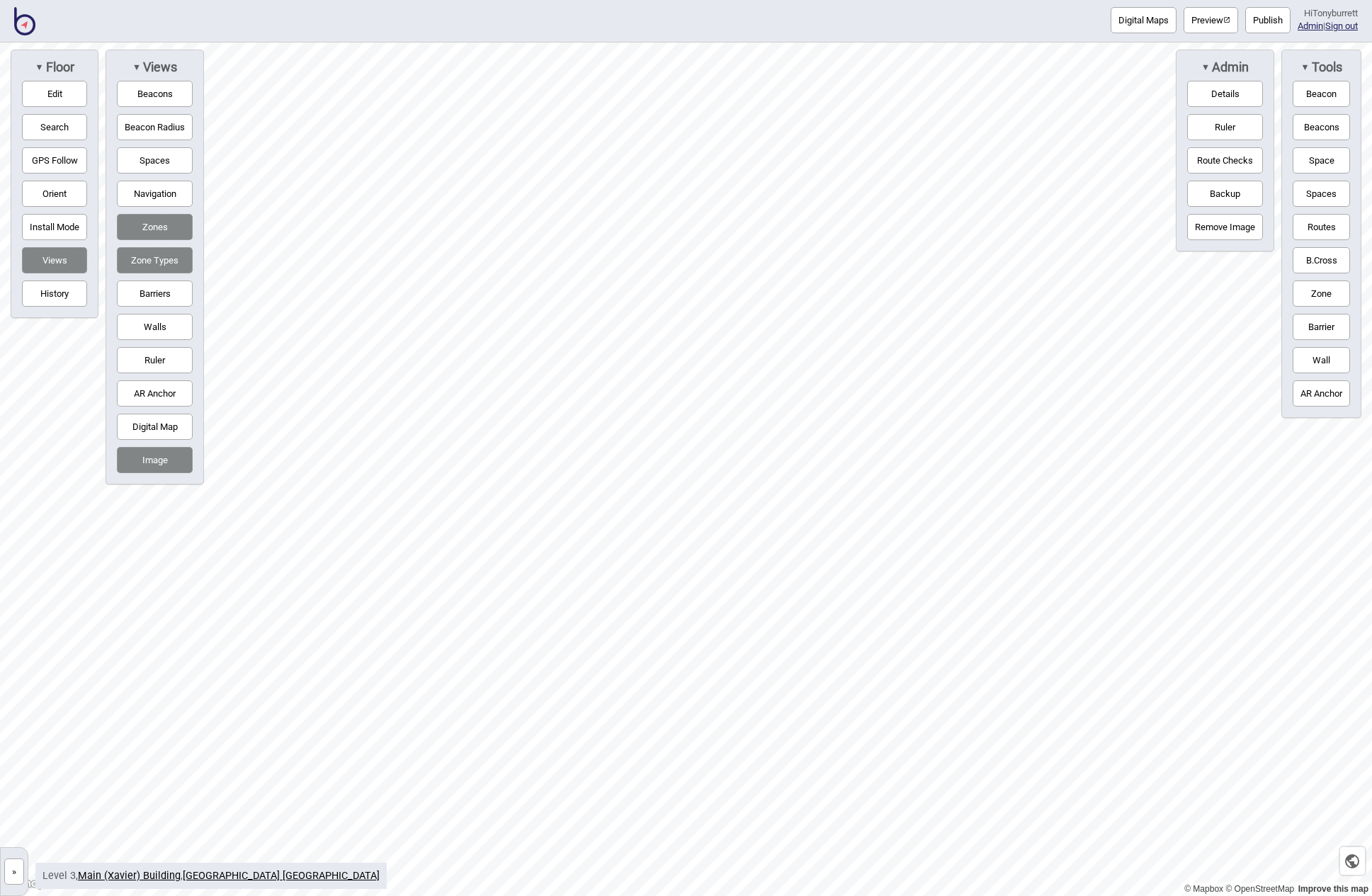
click at [138, 298] on button "Barriers" at bounding box center [155, 293] width 76 height 26
click at [137, 298] on button "Barriers" at bounding box center [155, 293] width 76 height 26
click at [165, 164] on button "Spaces" at bounding box center [155, 160] width 76 height 26
click at [152, 292] on button "Barriers" at bounding box center [155, 293] width 76 height 26
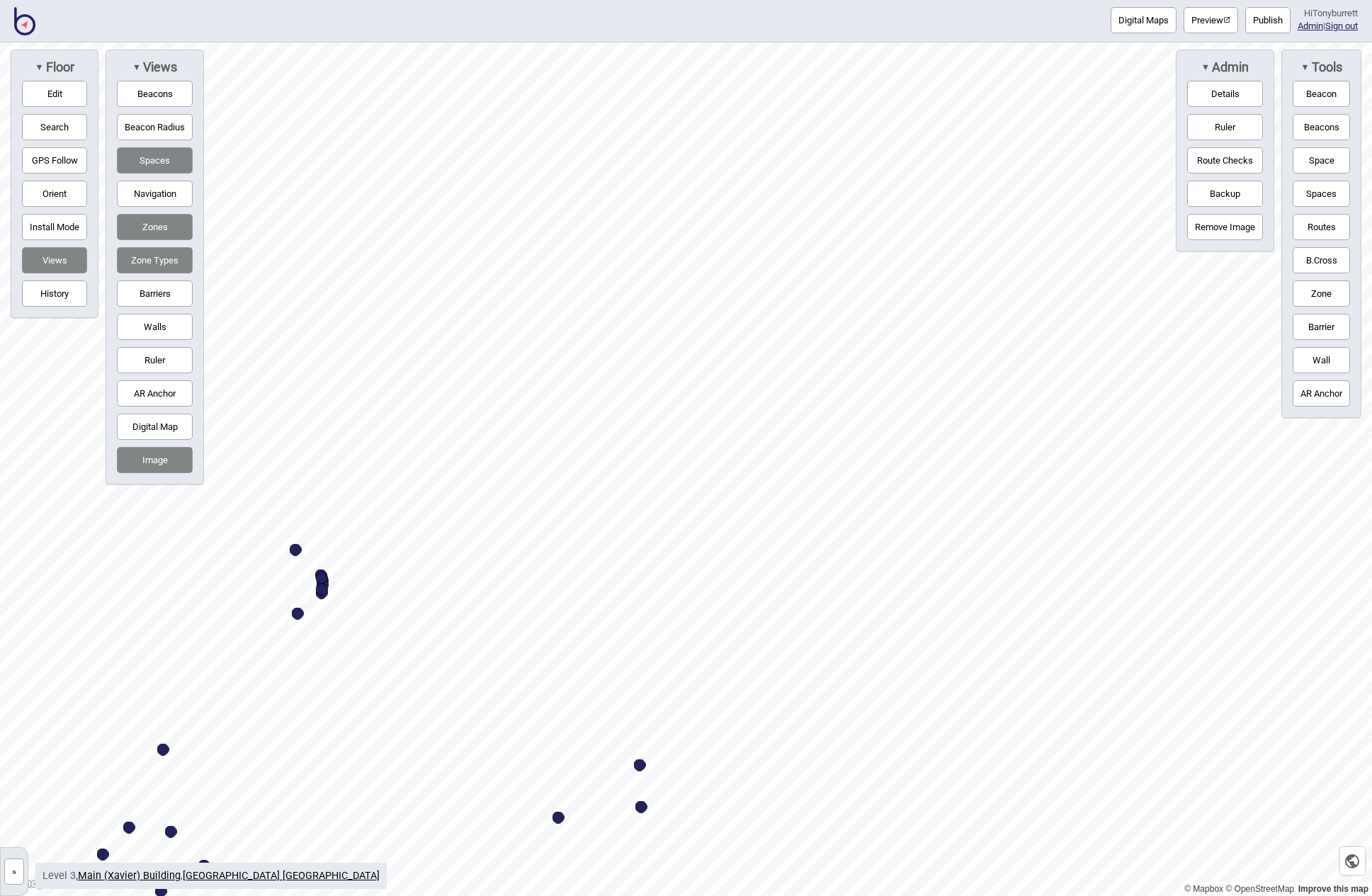
click at [154, 160] on button "Spaces" at bounding box center [155, 160] width 76 height 26
click at [153, 296] on button "Barriers" at bounding box center [155, 293] width 76 height 26
drag, startPoint x: 15, startPoint y: 877, endPoint x: 31, endPoint y: 838, distance: 42.2
click at [15, 877] on button "»" at bounding box center [13, 872] width 20 height 26
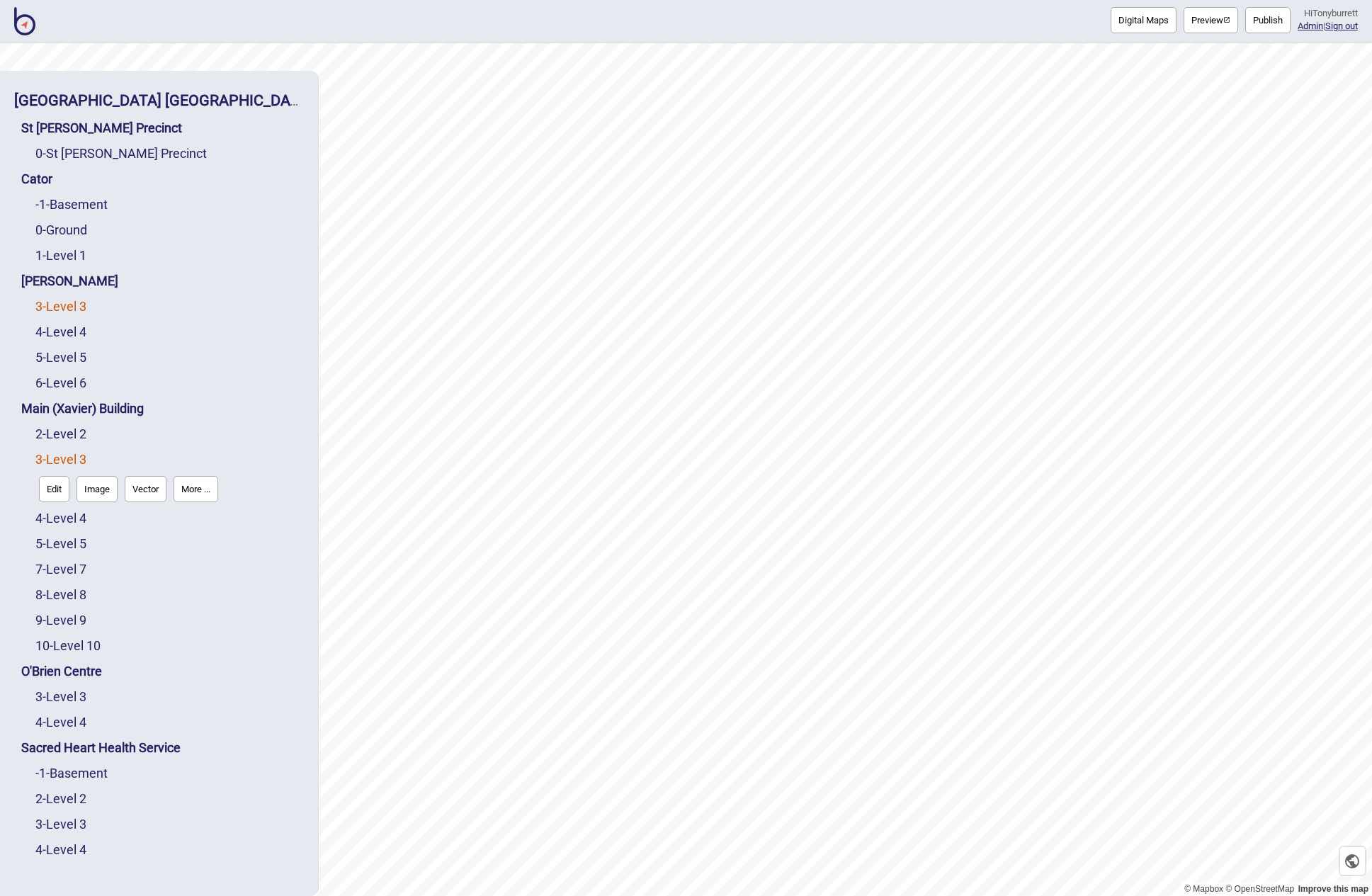
click at [58, 312] on link "3 - Level 3" at bounding box center [61, 306] width 51 height 15
click at [43, 333] on button "Edit" at bounding box center [54, 336] width 31 height 26
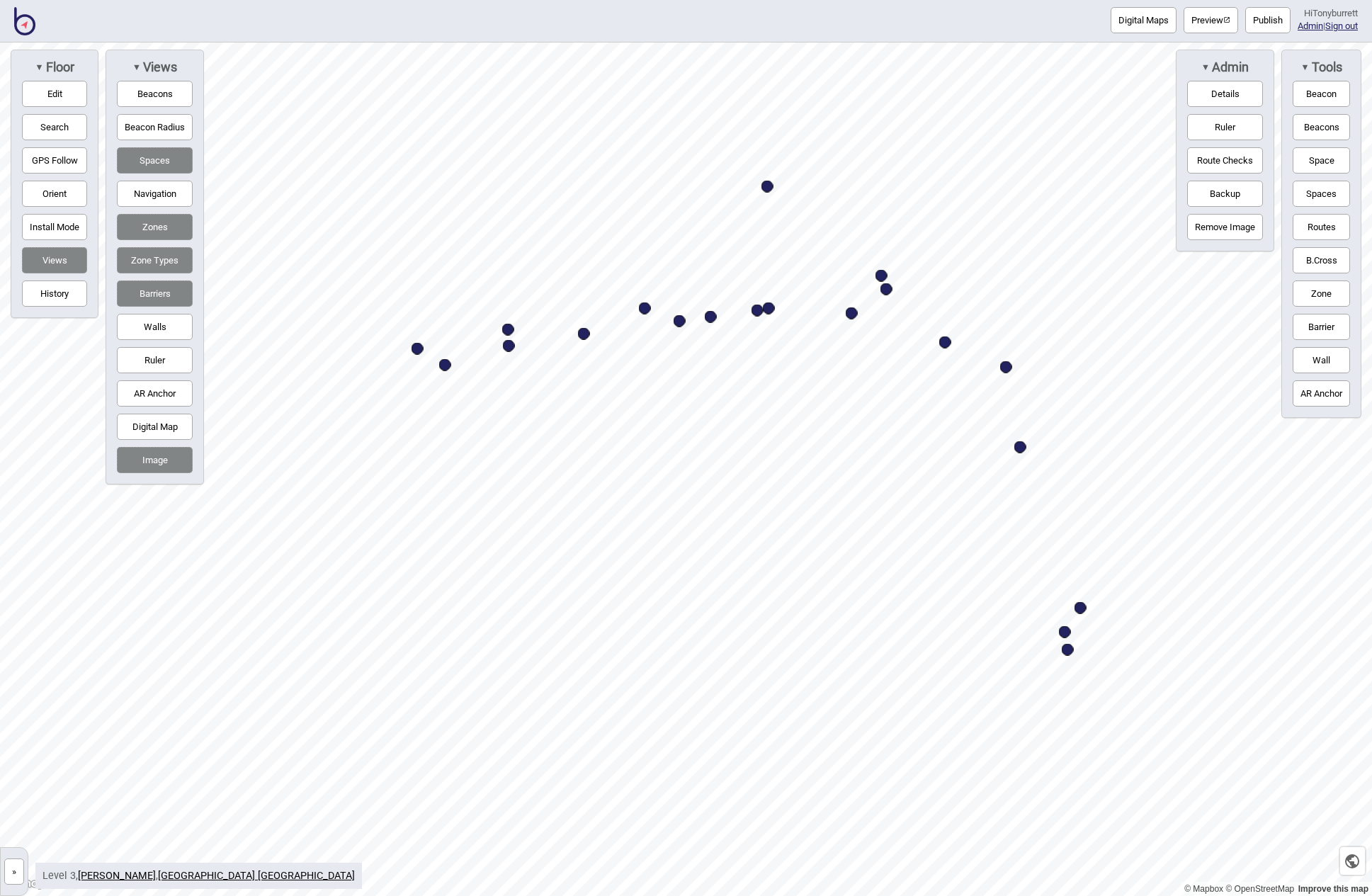
click at [171, 195] on button "Navigation" at bounding box center [155, 194] width 76 height 26
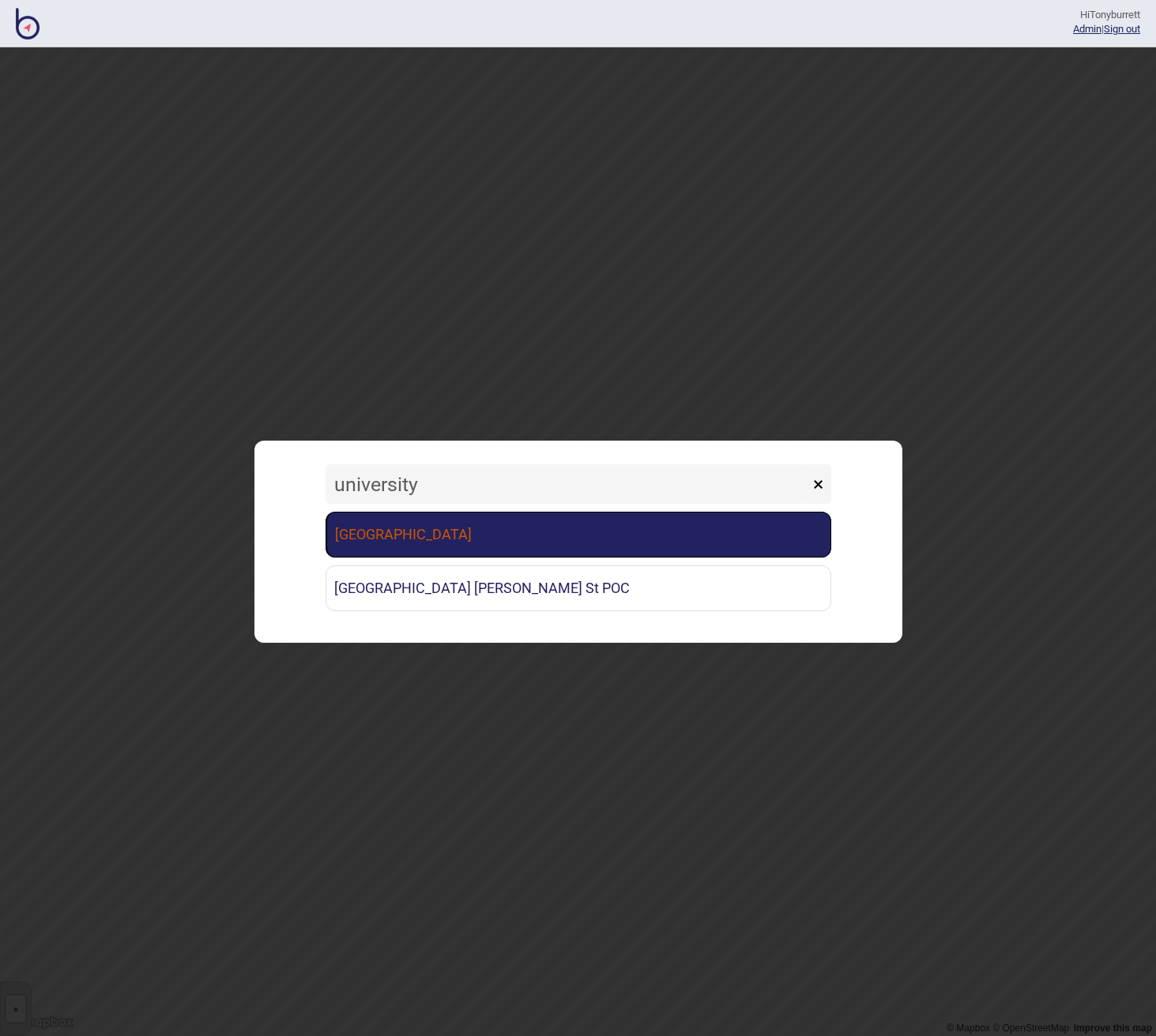
type input "university"
click at [421, 536] on link "[GEOGRAPHIC_DATA]" at bounding box center [578, 535] width 506 height 46
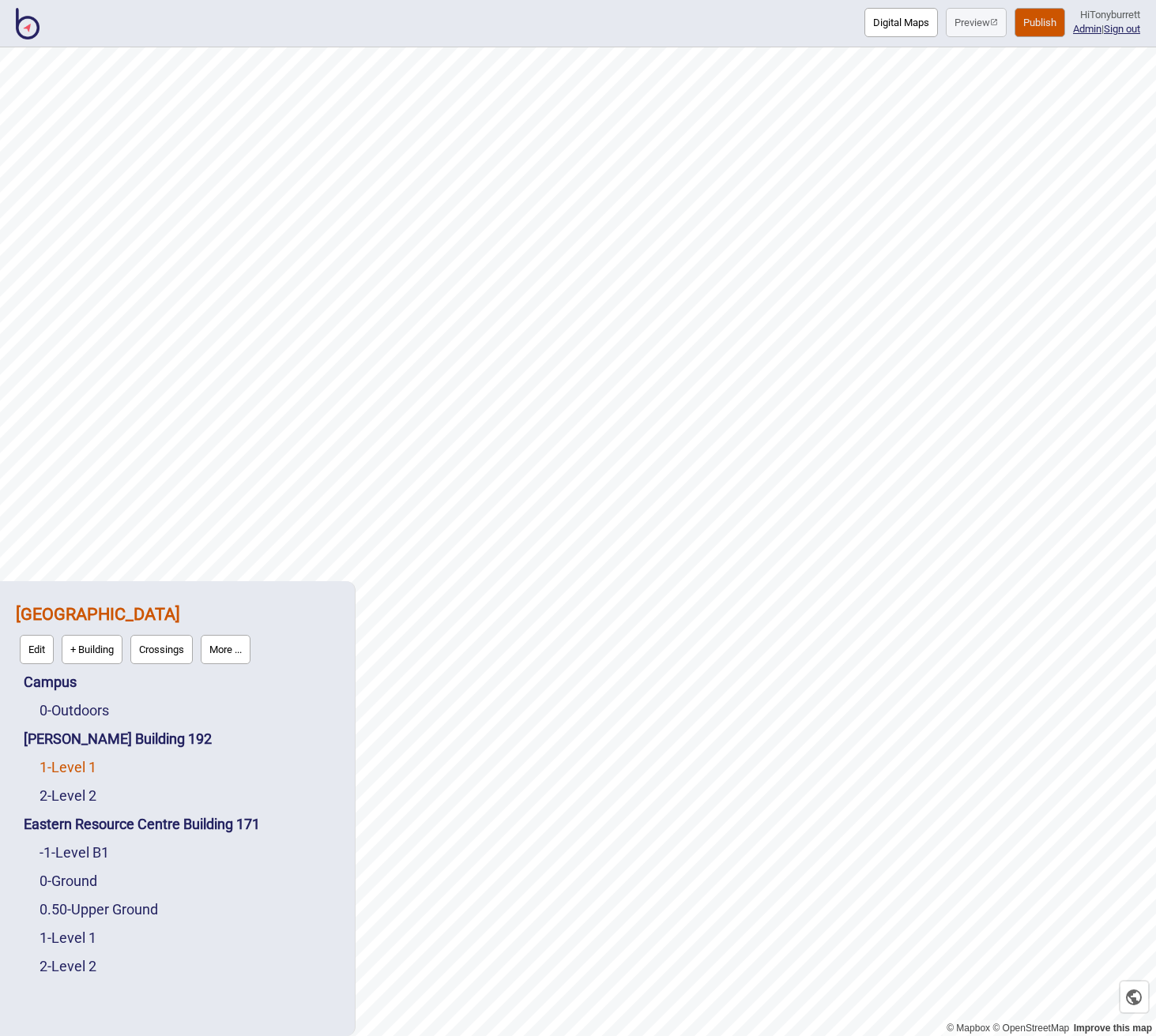
click at [72, 766] on link "1 - Level 1" at bounding box center [68, 767] width 57 height 17
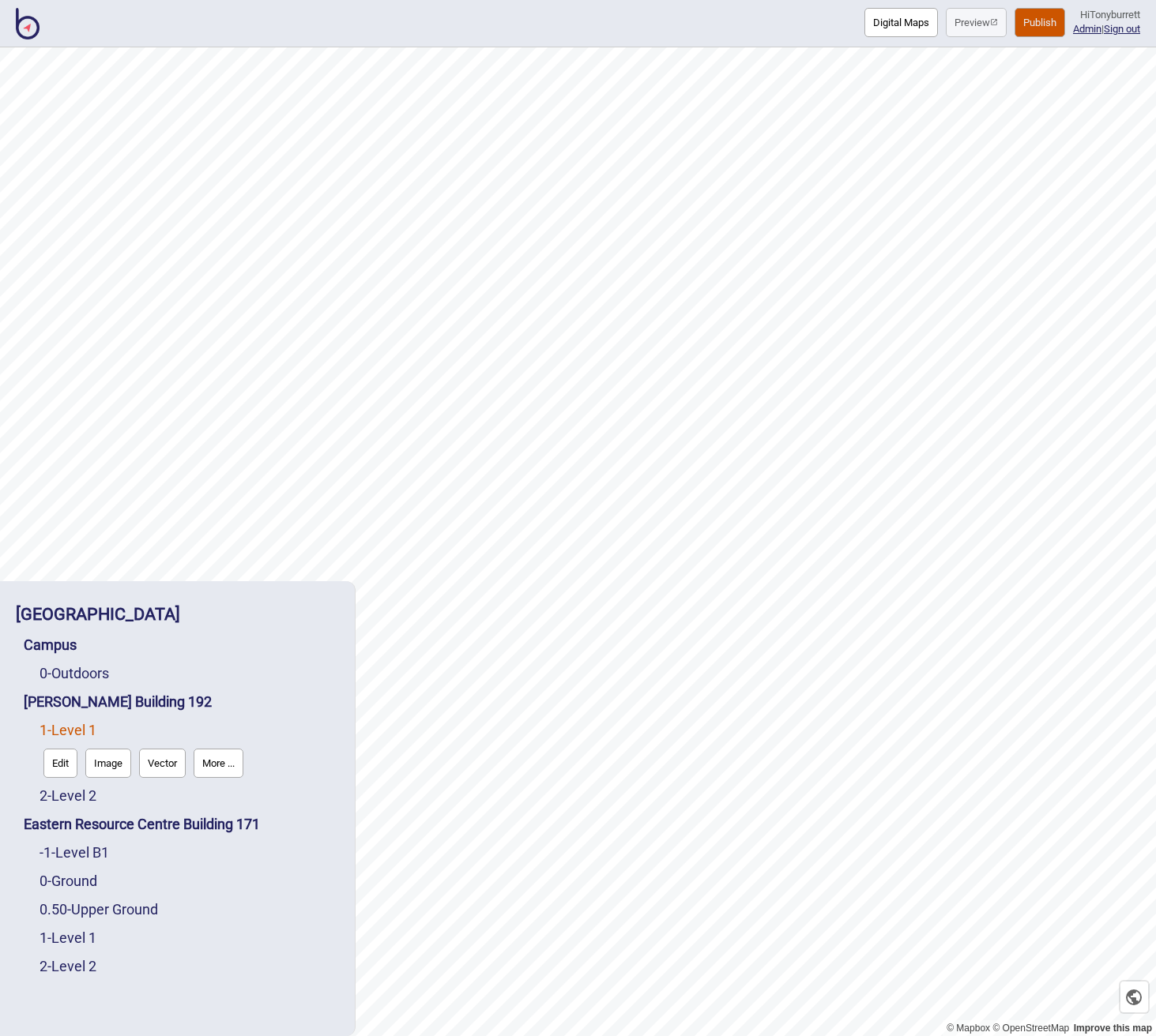
click at [71, 766] on button "Edit" at bounding box center [60, 763] width 34 height 29
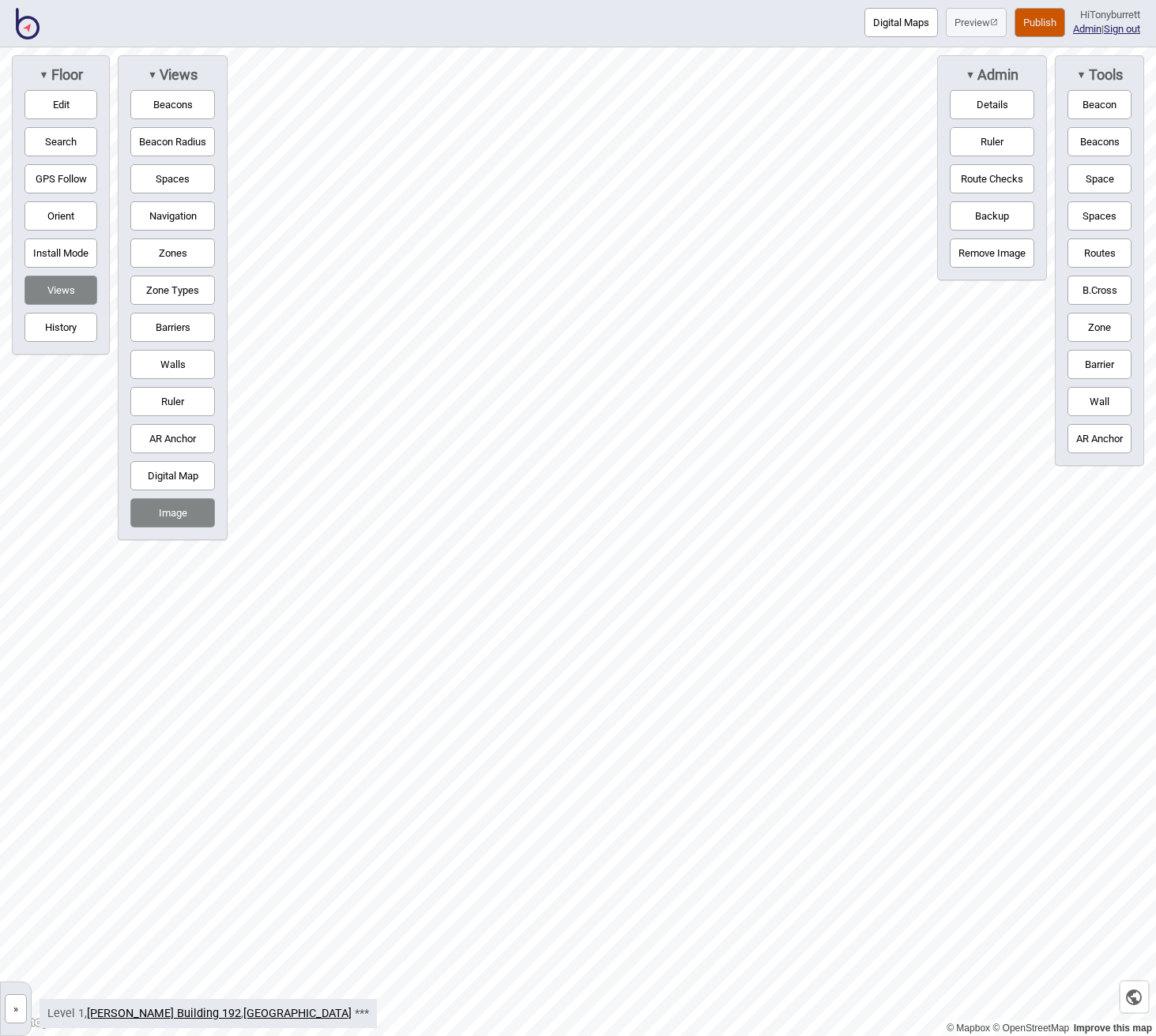
click at [177, 255] on button "Zones" at bounding box center [173, 253] width 85 height 29
click at [172, 282] on button "Zone Types" at bounding box center [173, 290] width 85 height 29
click at [19, 1004] on button "»" at bounding box center [15, 1009] width 22 height 29
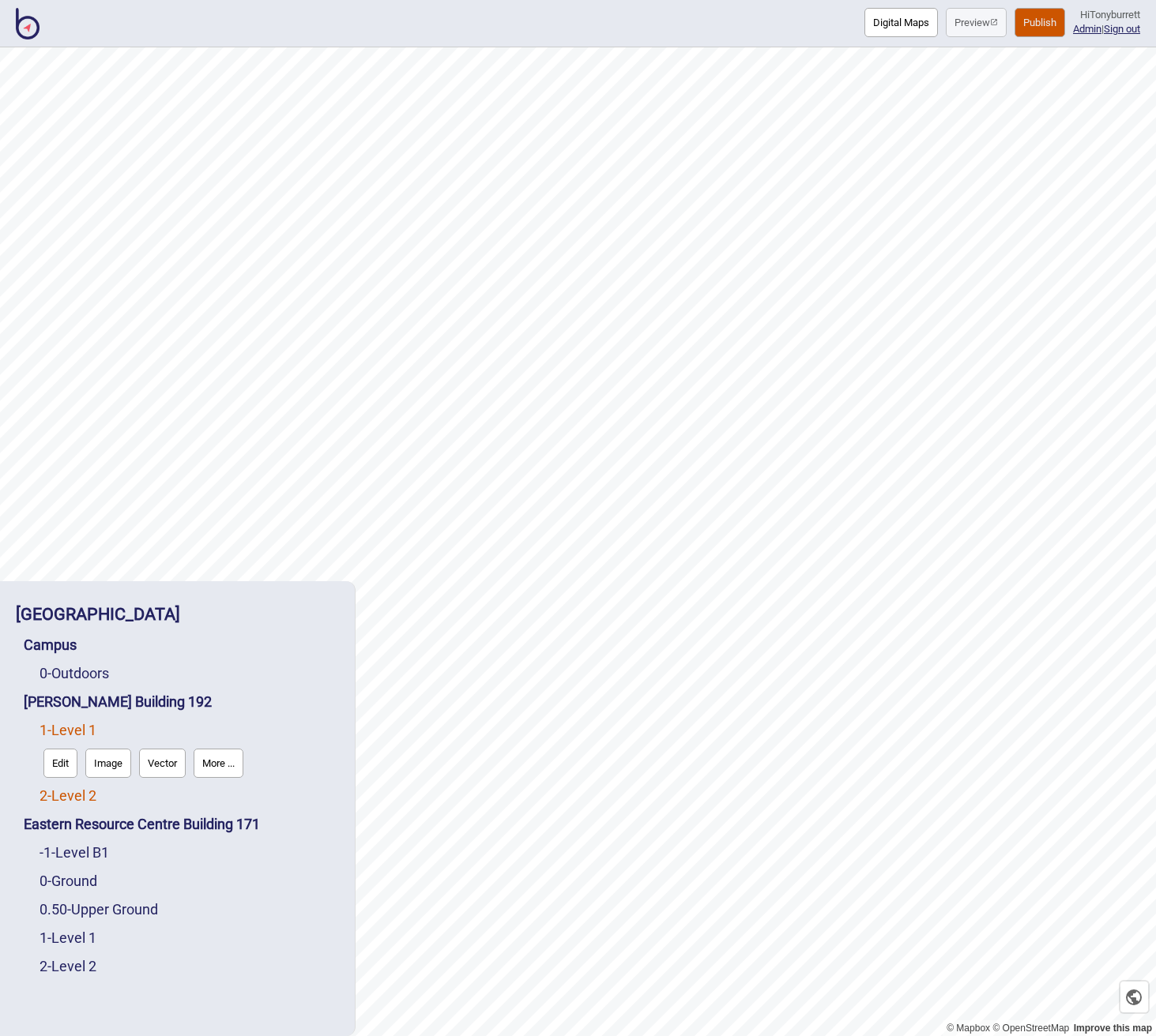
click at [75, 794] on link "2 - Level 2" at bounding box center [68, 796] width 57 height 17
click at [65, 783] on button "Edit" at bounding box center [60, 791] width 34 height 29
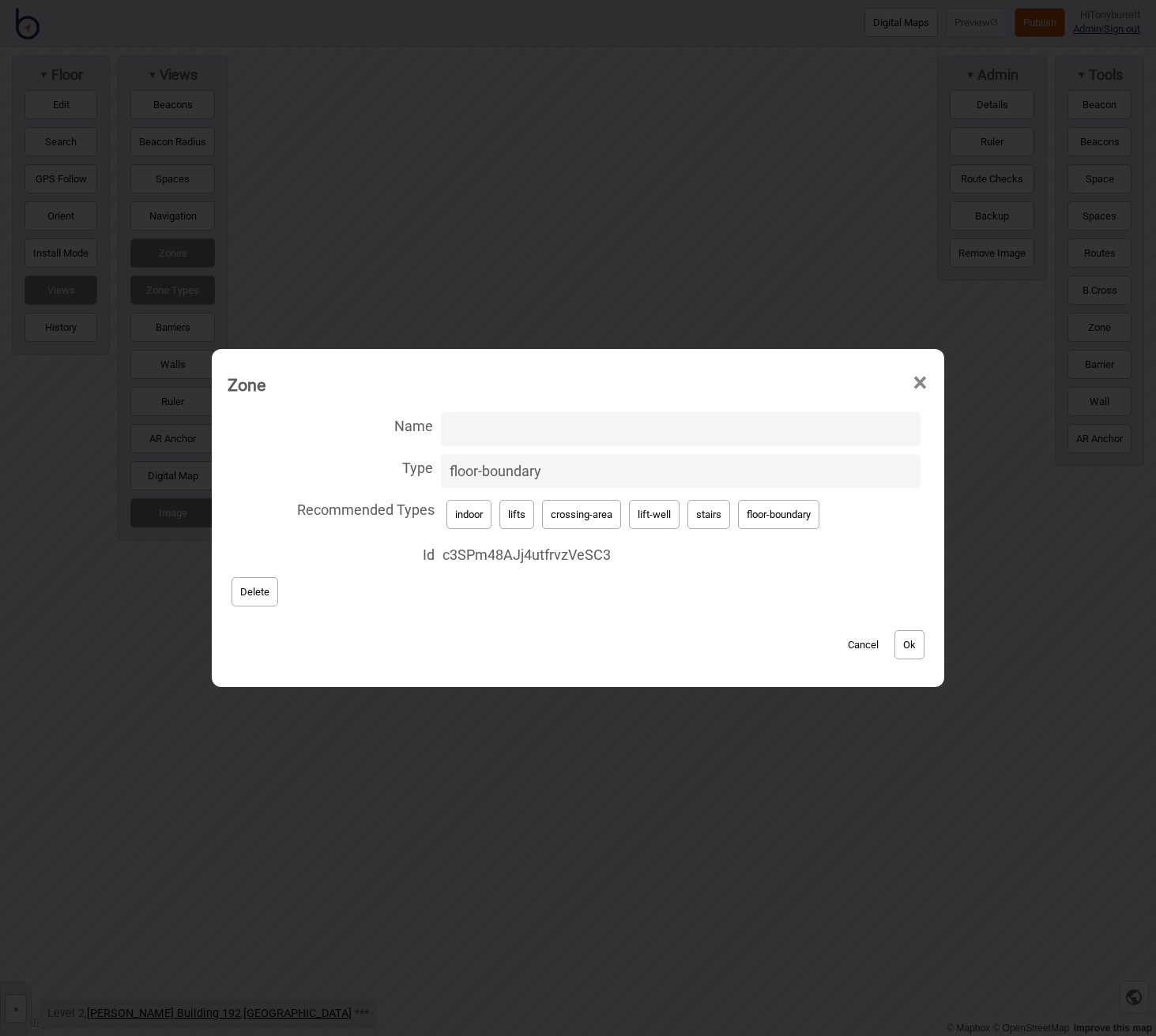
click at [863, 646] on button "Cancel" at bounding box center [863, 644] width 47 height 29
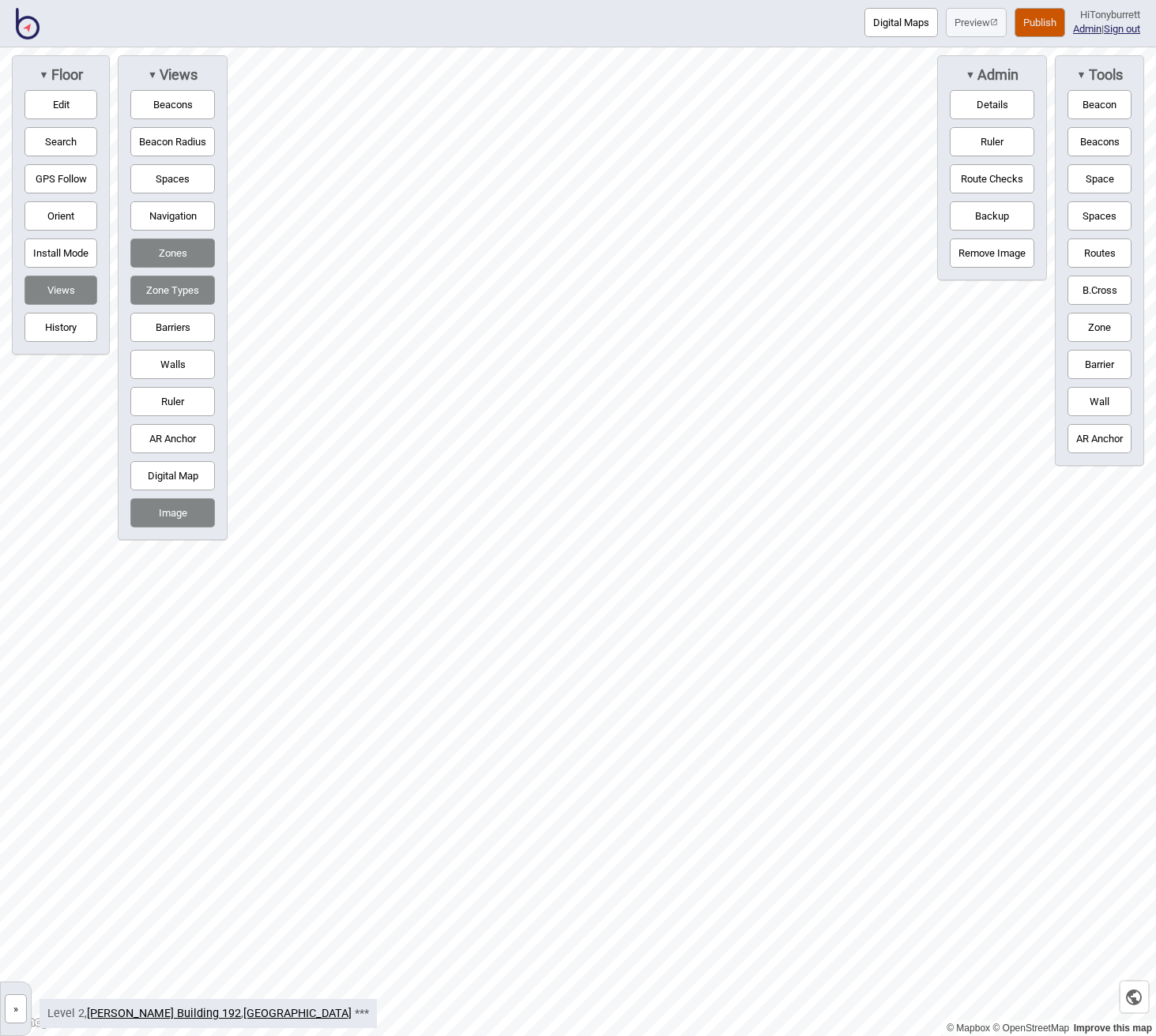
click at [11, 1012] on button "»" at bounding box center [15, 1009] width 22 height 29
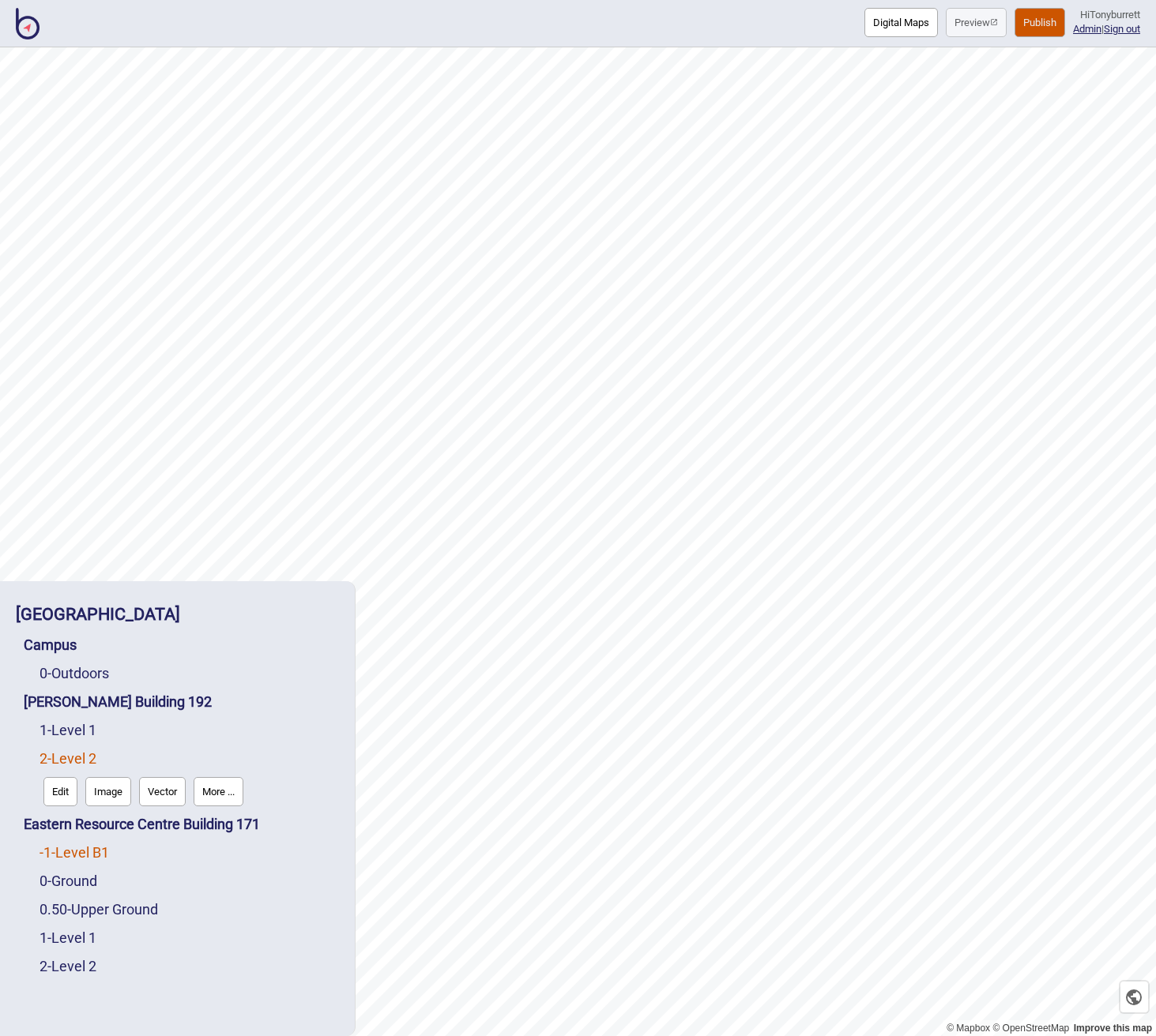
click at [86, 855] on link "-1 - Level B1" at bounding box center [74, 852] width 70 height 17
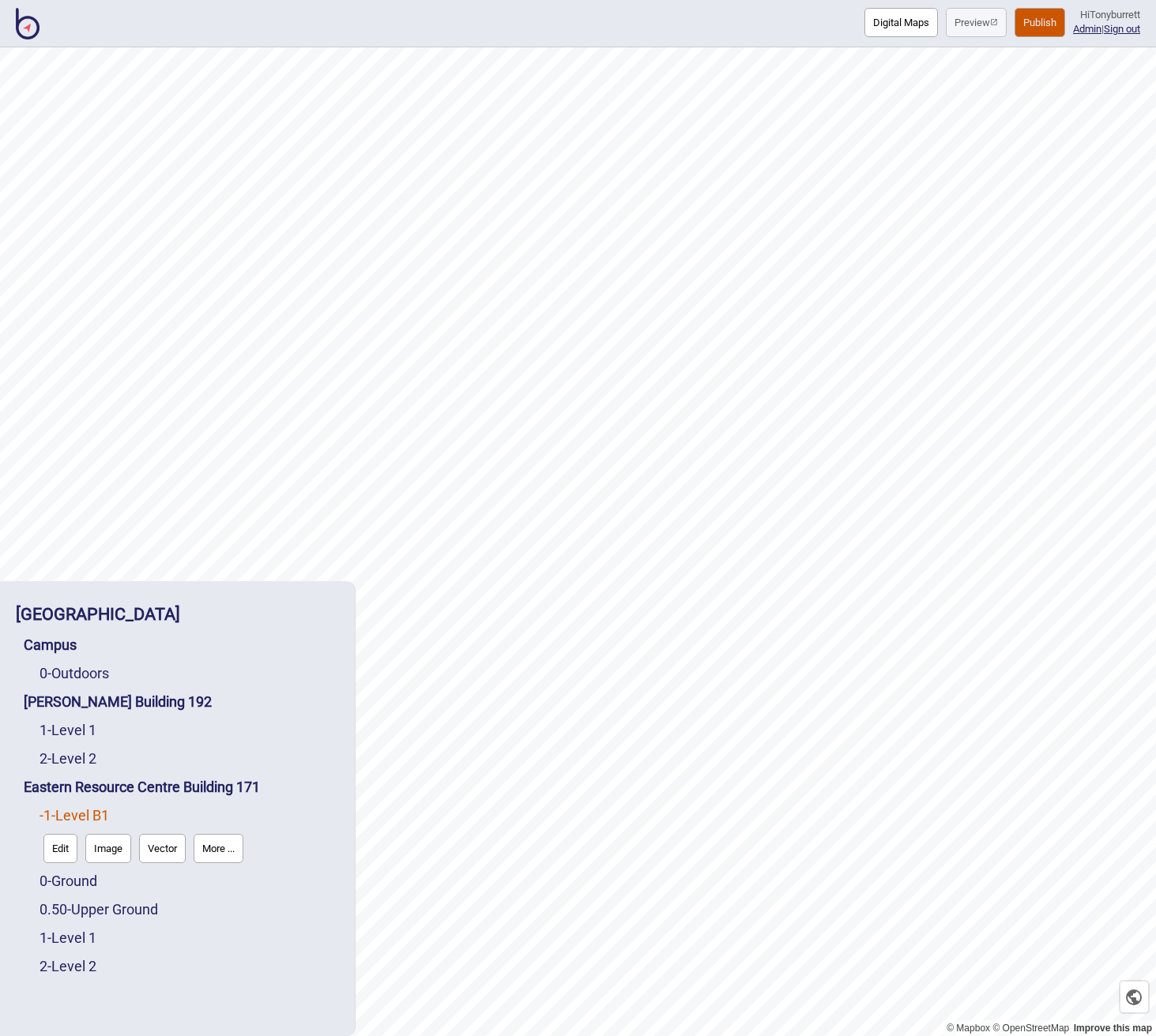
click at [56, 847] on button "Edit" at bounding box center [60, 848] width 34 height 29
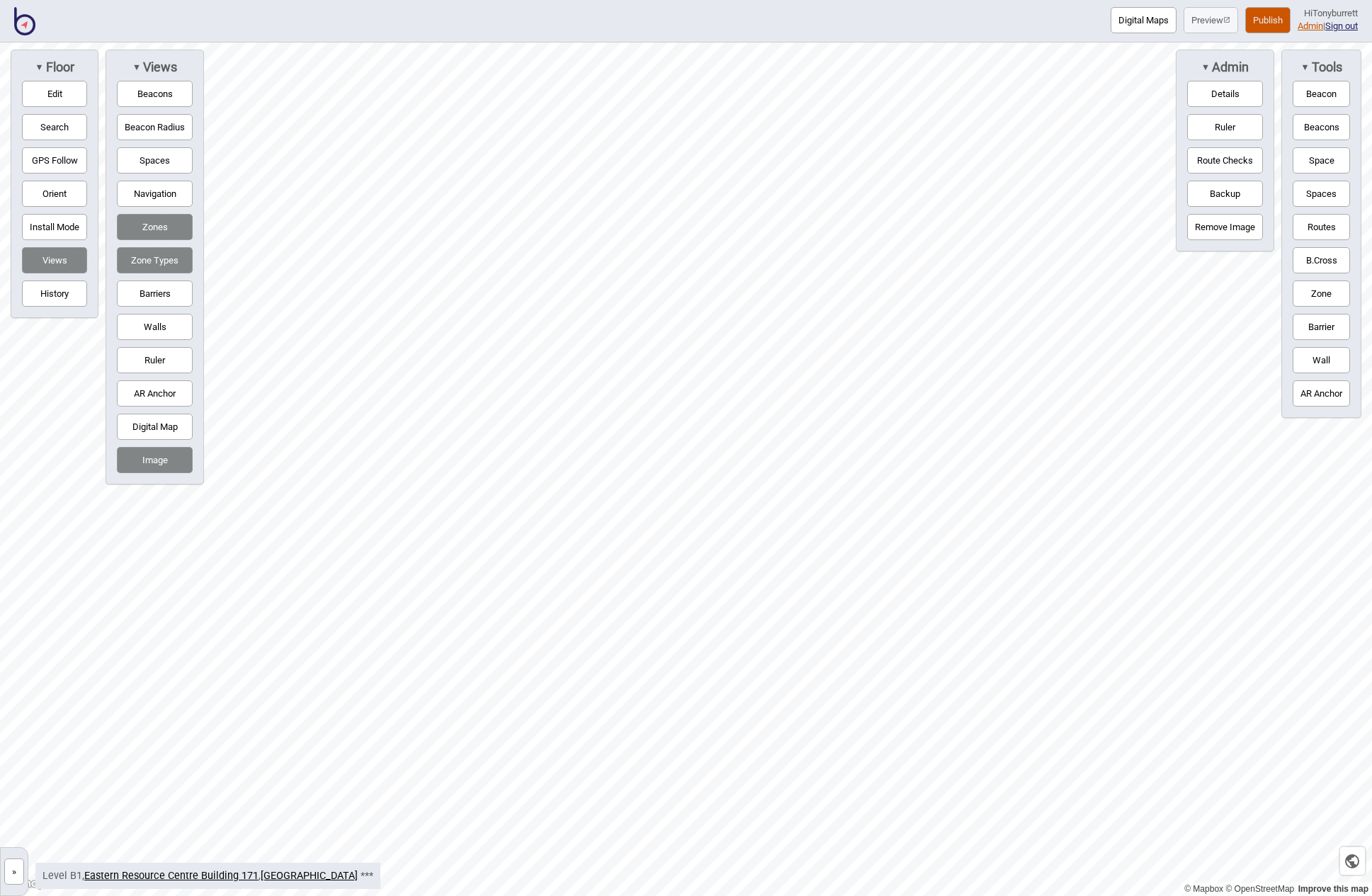
click at [1036, 26] on link "Admin" at bounding box center [1310, 25] width 25 height 10
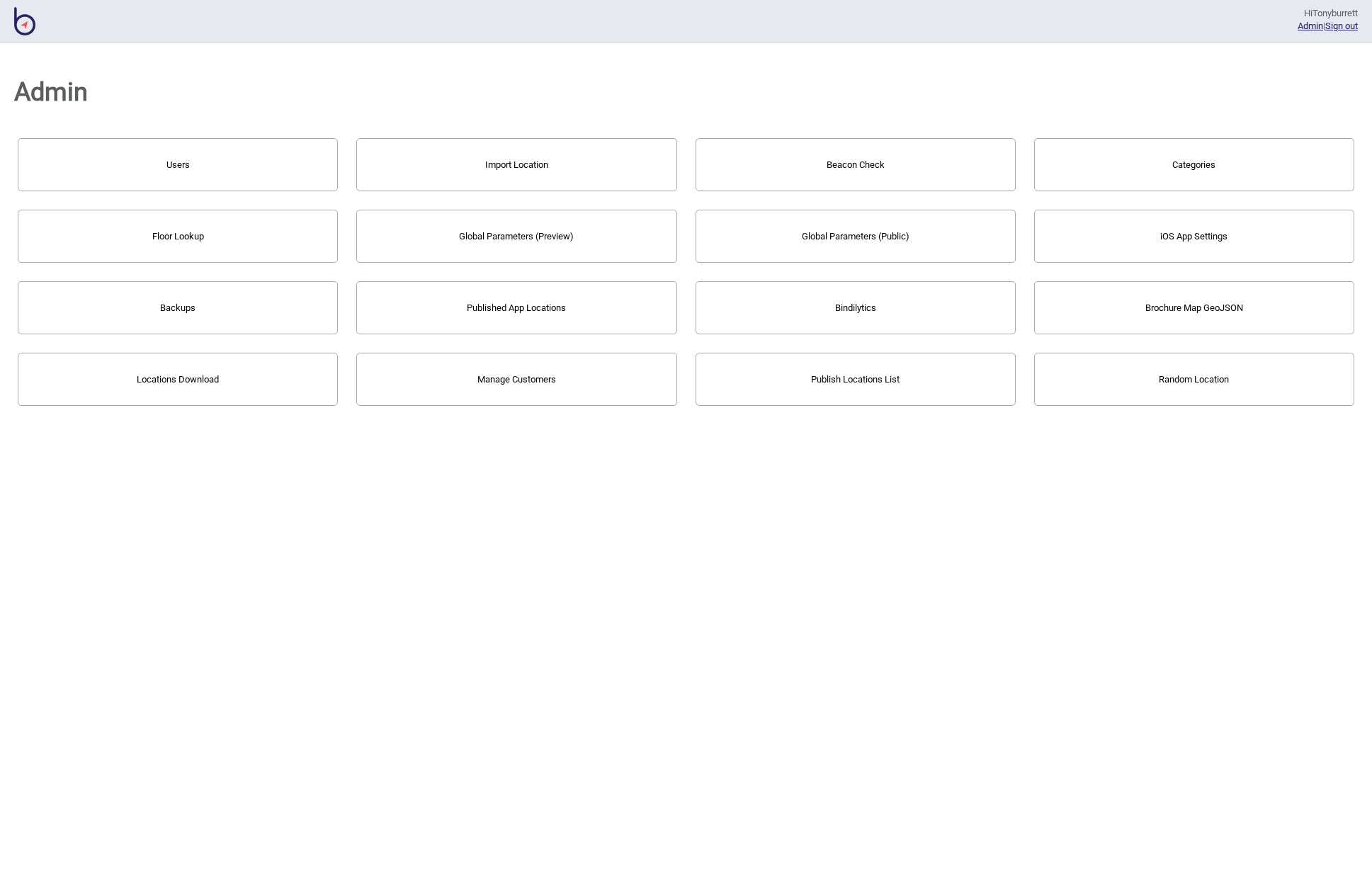
drag, startPoint x: 172, startPoint y: 193, endPoint x: 168, endPoint y: 183, distance: 10.8
click at [171, 190] on div "Users Import Location Beacon Check Categories Floor Lookup Global Parameters (P…" at bounding box center [686, 272] width 1344 height 275
click at [167, 178] on button "Users" at bounding box center [177, 164] width 320 height 53
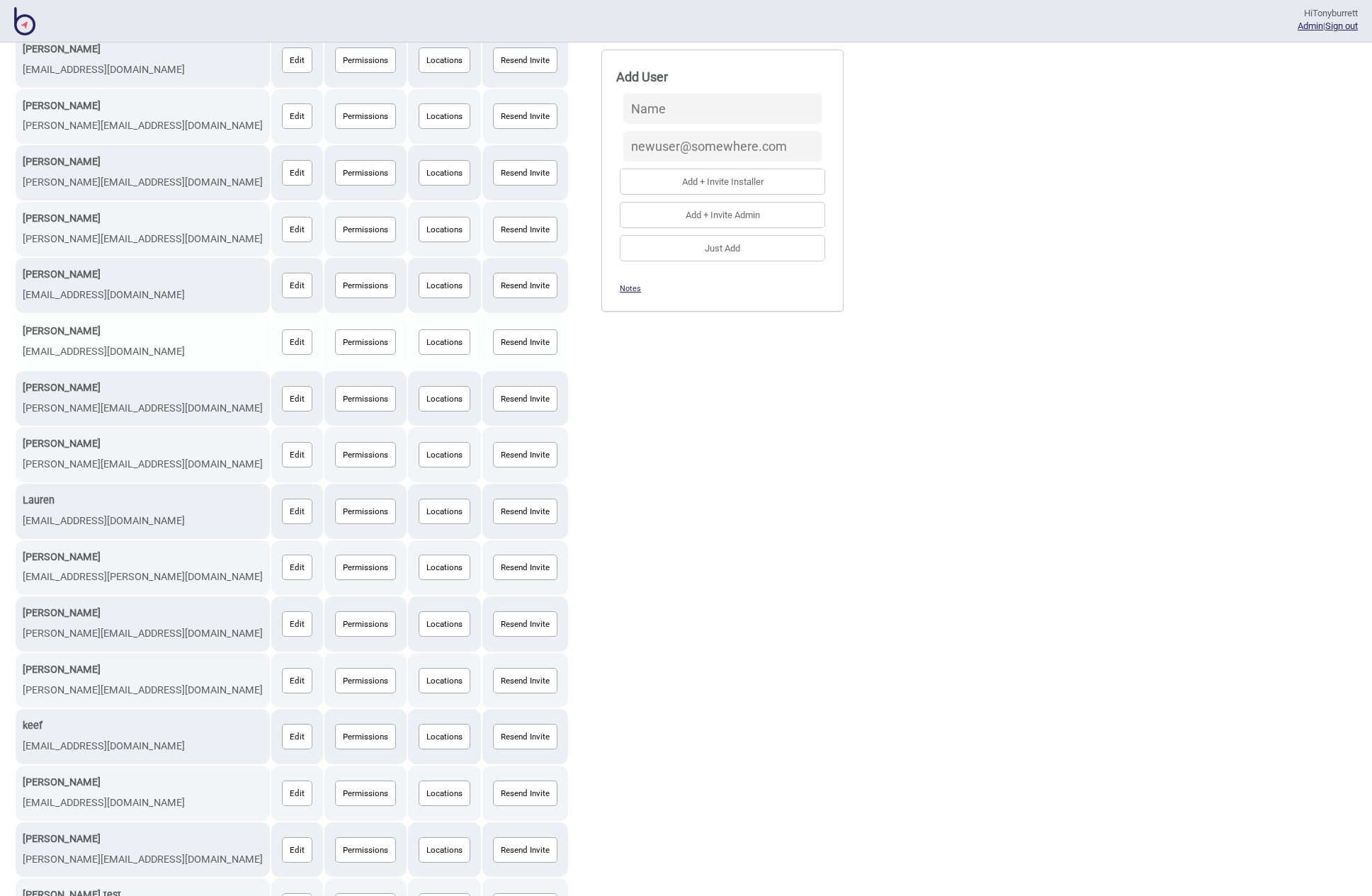
scroll to position [526, 0]
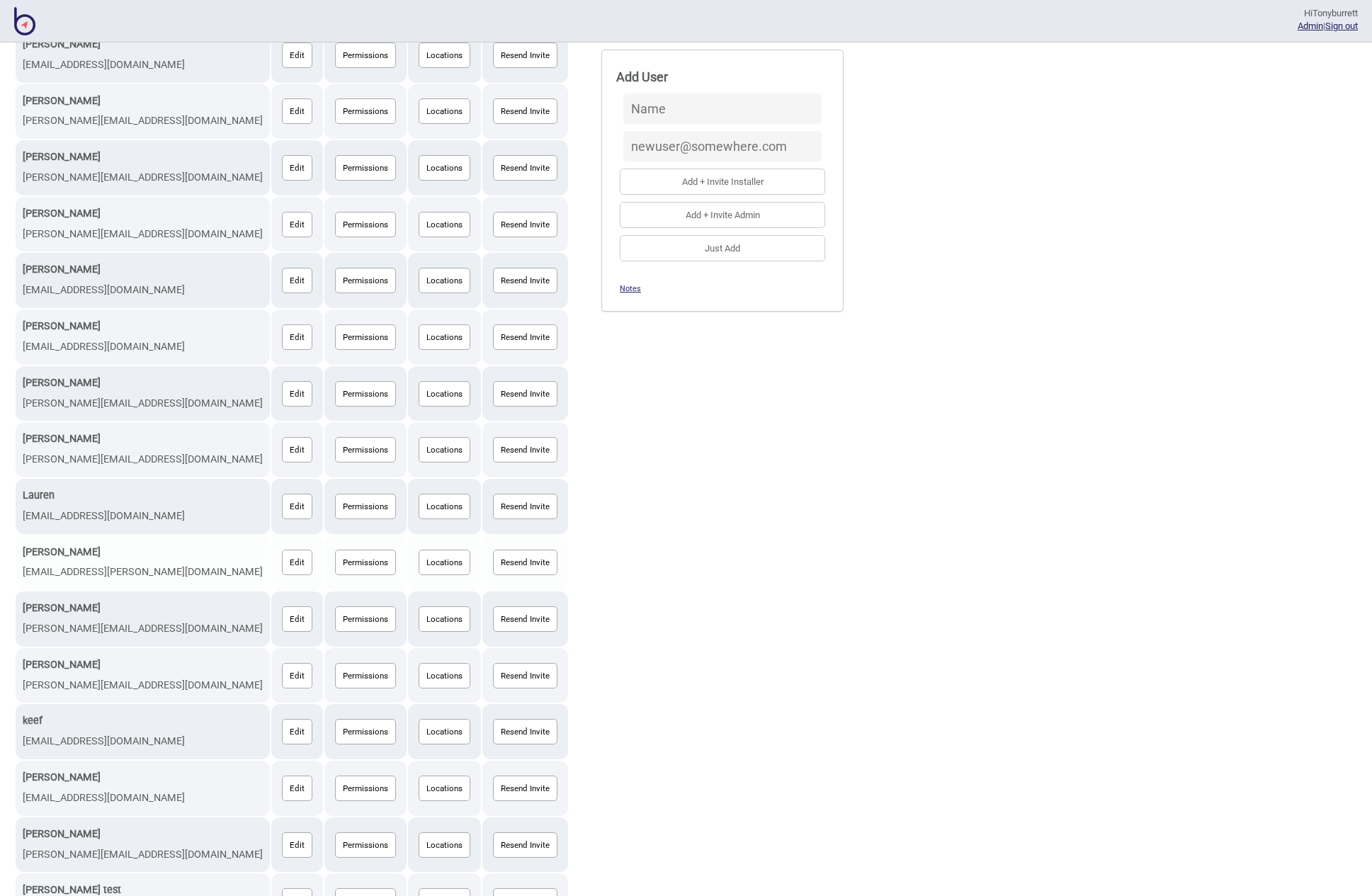
click at [335, 550] on button "Permissions" at bounding box center [365, 563] width 61 height 25
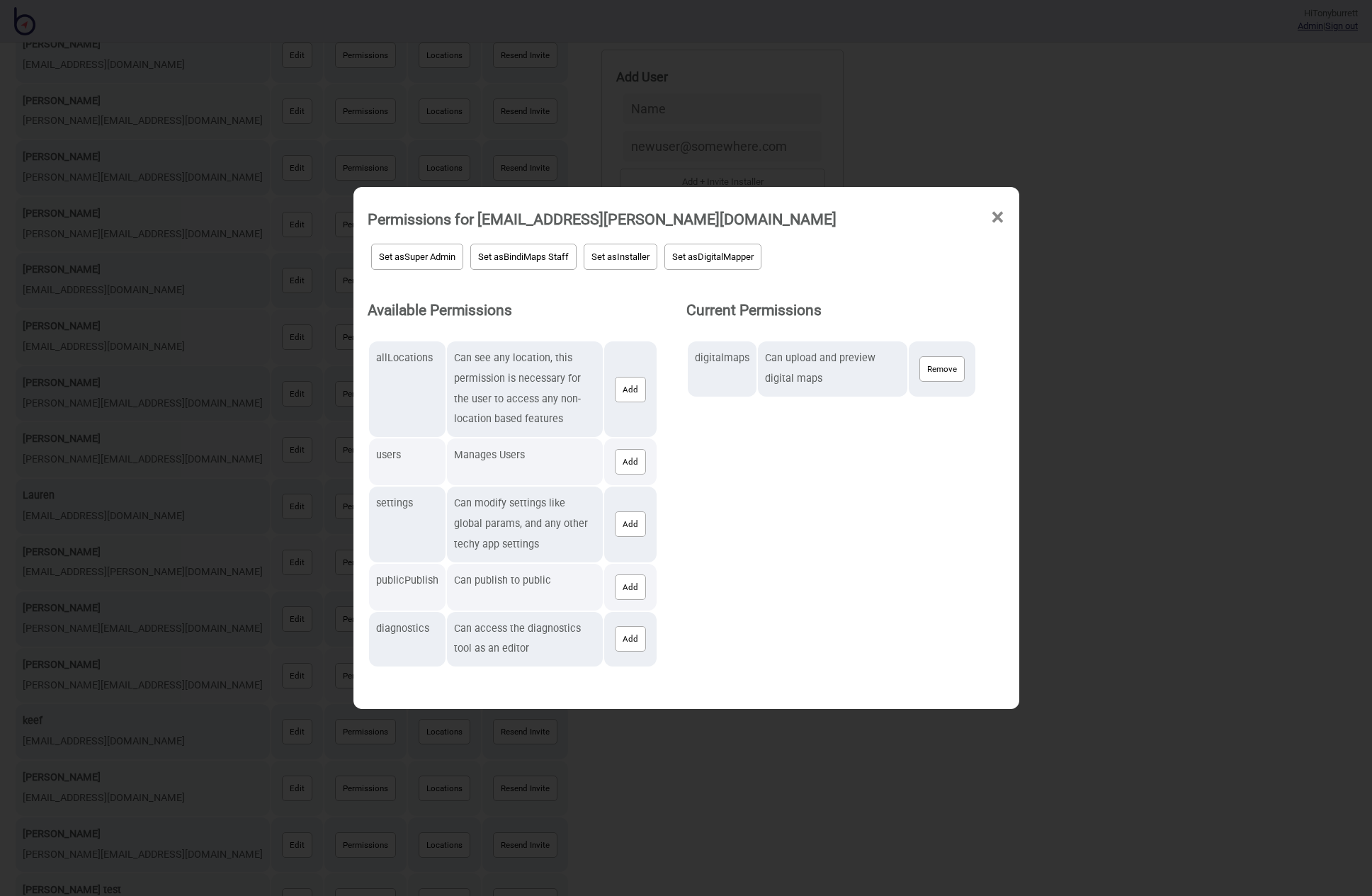
click at [1006, 215] on div "Permissions for [EMAIL_ADDRESS][PERSON_NAME][DOMAIN_NAME] ×" at bounding box center [686, 216] width 652 height 43
click at [1000, 216] on span "×" at bounding box center [997, 217] width 15 height 47
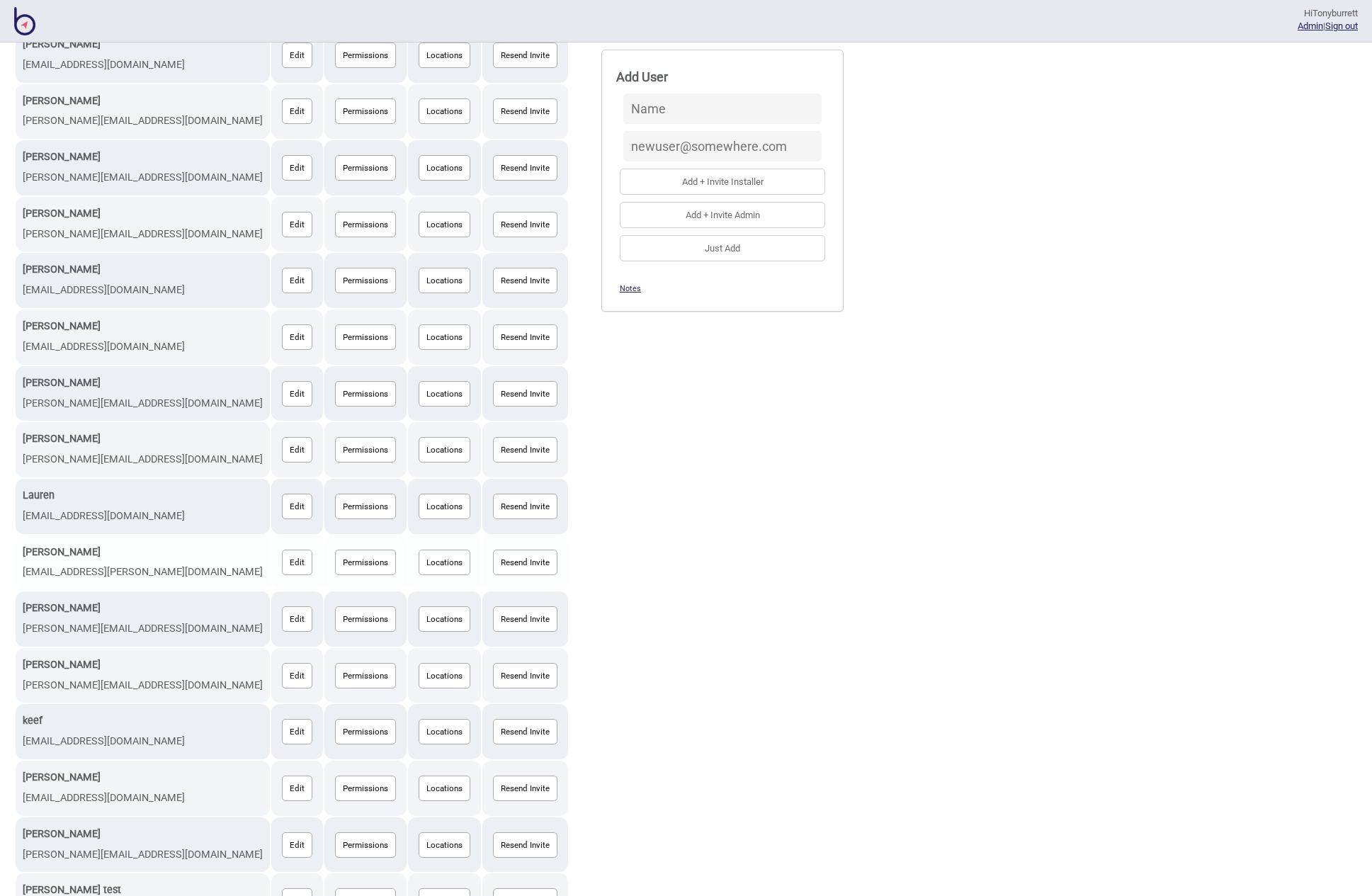
click at [419, 552] on button "Locations" at bounding box center [444, 563] width 51 height 25
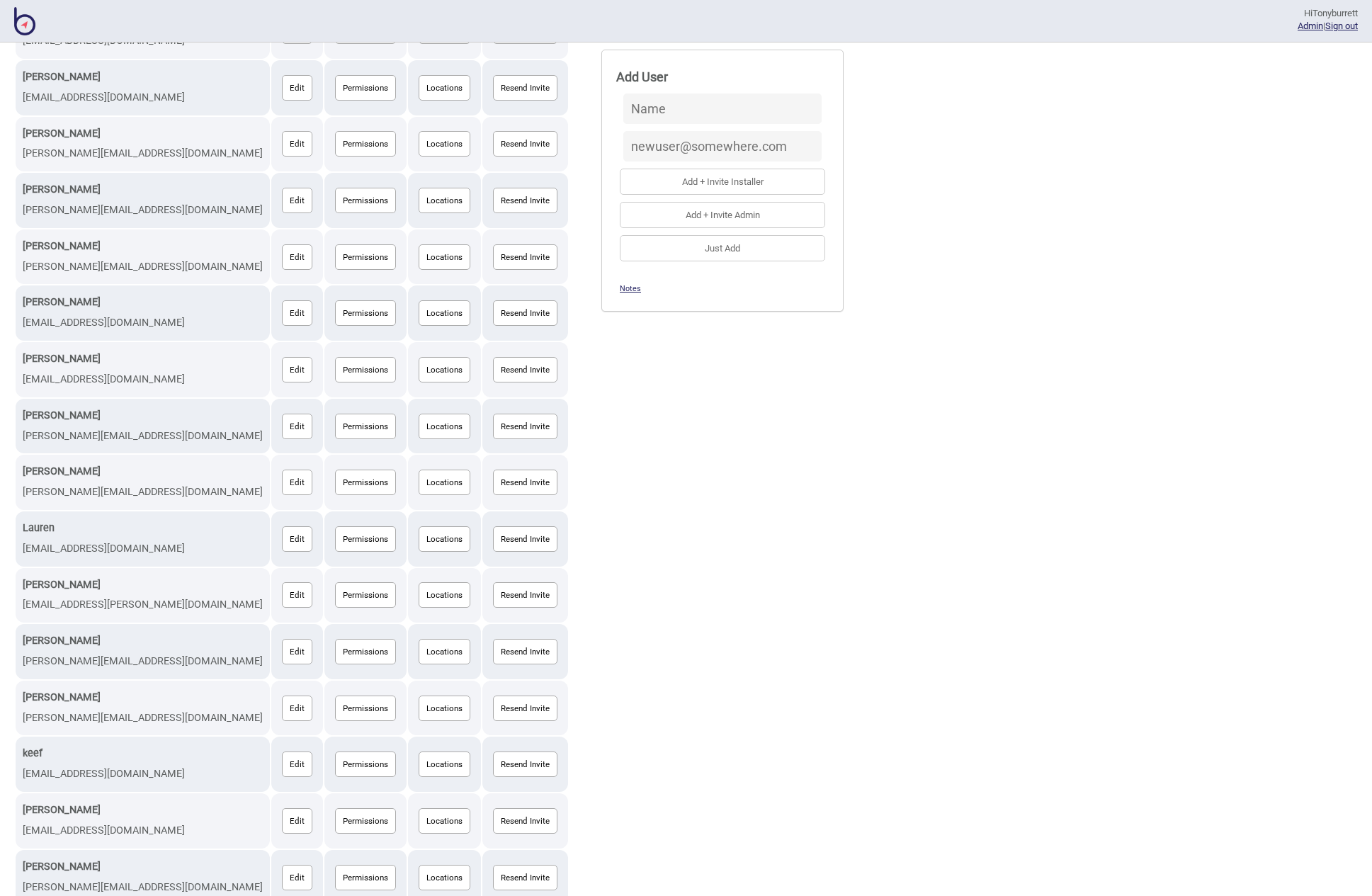
scroll to position [491, 0]
click at [774, 486] on div "[PERSON_NAME] [PERSON_NAME][EMAIL_ADDRESS][DOMAIN_NAME] Edit Permissions Locati…" at bounding box center [686, 400] width 1344 height 1355
